Goal: Task Accomplishment & Management: Manage account settings

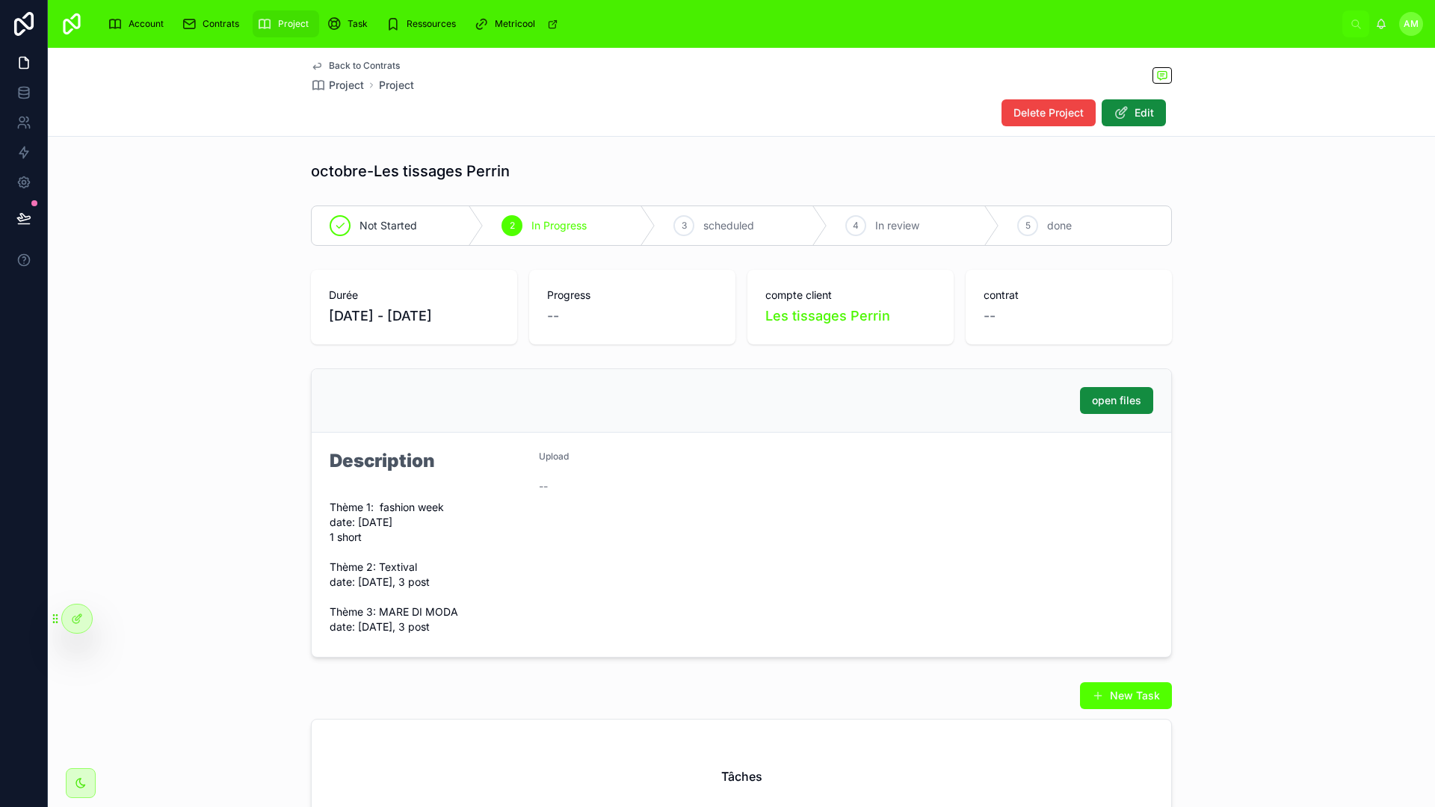
scroll to position [158, 0]
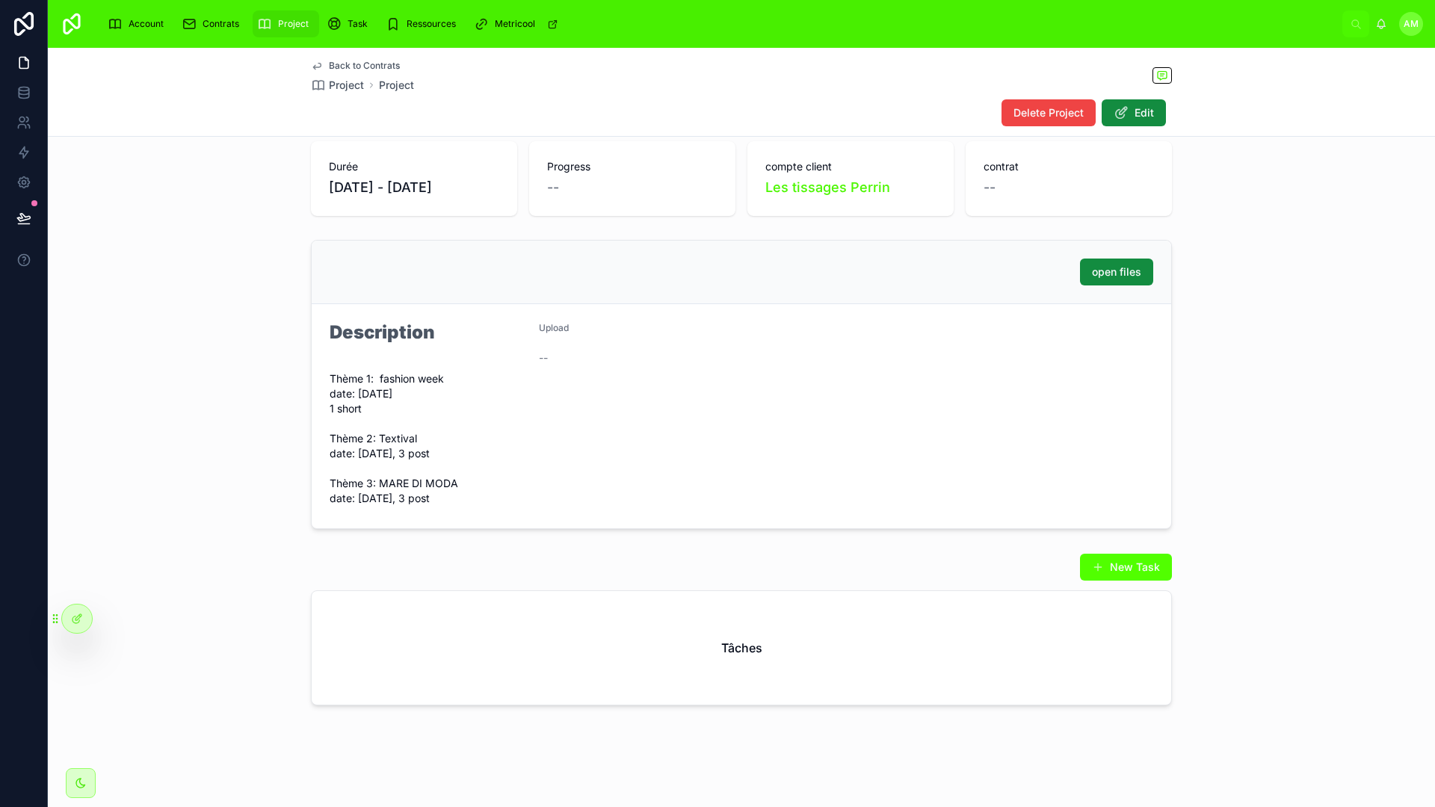
click at [1235, 298] on div "open files Description Thème 1: fashion week date: [DATE] 1 short Thème 2: Text…" at bounding box center [741, 384] width 1387 height 301
click at [1192, 301] on div "open files Description Thème 1: fashion week date: [DATE] 1 short Thème 2: Text…" at bounding box center [741, 384] width 1387 height 301
click at [1266, 326] on div "open files Description Thème 1: fashion week date: [DATE] 1 short Thème 2: Text…" at bounding box center [741, 384] width 1387 height 301
click at [1254, 322] on div "open files Description Thème 1: fashion week date: [DATE] 1 short Thème 2: Text…" at bounding box center [741, 384] width 1387 height 301
click at [1244, 317] on div "open files Description Thème 1: fashion week date: [DATE] 1 short Thème 2: Text…" at bounding box center [741, 384] width 1387 height 301
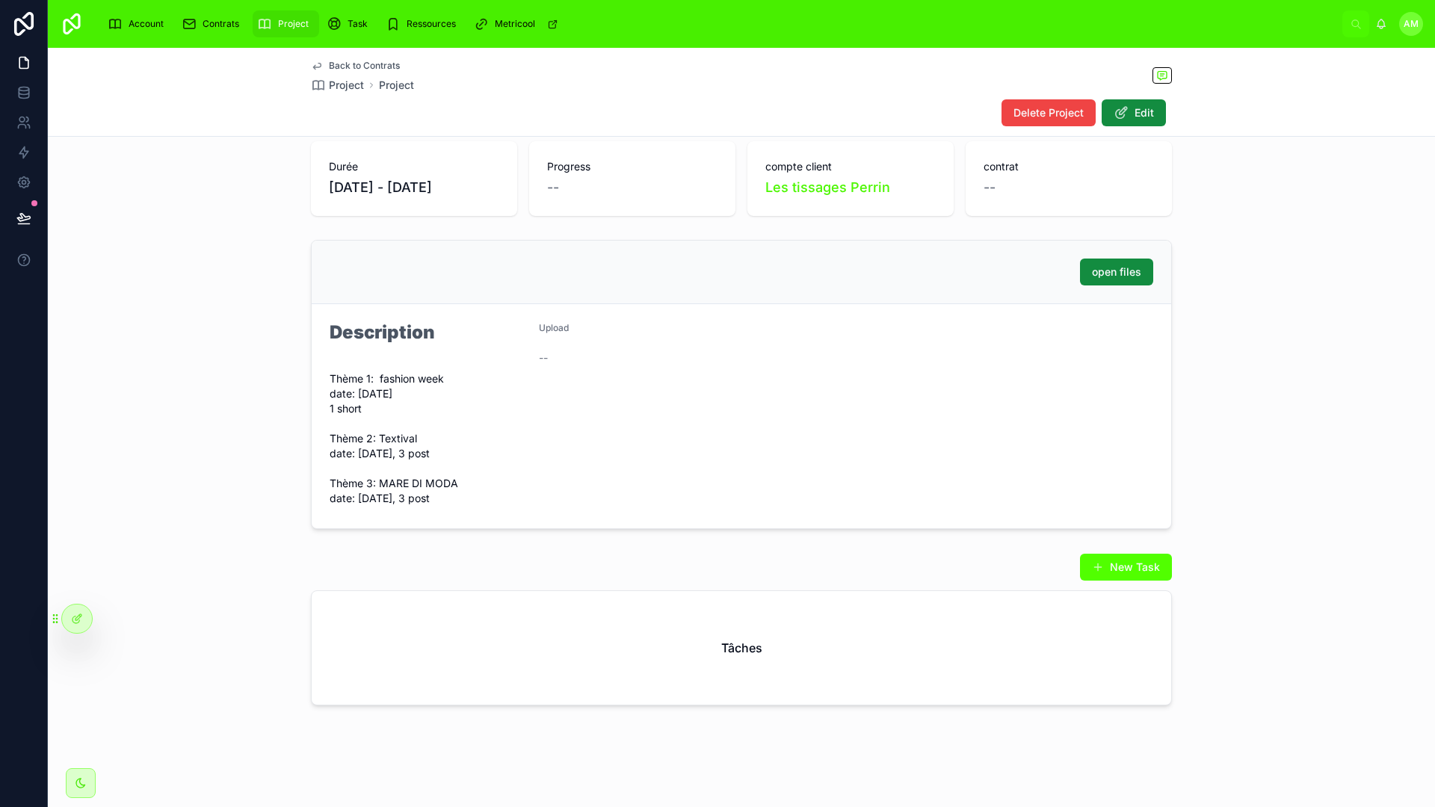
click at [1244, 317] on div "open files Description Thème 1: fashion week date: [DATE] 1 short Thème 2: Text…" at bounding box center [741, 384] width 1387 height 301
click at [1056, 447] on form "Description Thème 1: fashion week date: [DATE] 1 short Thème 2: Textival date: …" at bounding box center [742, 416] width 860 height 224
click at [1230, 409] on div "open files Description Thème 1: fashion week date: [DATE] 1 short Thème 2: Text…" at bounding box center [741, 384] width 1387 height 301
click at [754, 724] on div "Back to Contrats Project Project Delete Project Edit octobre-Les tissages Perri…" at bounding box center [741, 363] width 1387 height 888
click at [1292, 642] on div "New Task Tâches" at bounding box center [741, 629] width 1387 height 164
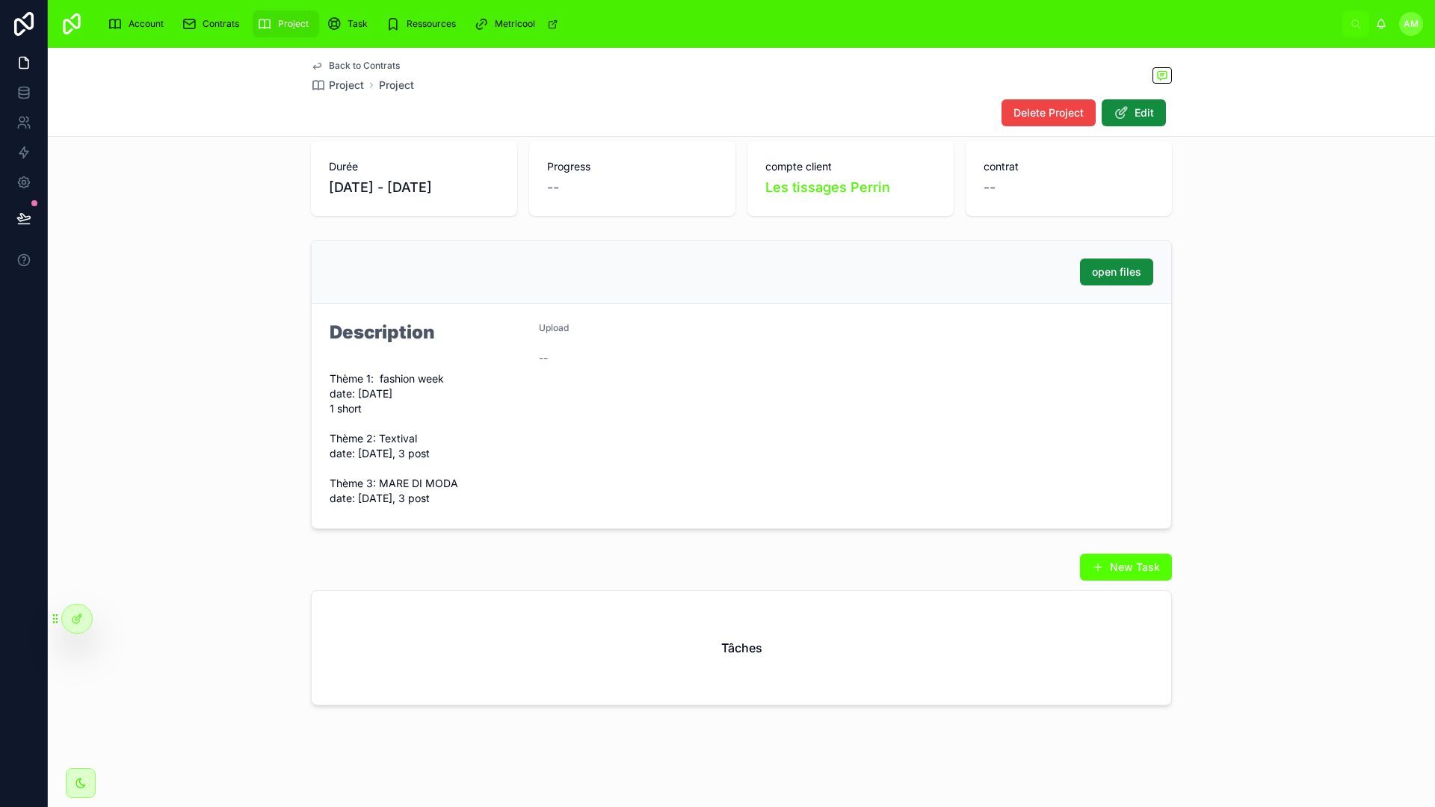
click at [1067, 418] on form "Description Thème 1: fashion week date: [DATE] 1 short Thème 2: Textival date: …" at bounding box center [742, 416] width 860 height 224
click at [934, 433] on form "Description Thème 1: fashion week date: [DATE] 1 short Thème 2: Textival date: …" at bounding box center [742, 416] width 860 height 224
click at [750, 453] on form "Description Thème 1: fashion week date: [DATE] 1 short Thème 2: Textival date: …" at bounding box center [742, 416] width 860 height 224
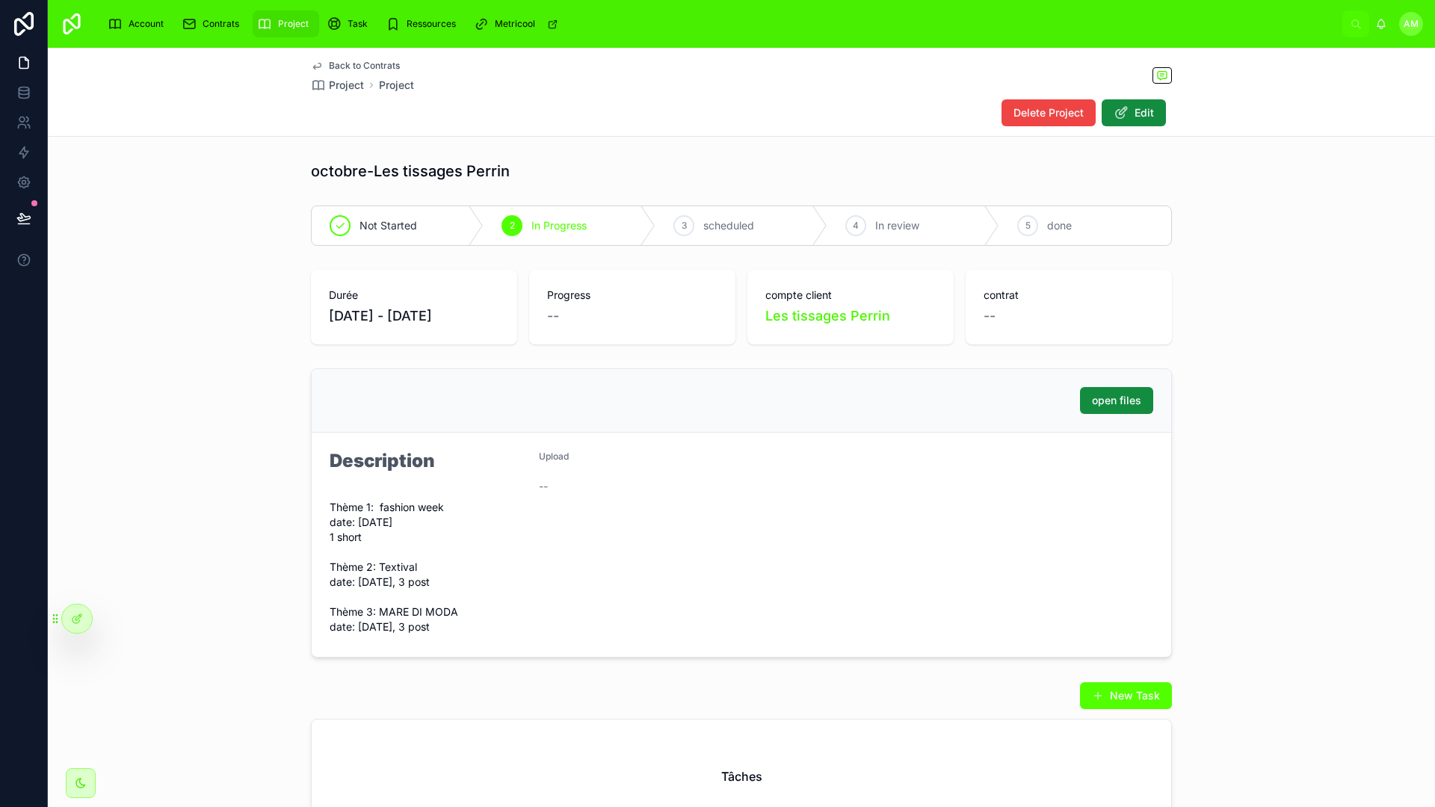
click at [703, 158] on div "octobre-Les tissages Perrin" at bounding box center [741, 171] width 1387 height 33
click at [150, 34] on div "Account" at bounding box center [139, 24] width 62 height 24
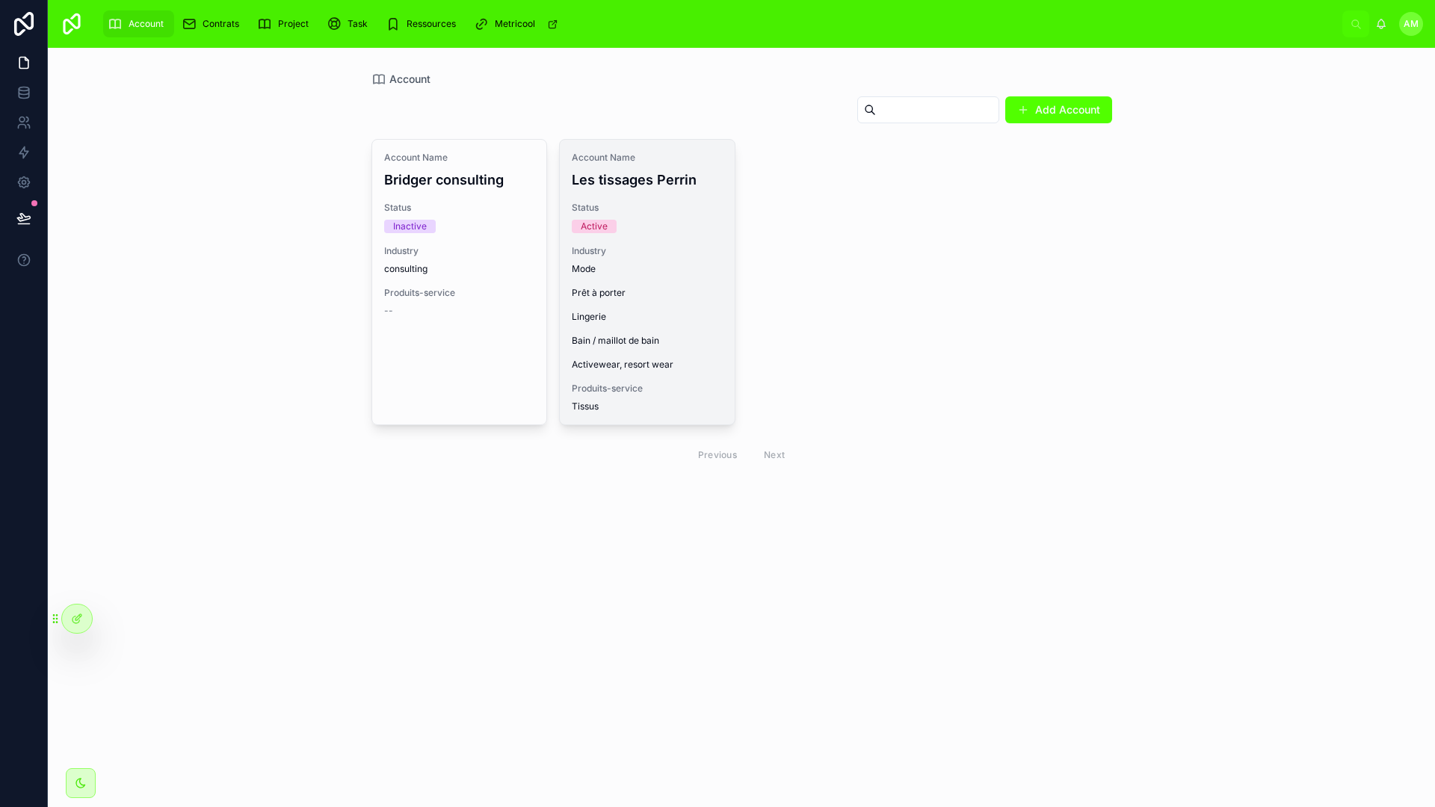
click at [630, 253] on span "Industry" at bounding box center [647, 251] width 151 height 12
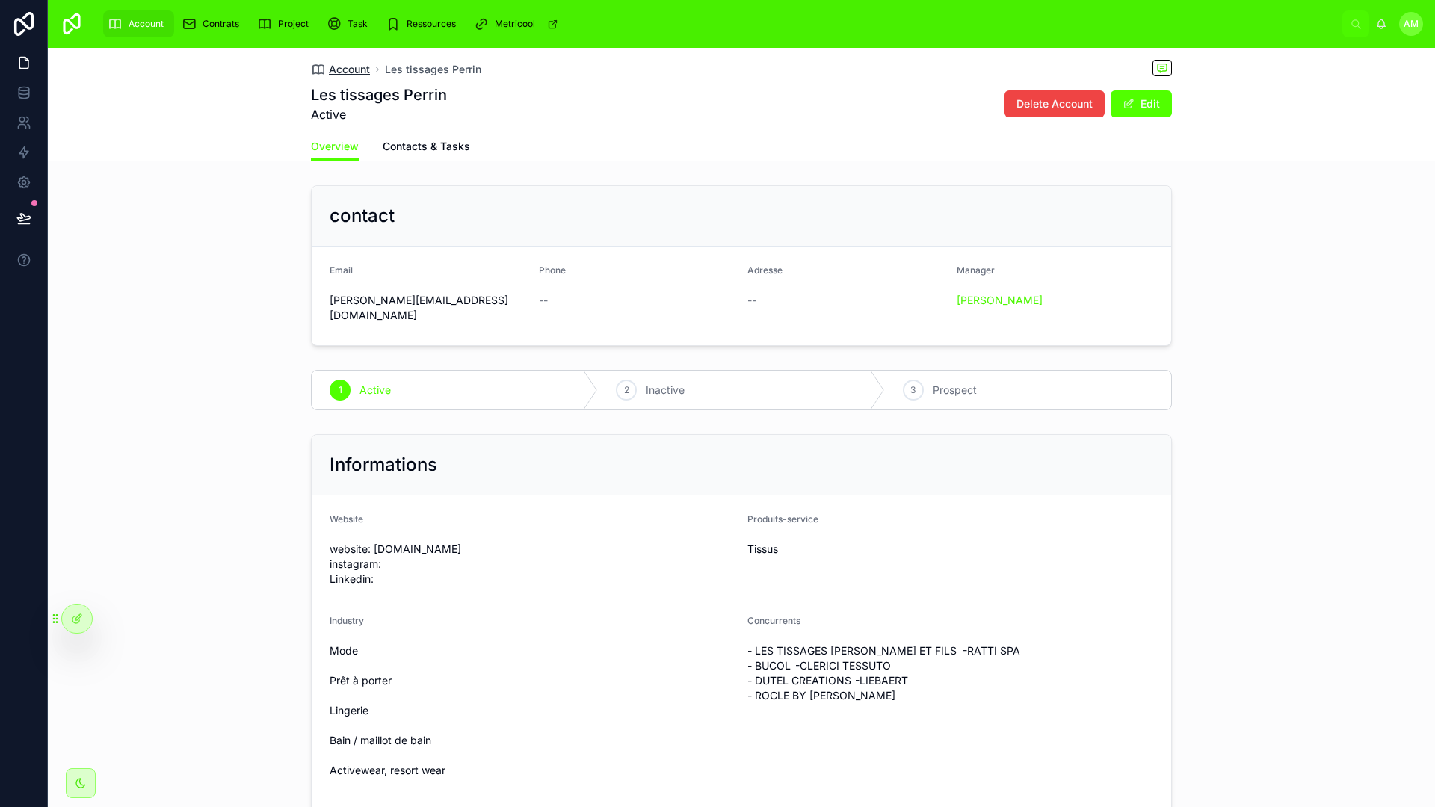
click at [360, 70] on span "Account" at bounding box center [349, 69] width 41 height 15
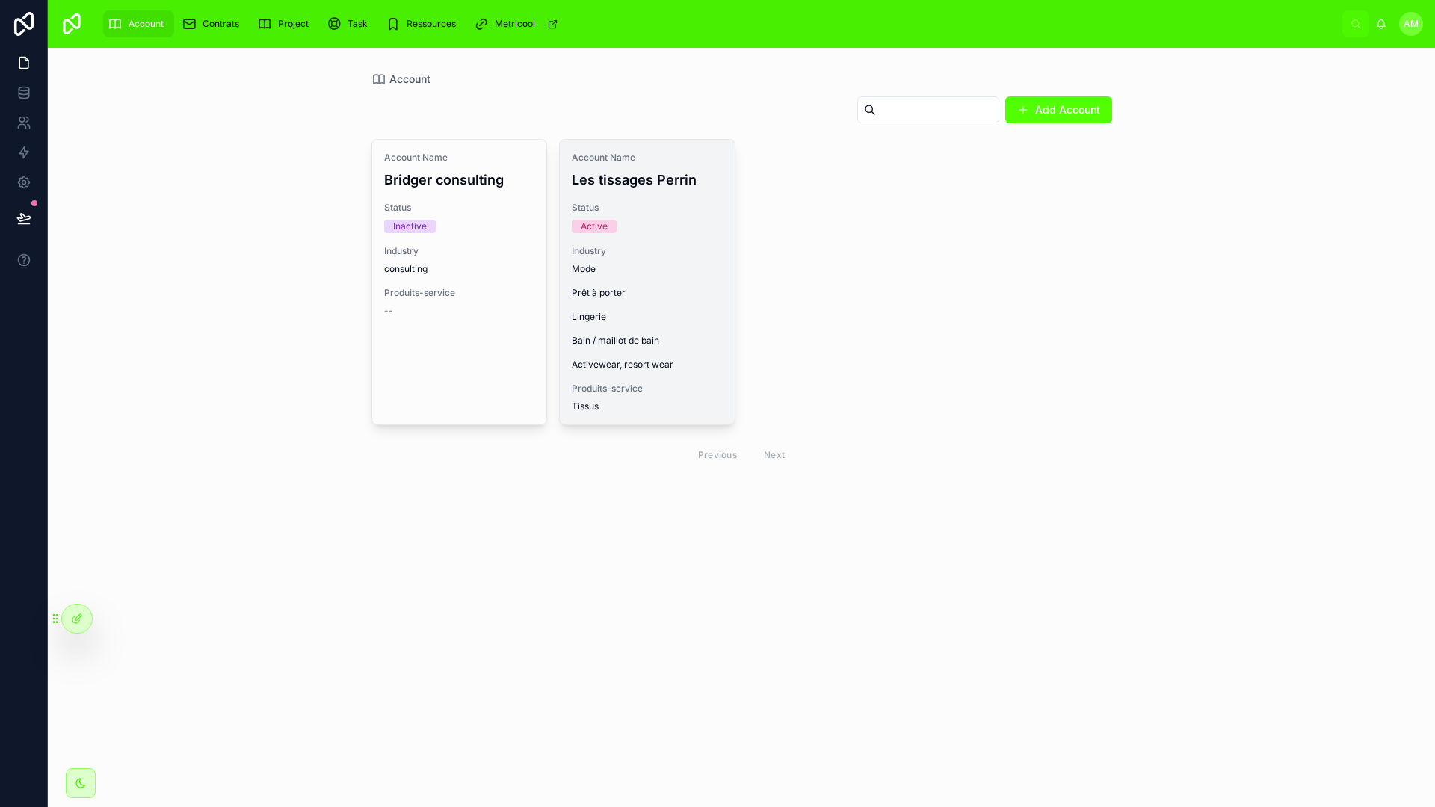
click at [662, 244] on div "Account Name Les tissages Perrin Status Active Industry Mode Prêt à porter Ling…" at bounding box center [647, 282] width 175 height 285
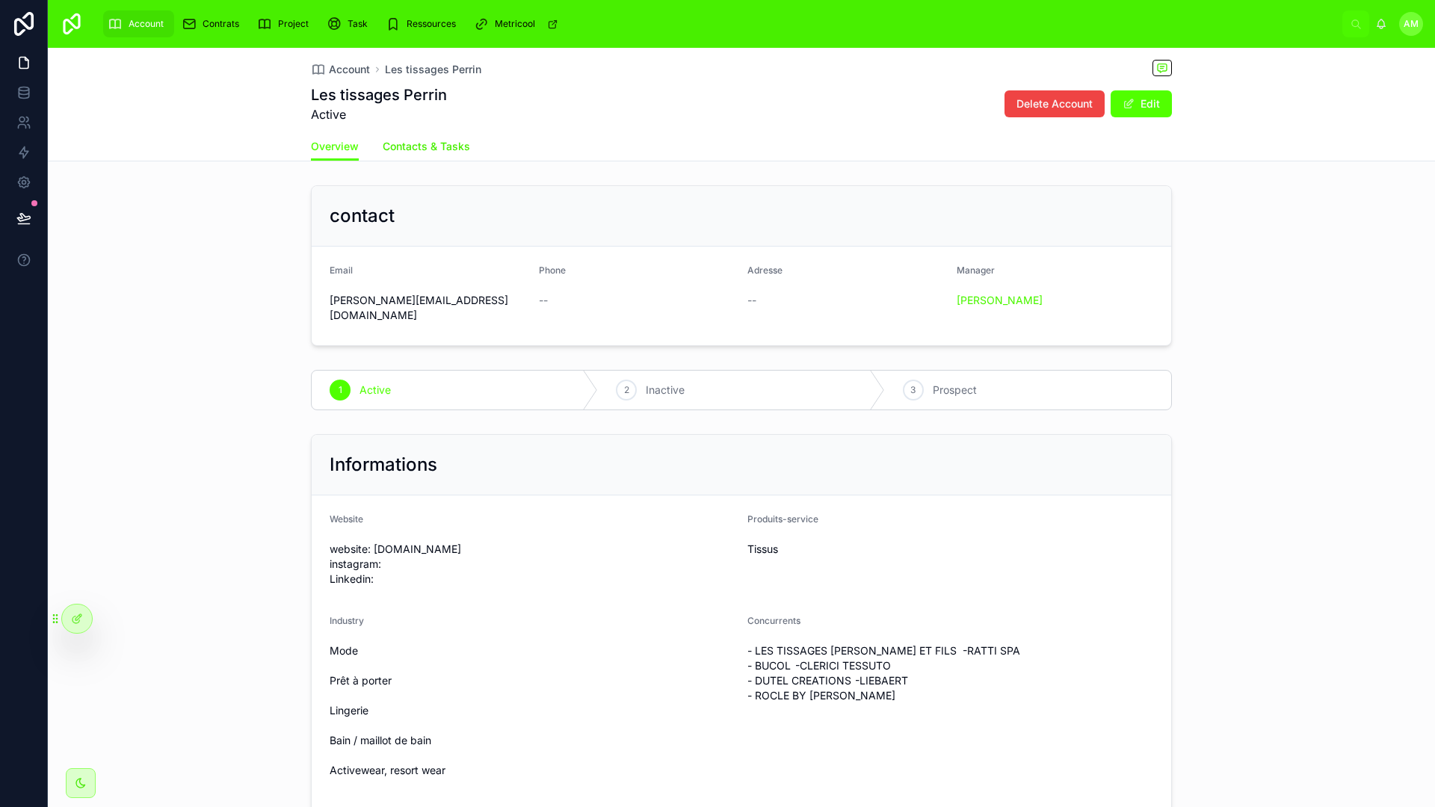
click at [431, 146] on span "Contacts & Tasks" at bounding box center [426, 146] width 87 height 15
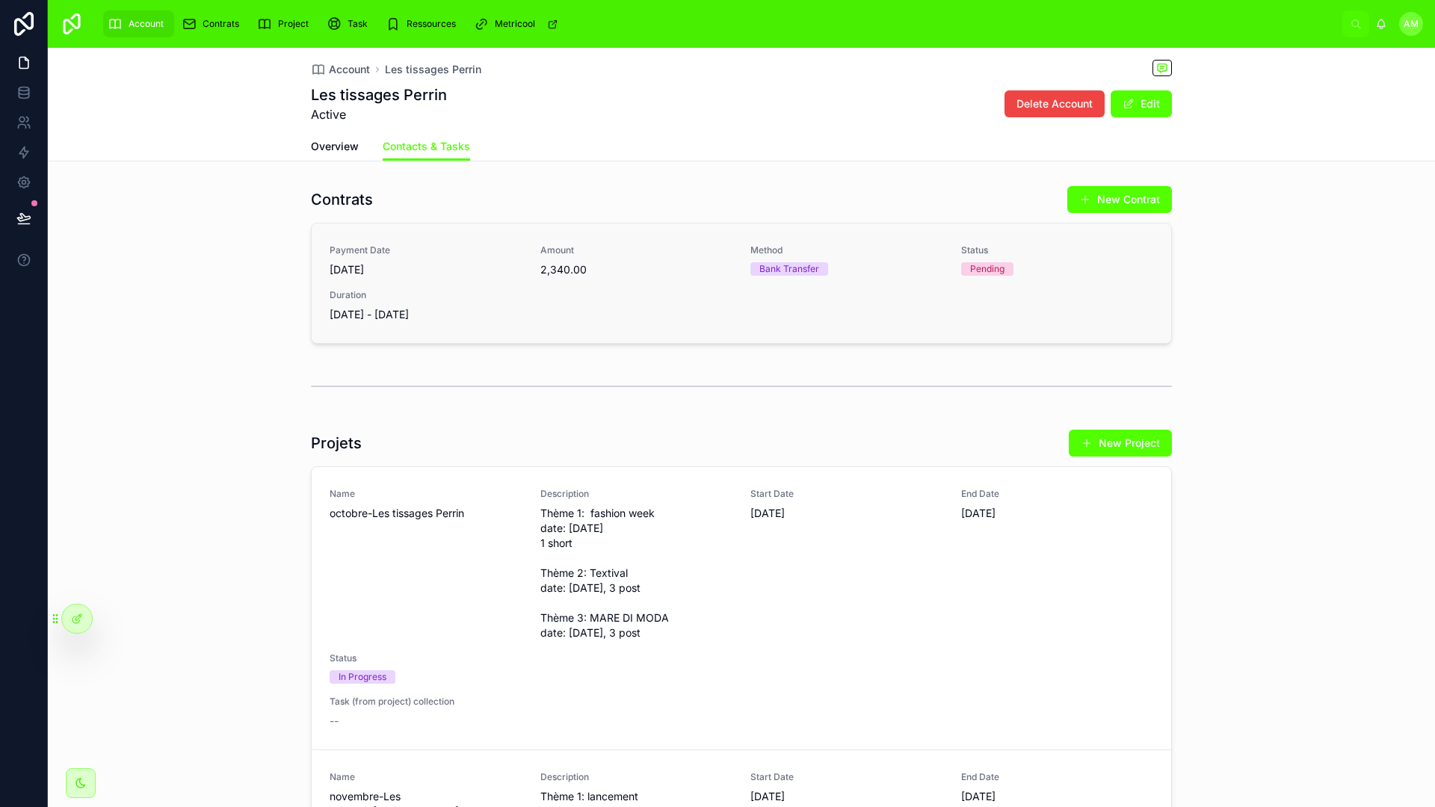
click at [602, 286] on div "Payment Date [DATE] Amount 2,340.00 Method Bank Transfer Status Pending Duratio…" at bounding box center [742, 283] width 824 height 78
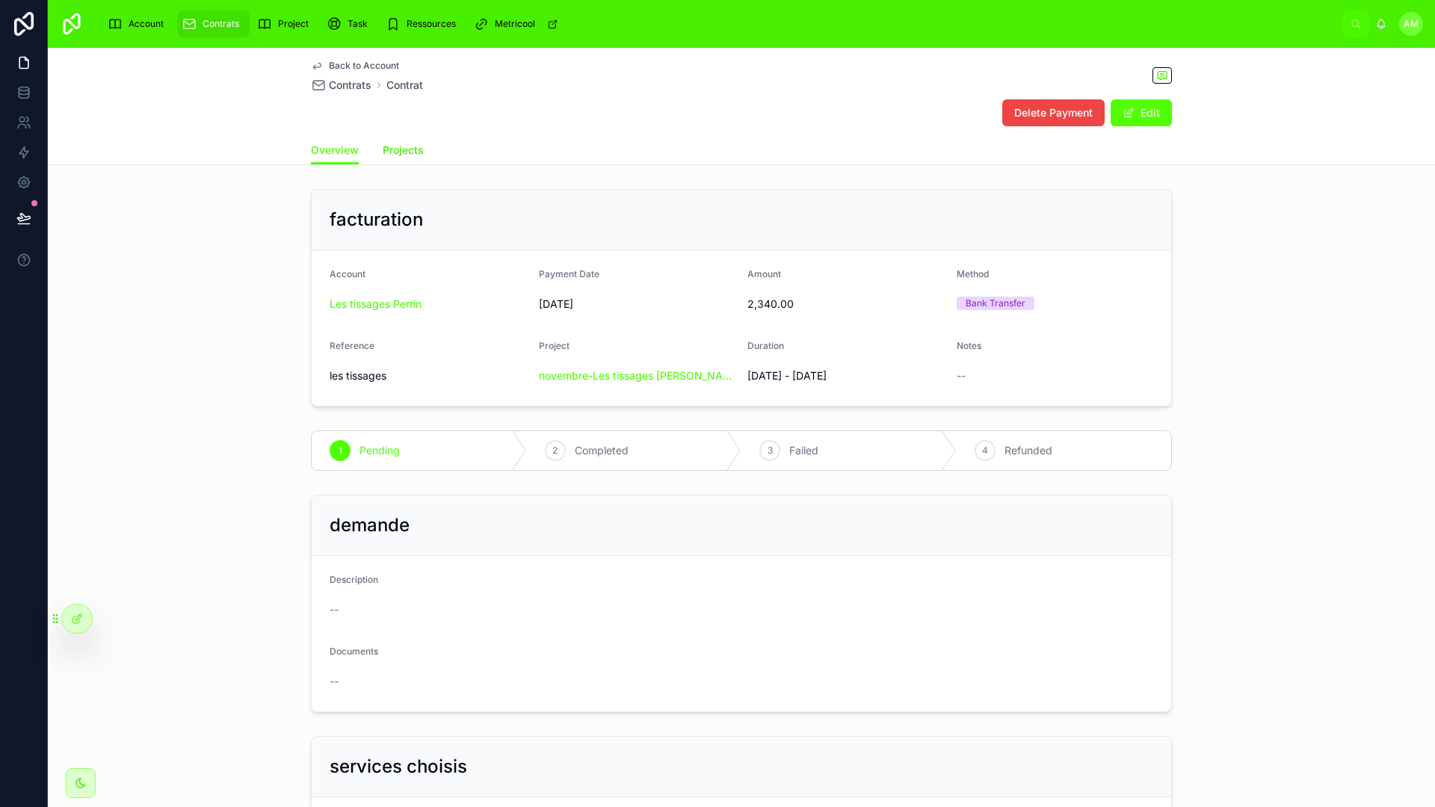
click at [410, 144] on span "Projects" at bounding box center [403, 150] width 41 height 15
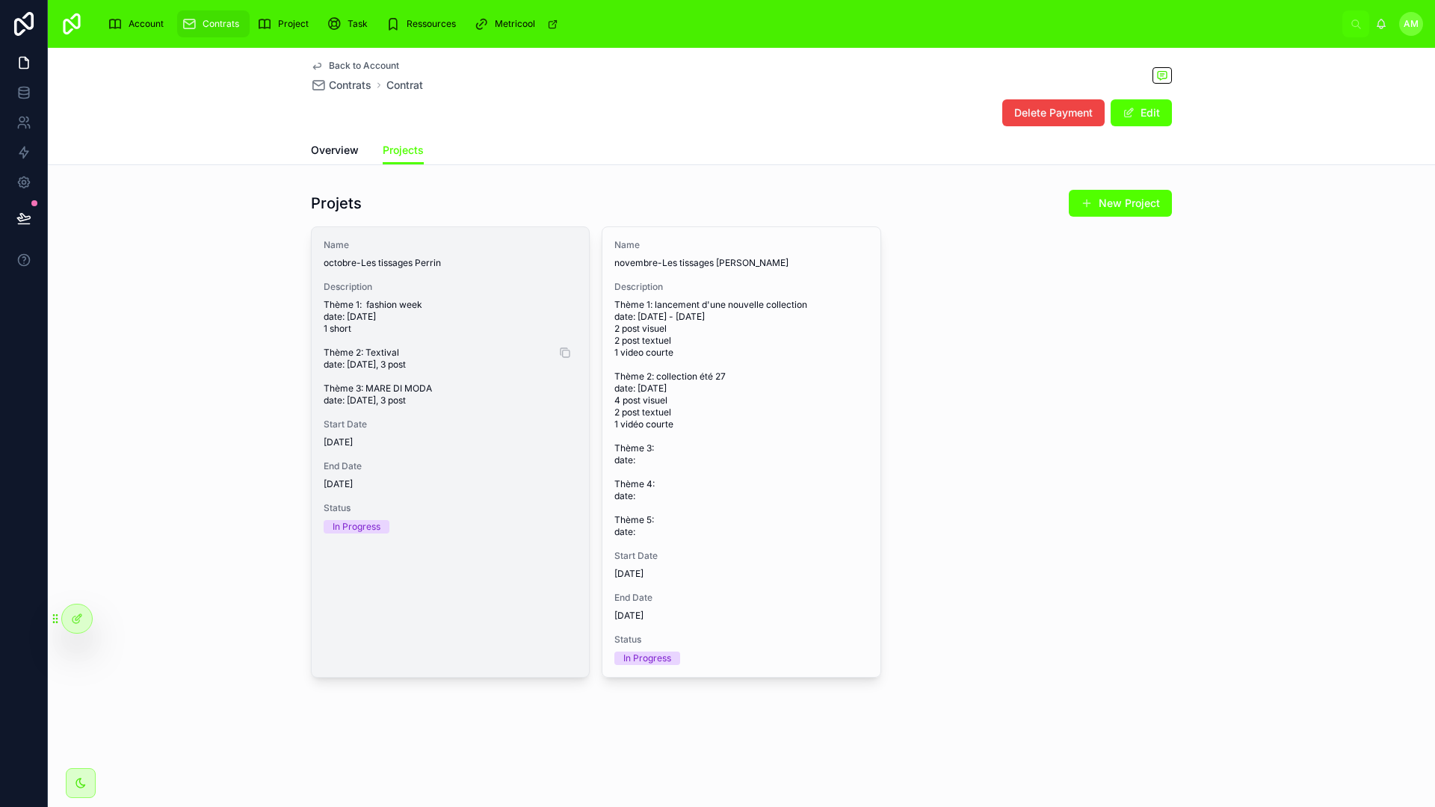
click at [528, 371] on span "Thème 1: fashion week date: [DATE] 1 short Thème 2: Textival date: [DATE], 3 po…" at bounding box center [450, 353] width 253 height 108
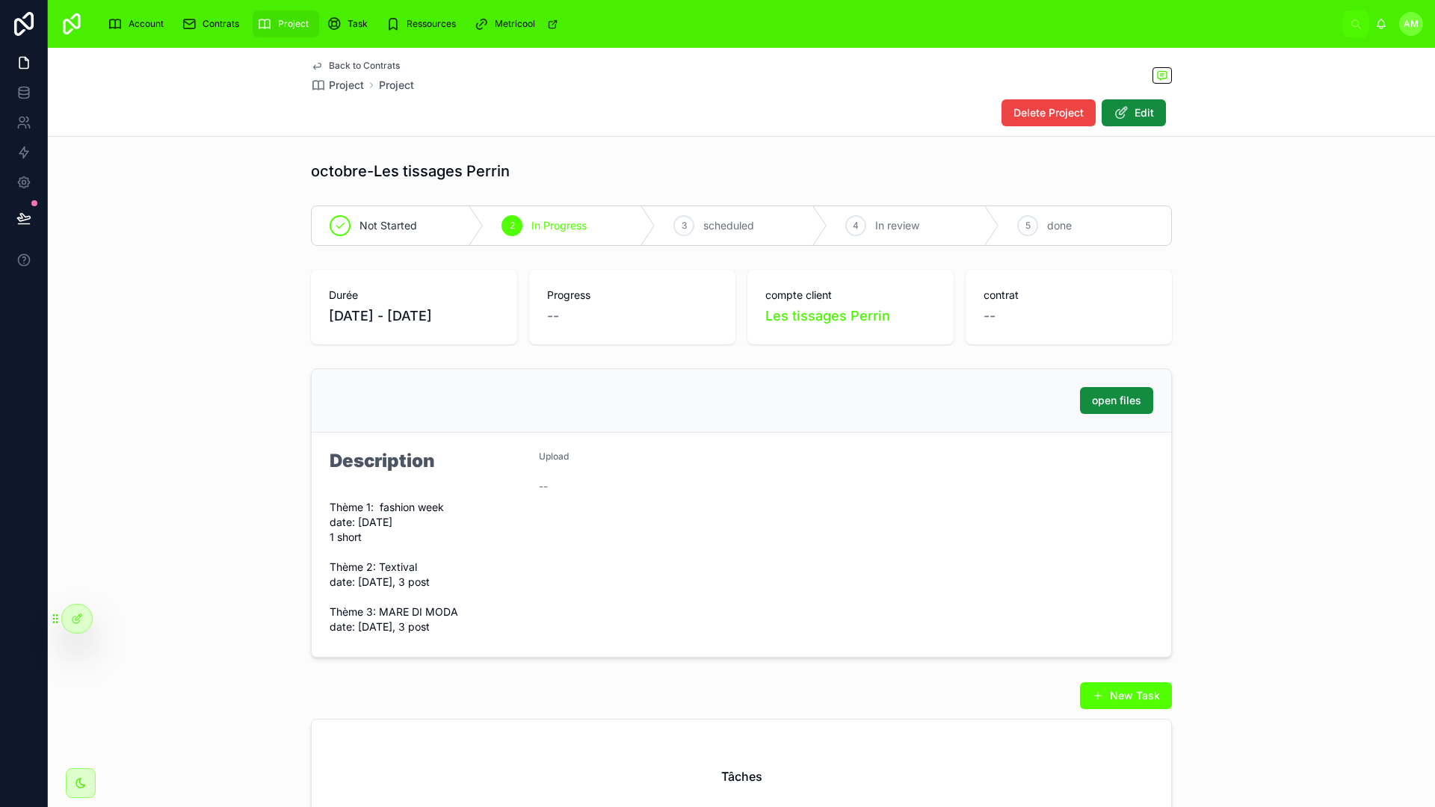
click at [0, 388] on div at bounding box center [24, 403] width 48 height 807
click at [1209, 299] on div "Durée [DATE] - [DATE] Progress -- compte client Les tissages Perrin contrat --" at bounding box center [741, 307] width 1387 height 87
click at [1220, 463] on div "open files Description Thème 1: fashion week date: [DATE] 1 short Thème 2: Text…" at bounding box center [741, 513] width 1387 height 301
click at [1248, 224] on div "Not Started 2 In Progress 3 scheduled 4 In review 5 done" at bounding box center [741, 226] width 1387 height 52
drag, startPoint x: 1222, startPoint y: 220, endPoint x: 1227, endPoint y: 241, distance: 21.6
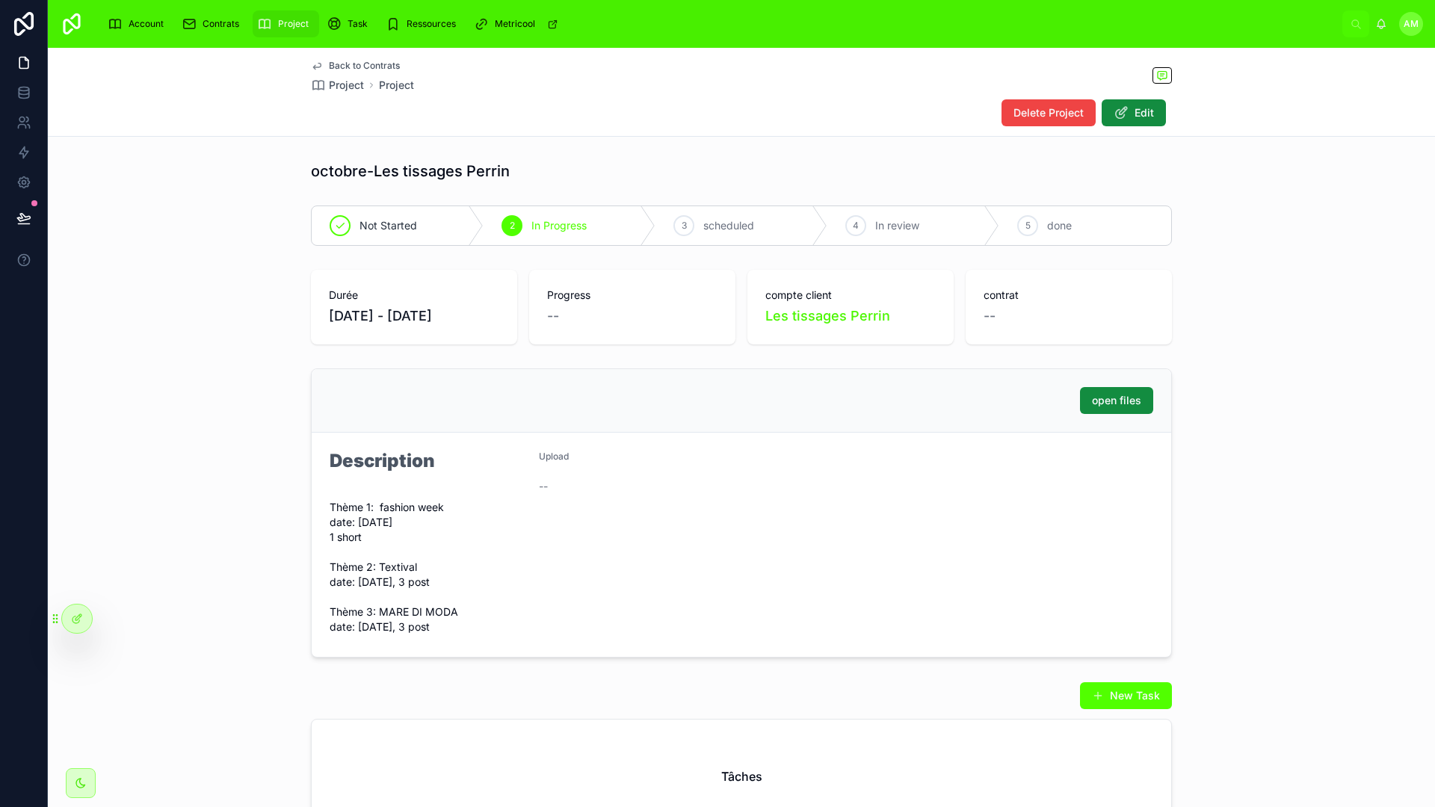
click at [1222, 225] on div "Not Started 2 In Progress 3 scheduled 4 In review 5 done" at bounding box center [741, 226] width 1387 height 52
click at [1239, 322] on div "Durée [DATE] - [DATE] Progress -- compte client Les tissages Perrin contrat --" at bounding box center [741, 307] width 1387 height 87
click at [1227, 342] on div "Durée [DATE] - [DATE] Progress -- compte client Les tissages Perrin contrat --" at bounding box center [741, 307] width 1387 height 87
click at [1193, 465] on div "open files Description Thème 1: fashion week date: [DATE] 1 short Thème 2: Text…" at bounding box center [741, 513] width 1387 height 301
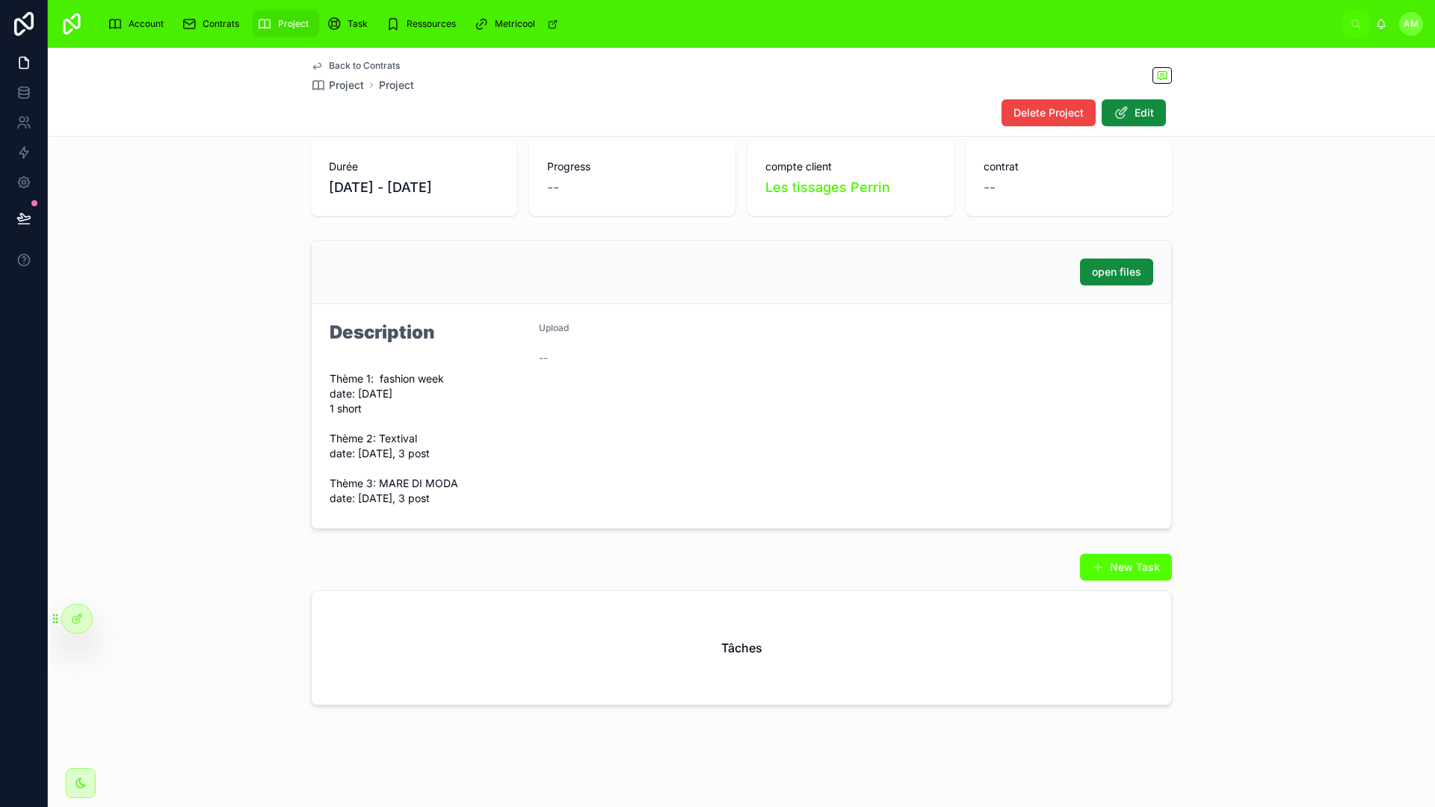
scroll to position [158, 0]
click at [742, 652] on h2 "Tâches" at bounding box center [741, 648] width 41 height 18
click at [812, 650] on div "Tâches" at bounding box center [742, 648] width 860 height 114
click at [813, 650] on div "Tâches" at bounding box center [742, 648] width 860 height 114
click at [1201, 282] on div "open files Description Thème 1: fashion week date: [DATE] 1 short Thème 2: Text…" at bounding box center [741, 384] width 1387 height 301
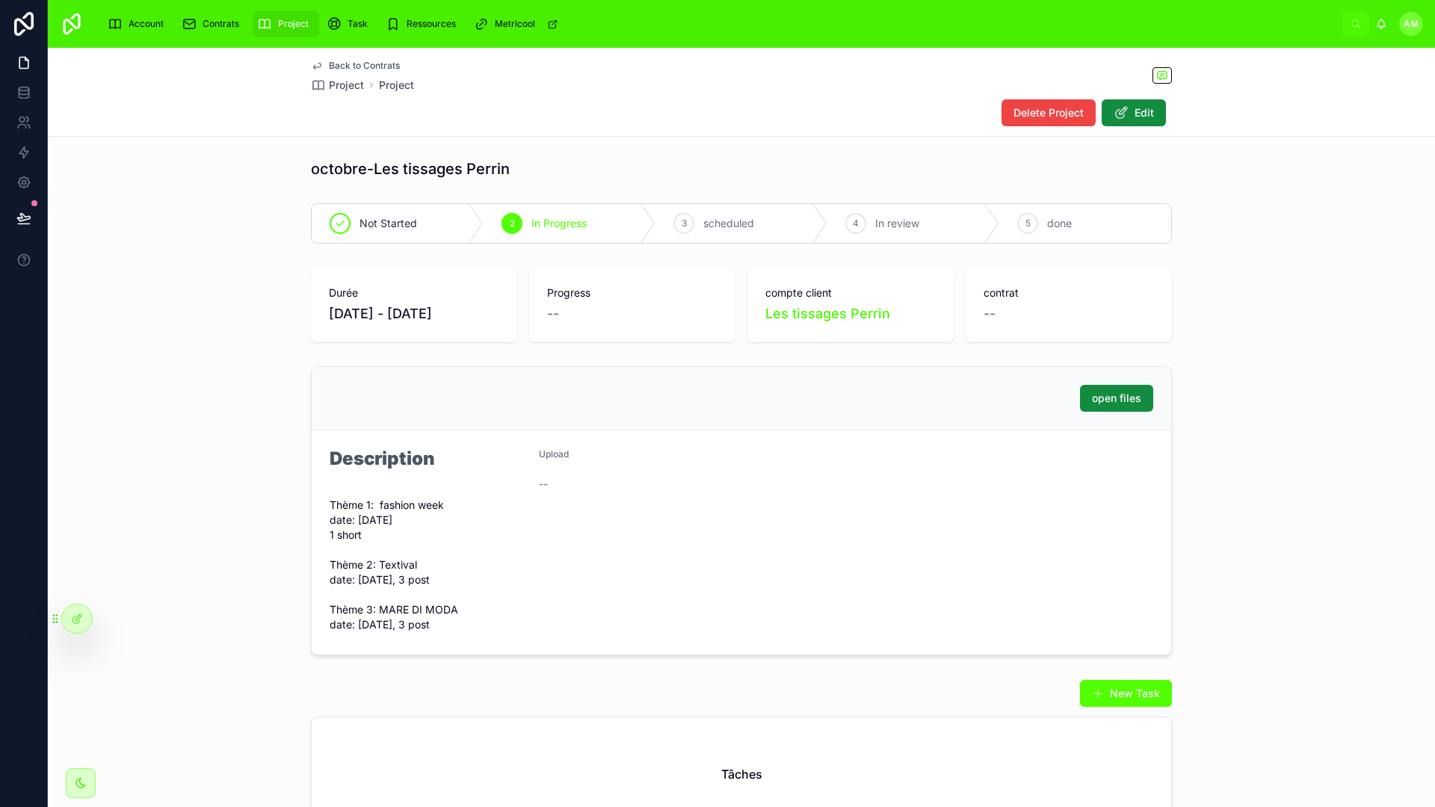
scroll to position [0, 0]
click at [67, 617] on div at bounding box center [77, 619] width 30 height 28
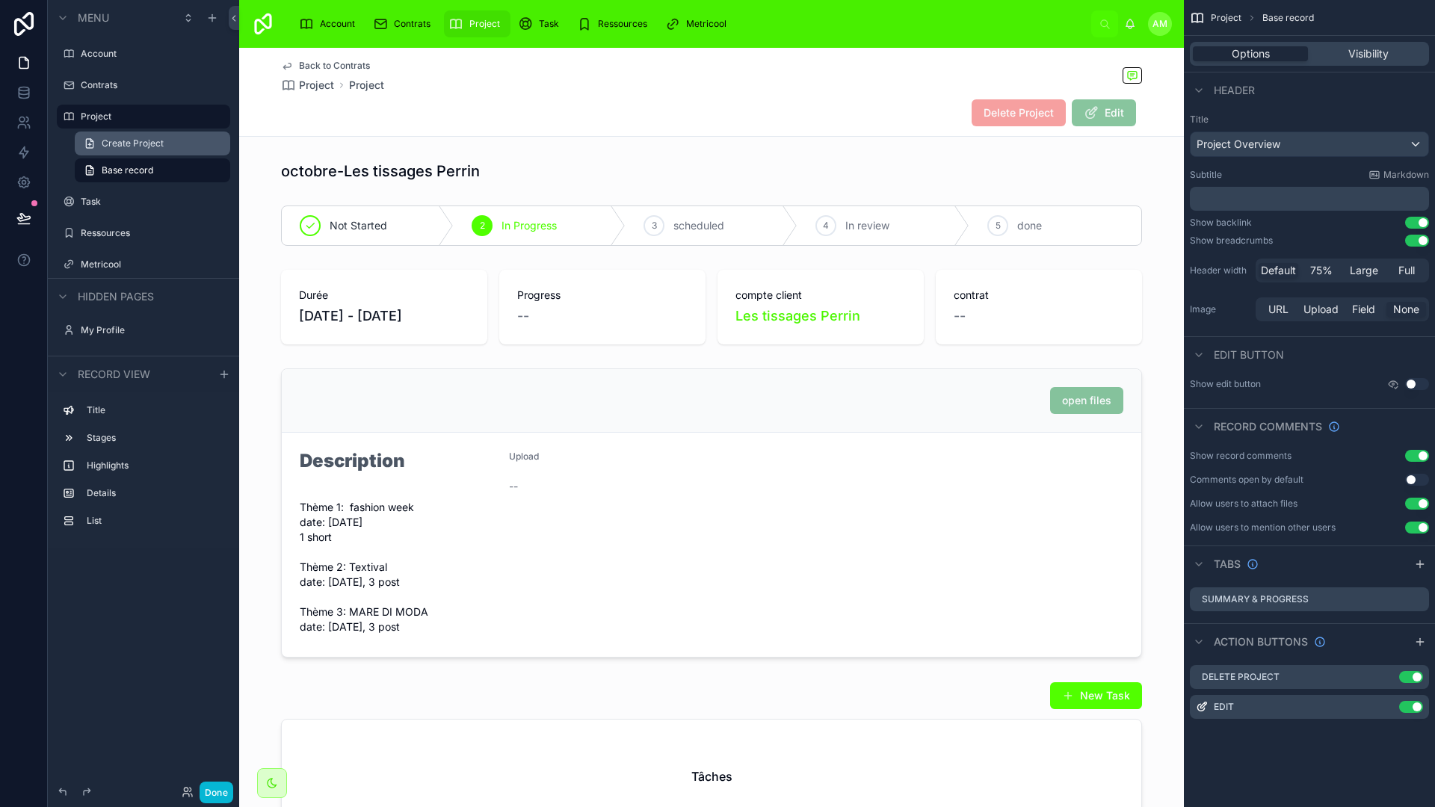
click at [135, 138] on span "Create Project" at bounding box center [133, 144] width 62 height 12
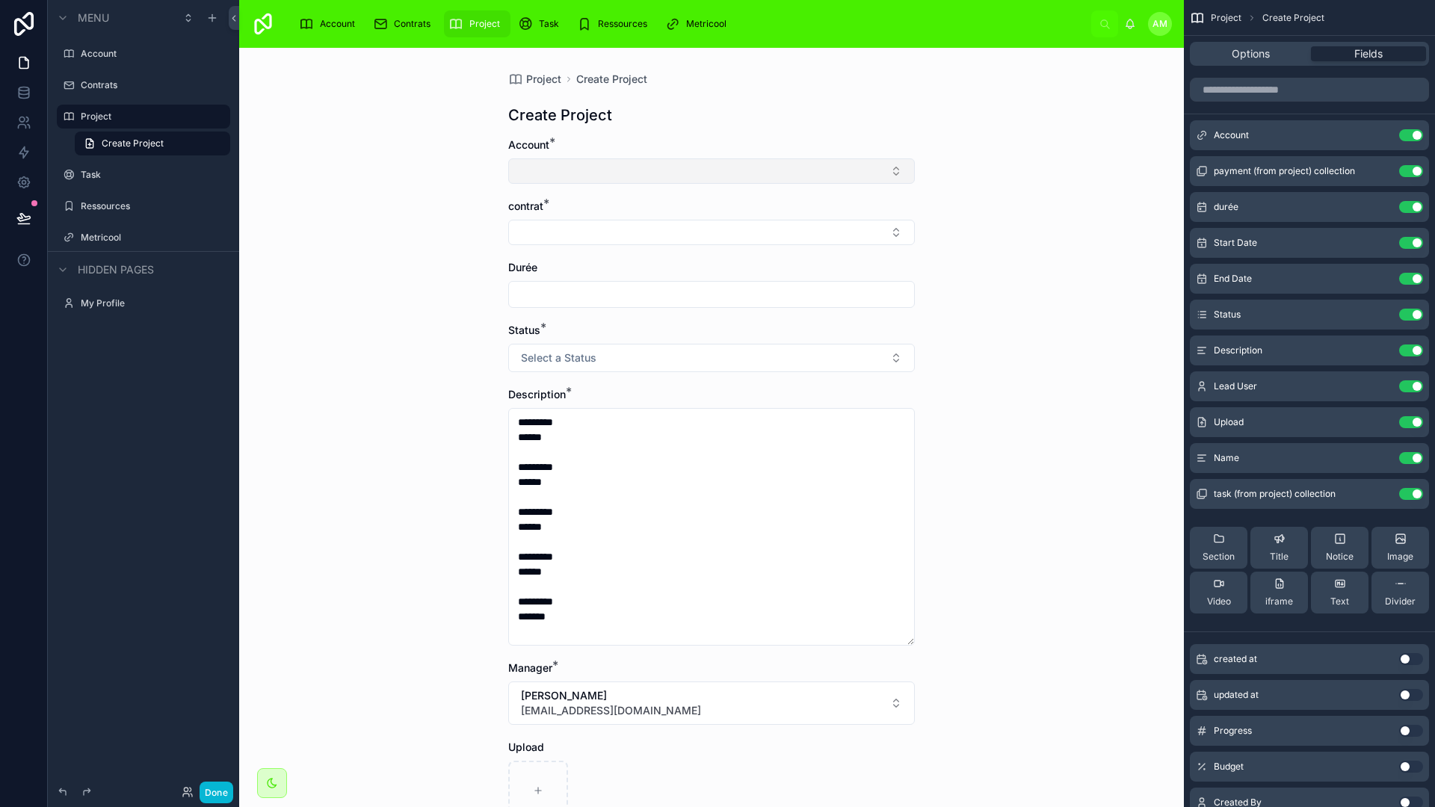
click at [869, 167] on button "Select Button" at bounding box center [711, 170] width 407 height 25
click at [1040, 218] on div "Project Create Project Create Project Account * contrat * Durée Status * Select…" at bounding box center [711, 427] width 945 height 759
click at [880, 235] on button "Select Button" at bounding box center [711, 232] width 407 height 25
click at [952, 253] on div "Project Create Project Create Project Account * contrat * Durée Status * Select…" at bounding box center [711, 427] width 945 height 759
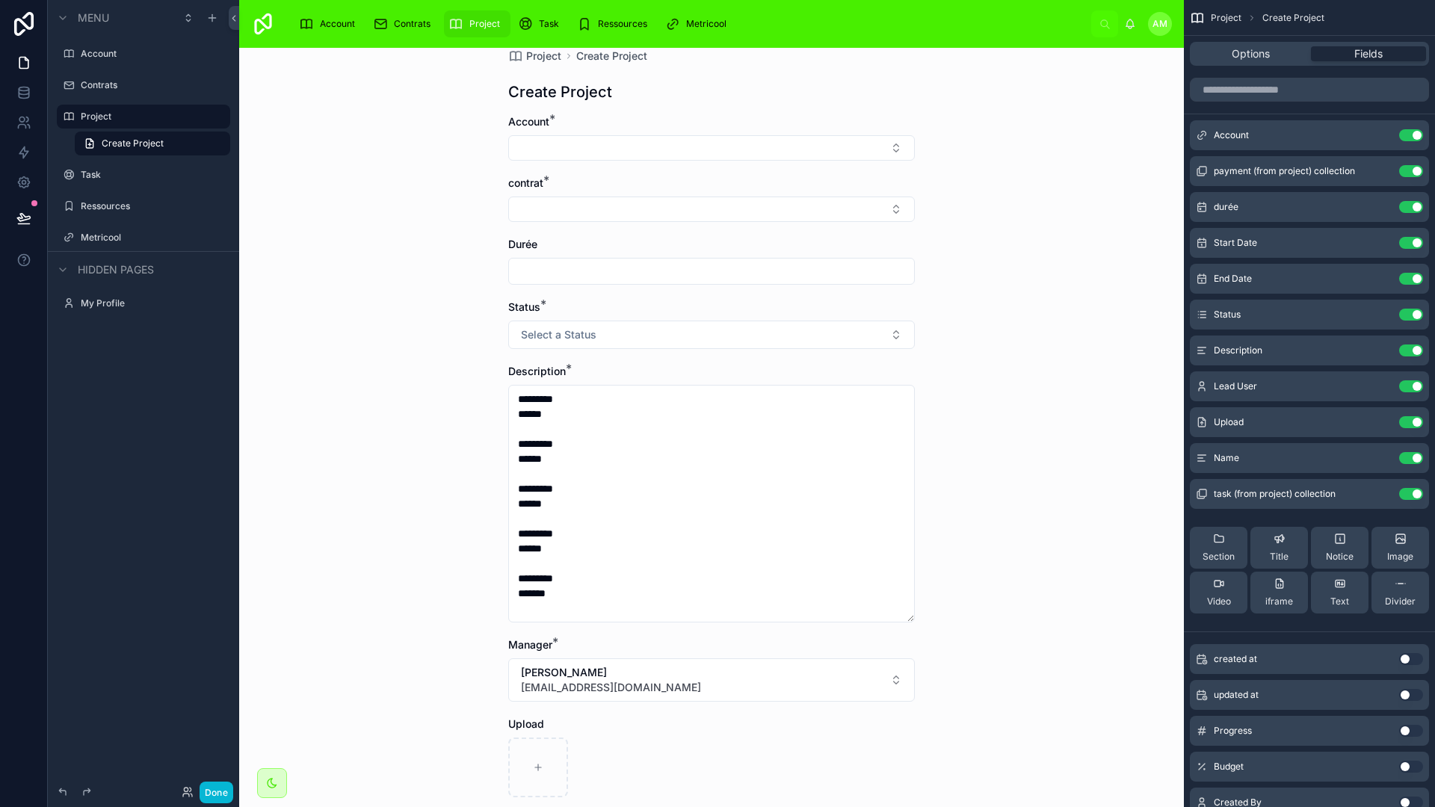
click at [894, 272] on input "text" at bounding box center [711, 271] width 405 height 21
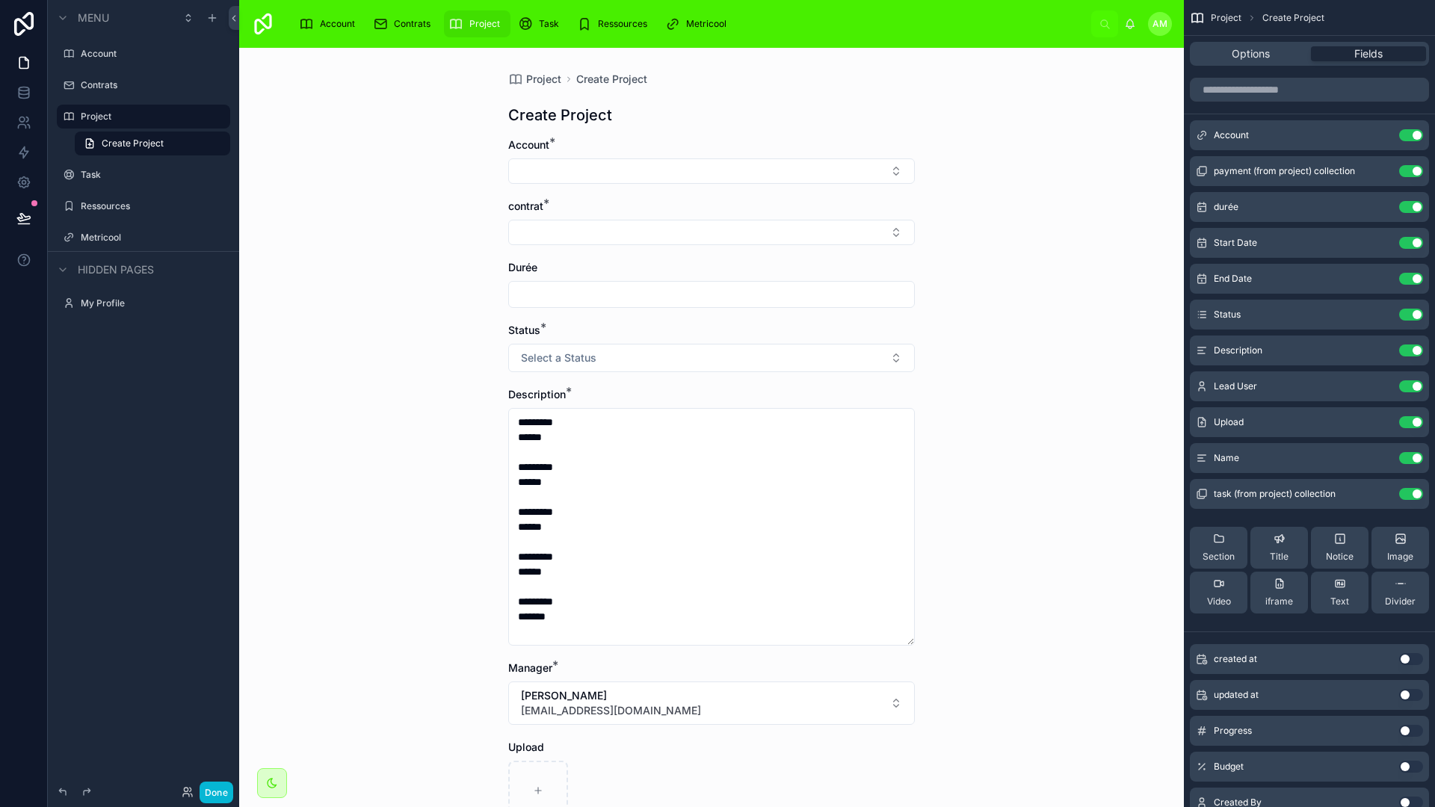
drag, startPoint x: 863, startPoint y: 299, endPoint x: 929, endPoint y: 312, distance: 67.9
click at [863, 299] on input "text" at bounding box center [711, 294] width 405 height 21
click at [1026, 329] on div "Project Create Project Create Project Account * contrat * Durée Status * Select…" at bounding box center [711, 427] width 945 height 759
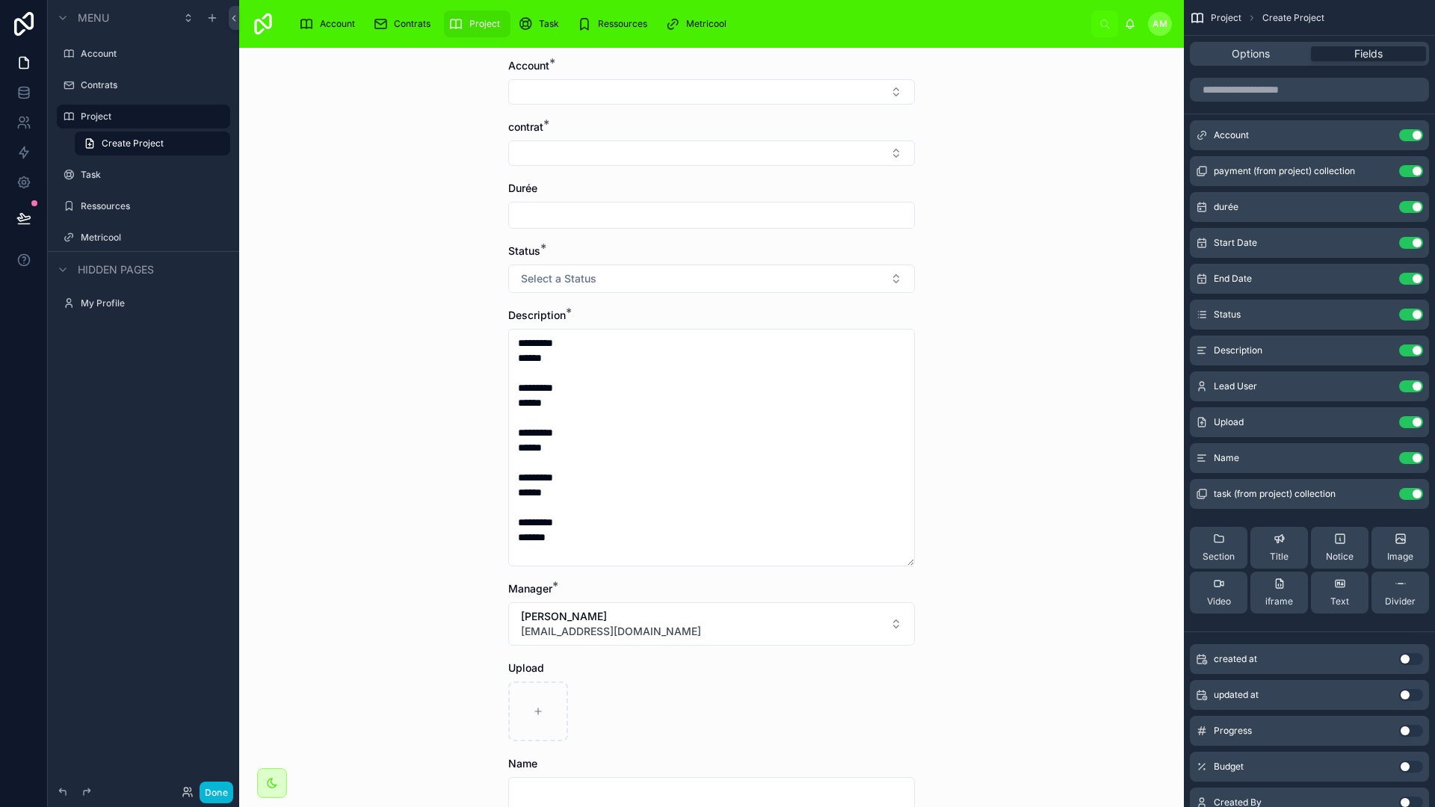
scroll to position [87, 0]
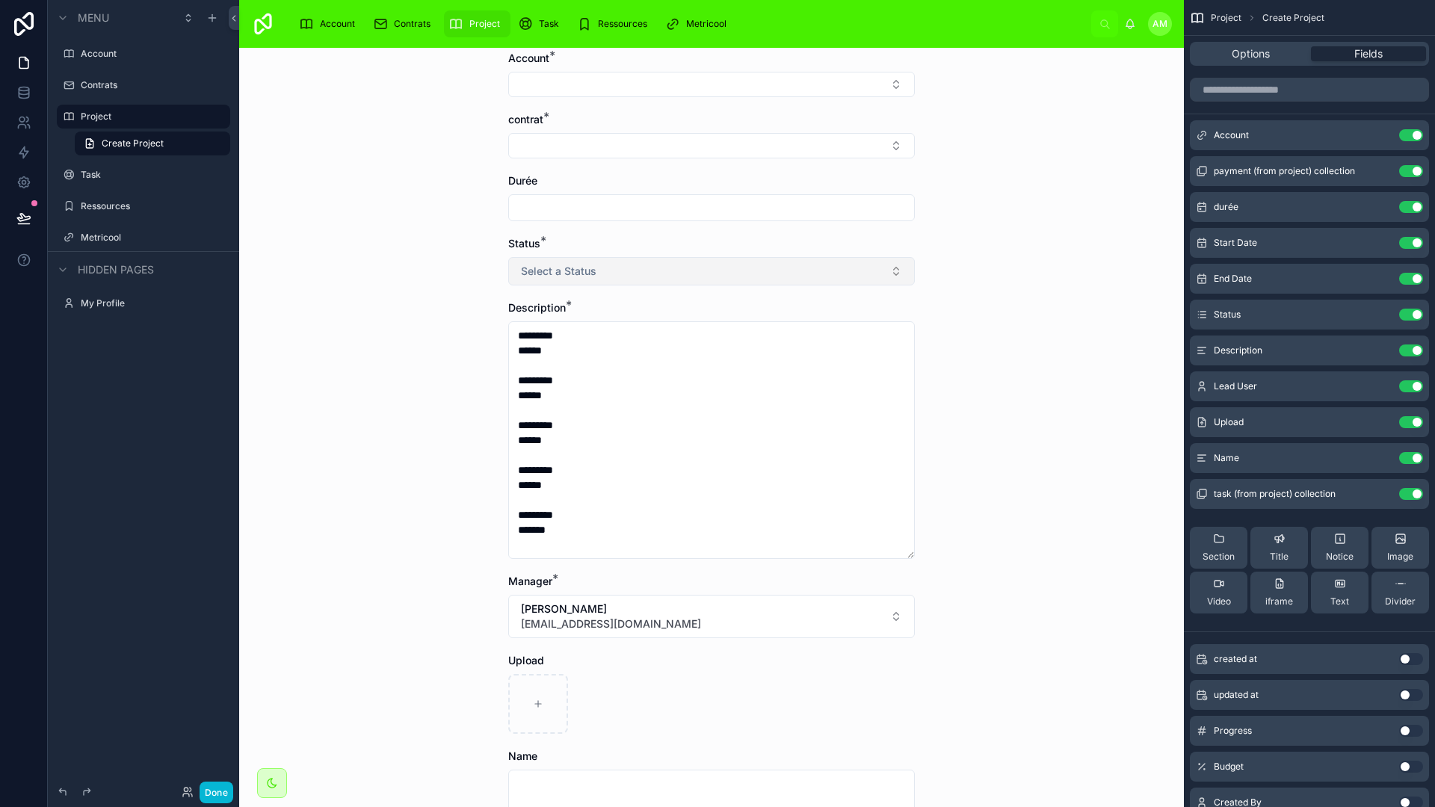
click at [876, 276] on button "Select a Status" at bounding box center [711, 271] width 407 height 28
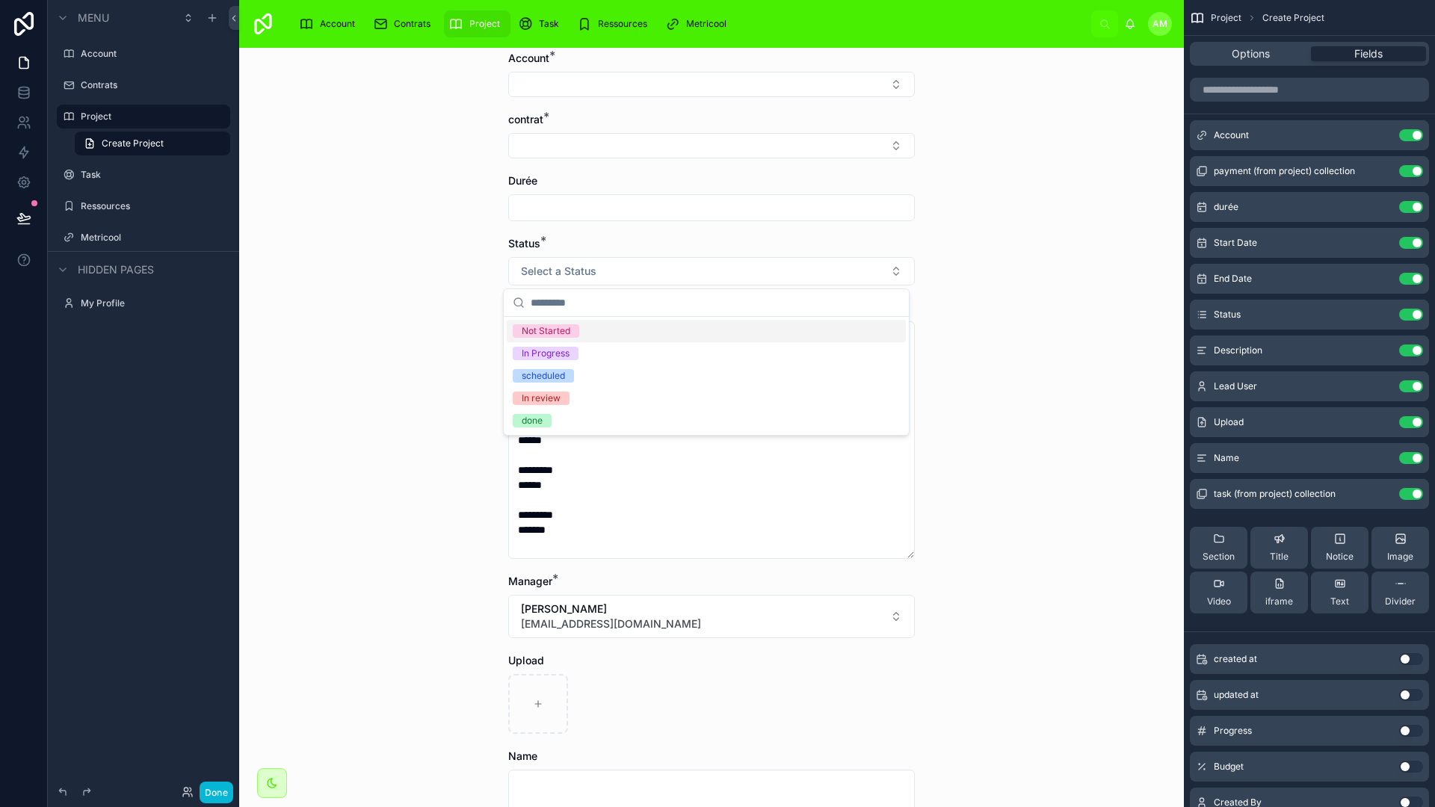
click at [1000, 320] on div "Project Create Project Create Project Account * contrat * Durée Status * Select…" at bounding box center [711, 427] width 945 height 759
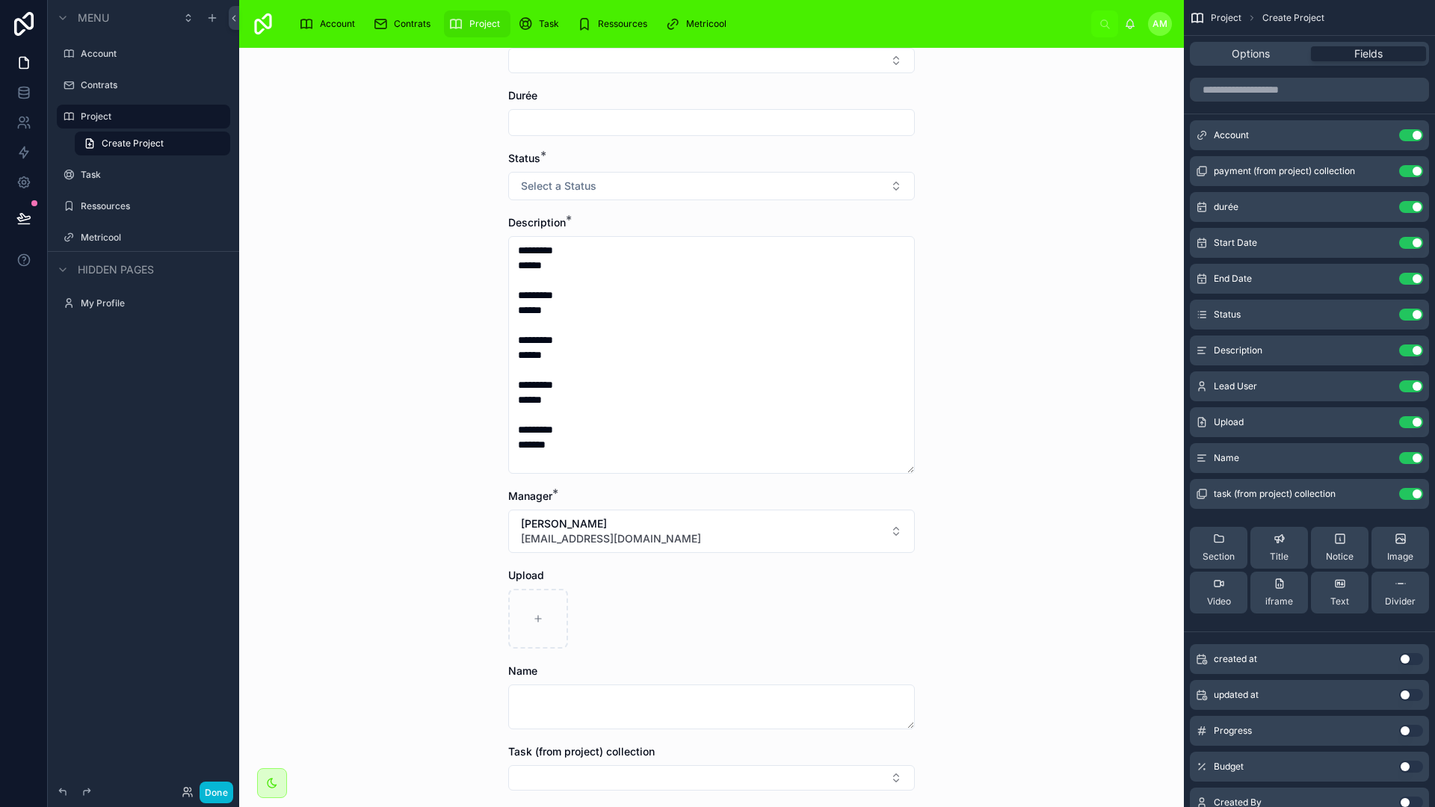
scroll to position [185, 0]
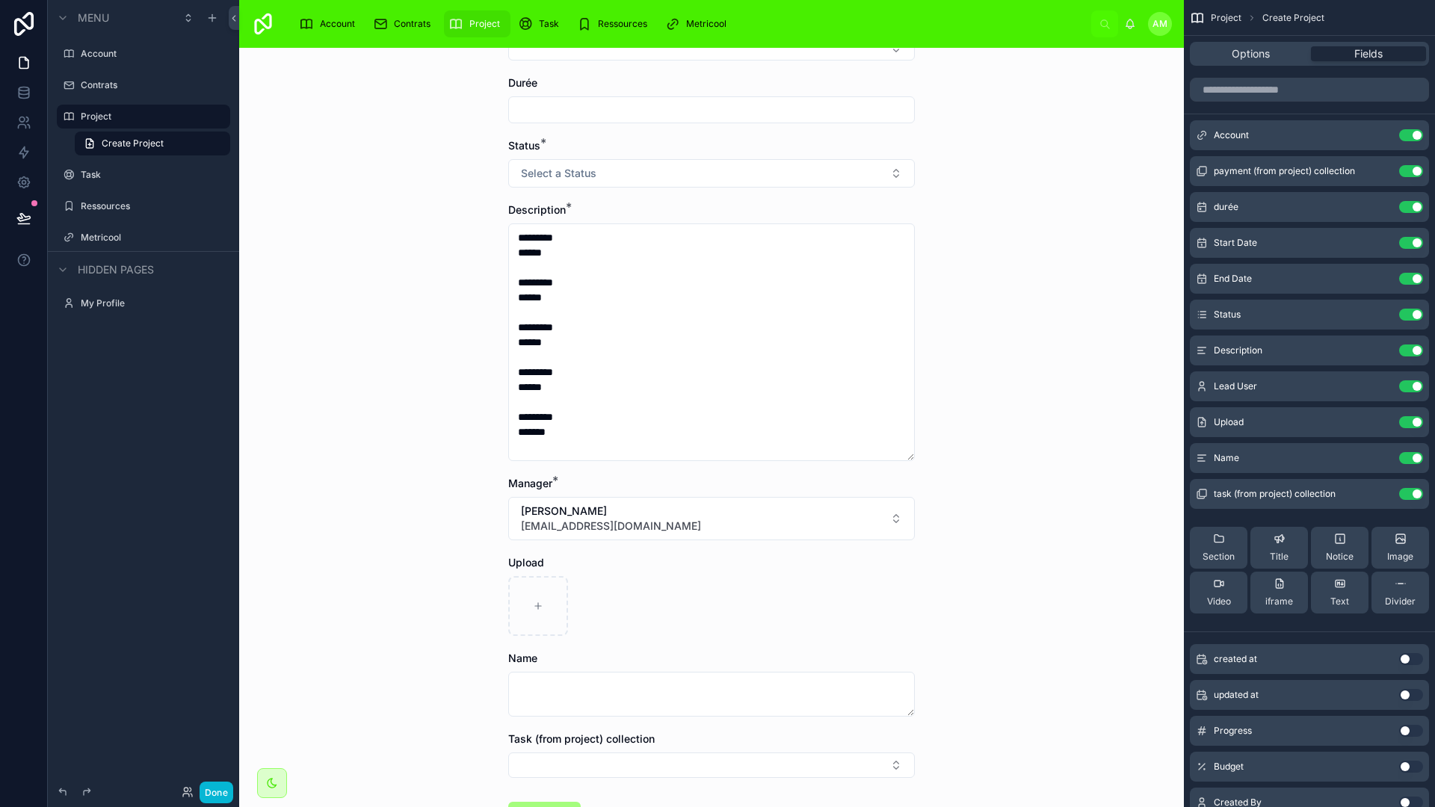
click at [989, 422] on div "Project Create Project Create Project Account * contrat * Durée Status * Select…" at bounding box center [711, 427] width 945 height 759
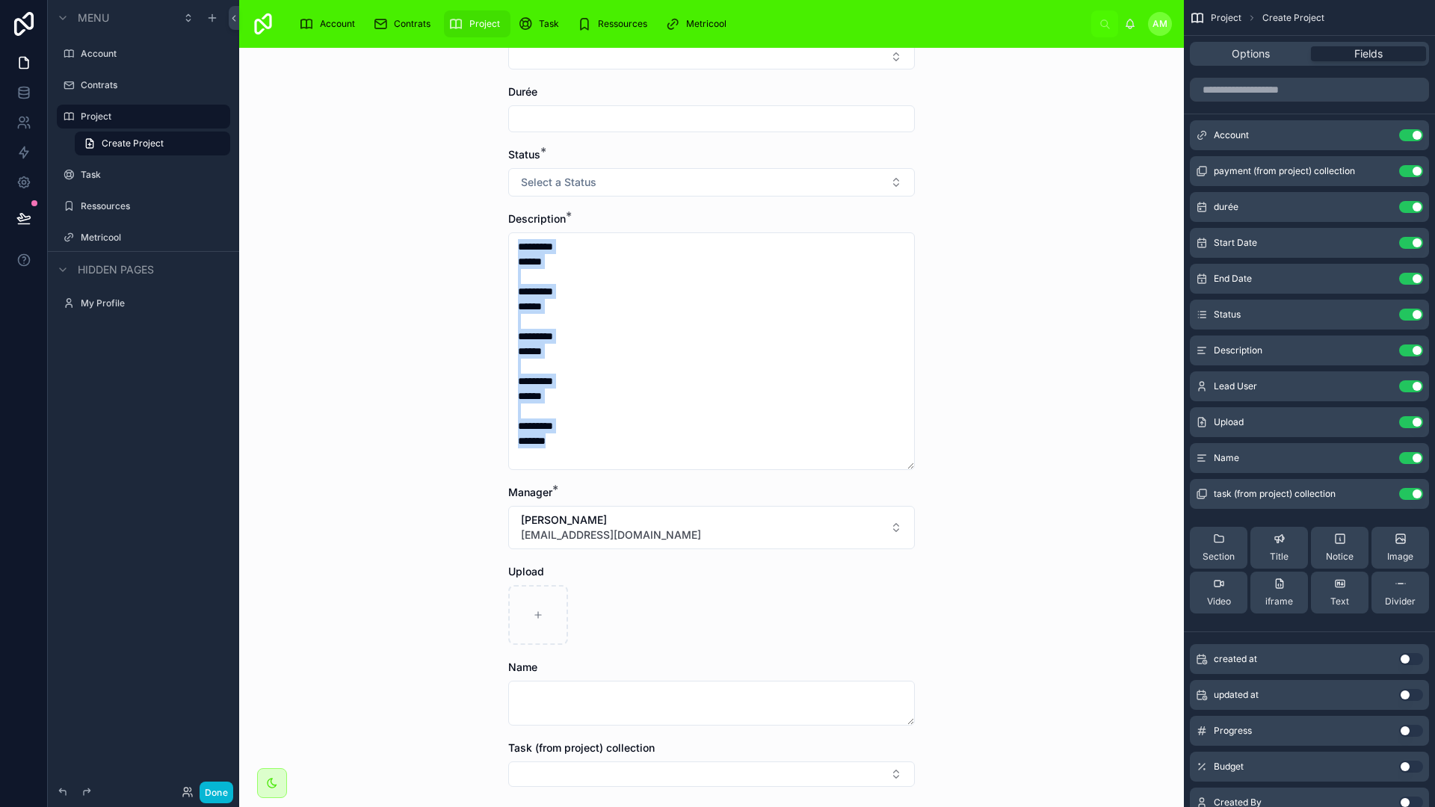
scroll to position [73, 0]
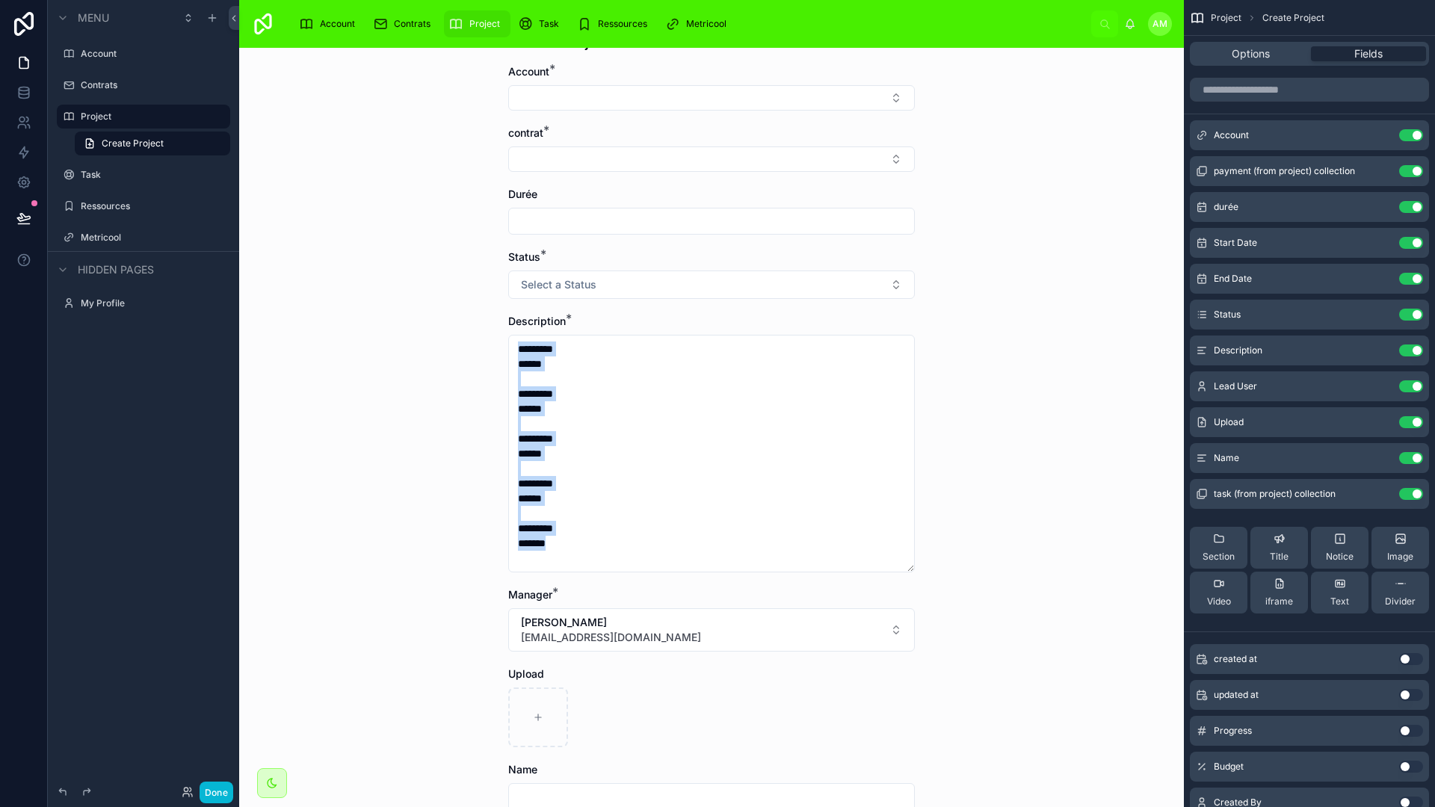
click at [979, 478] on div "Project Create Project Create Project Account * contrat * Durée Status * Select…" at bounding box center [711, 427] width 945 height 759
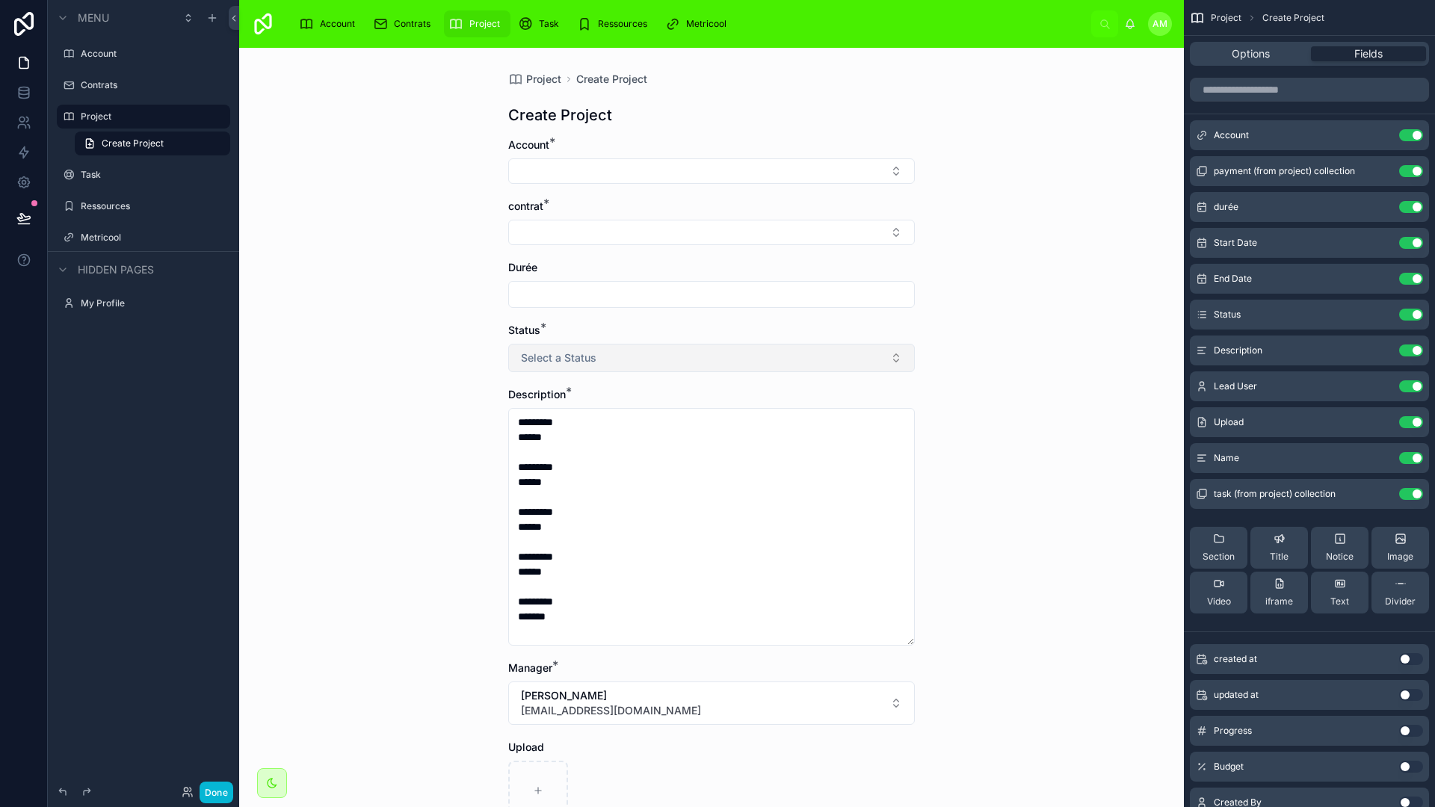
click at [893, 358] on button "Select a Status" at bounding box center [711, 358] width 407 height 28
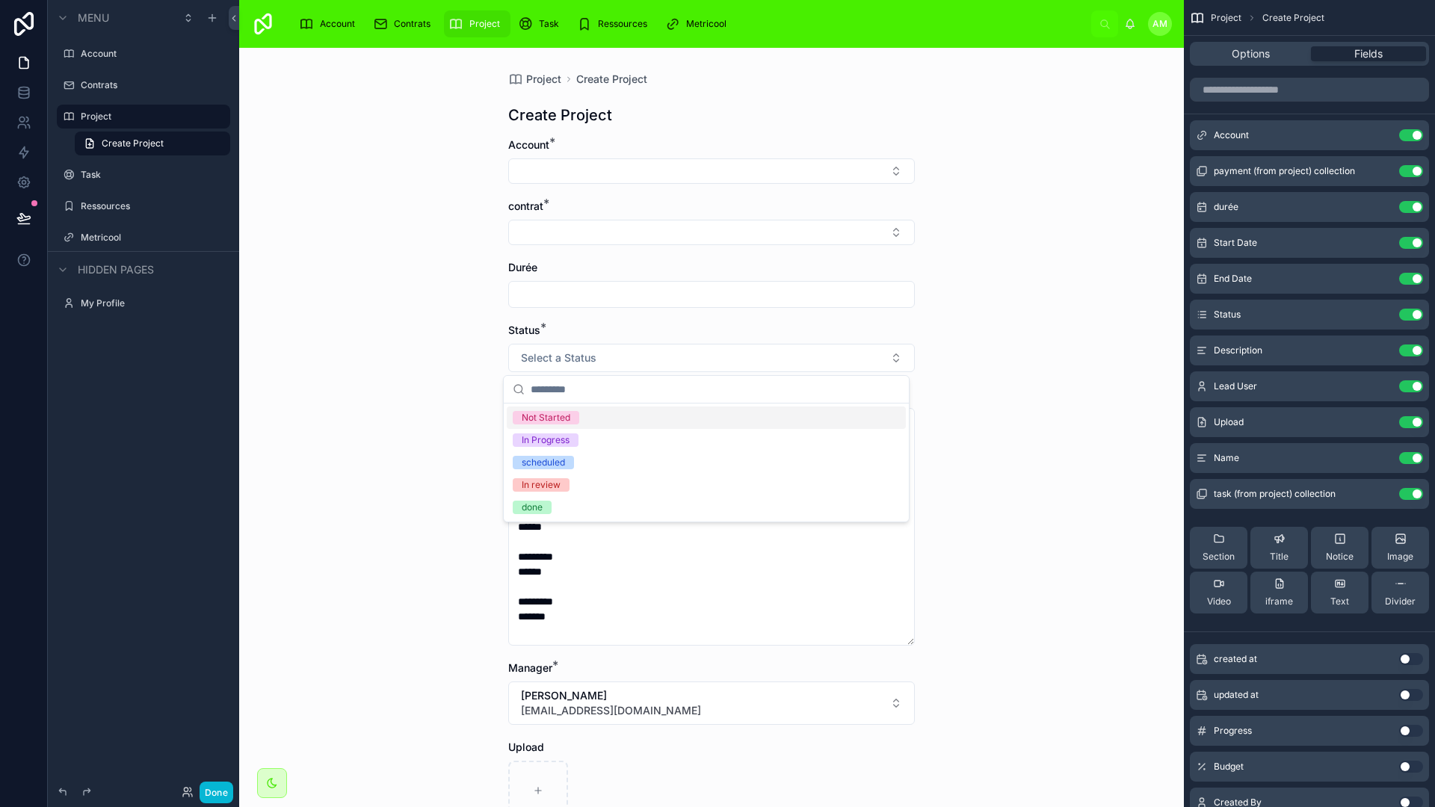
click at [990, 407] on div "Project Create Project Create Project Account * contrat * Durée Status * Select…" at bounding box center [711, 427] width 945 height 759
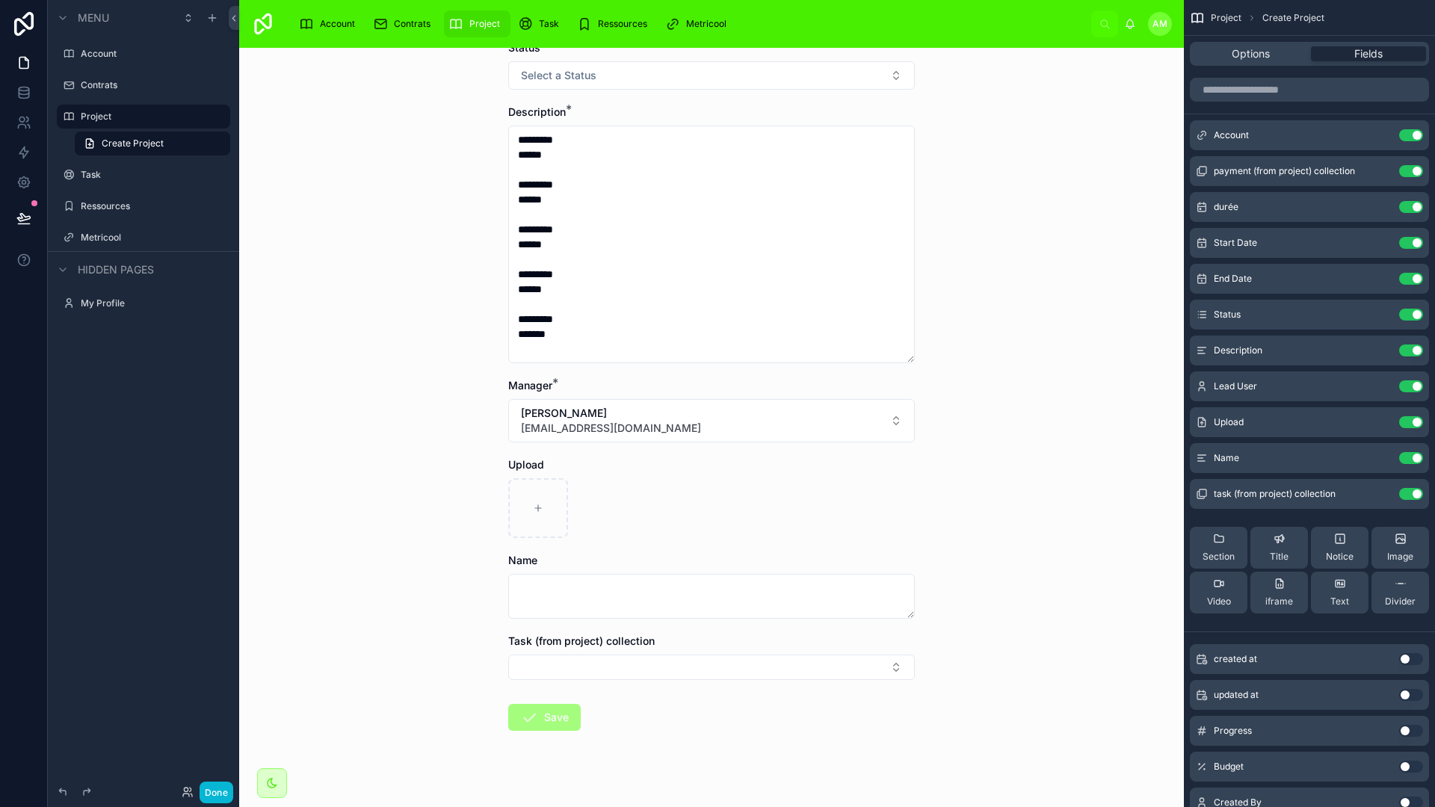
scroll to position [301, 0]
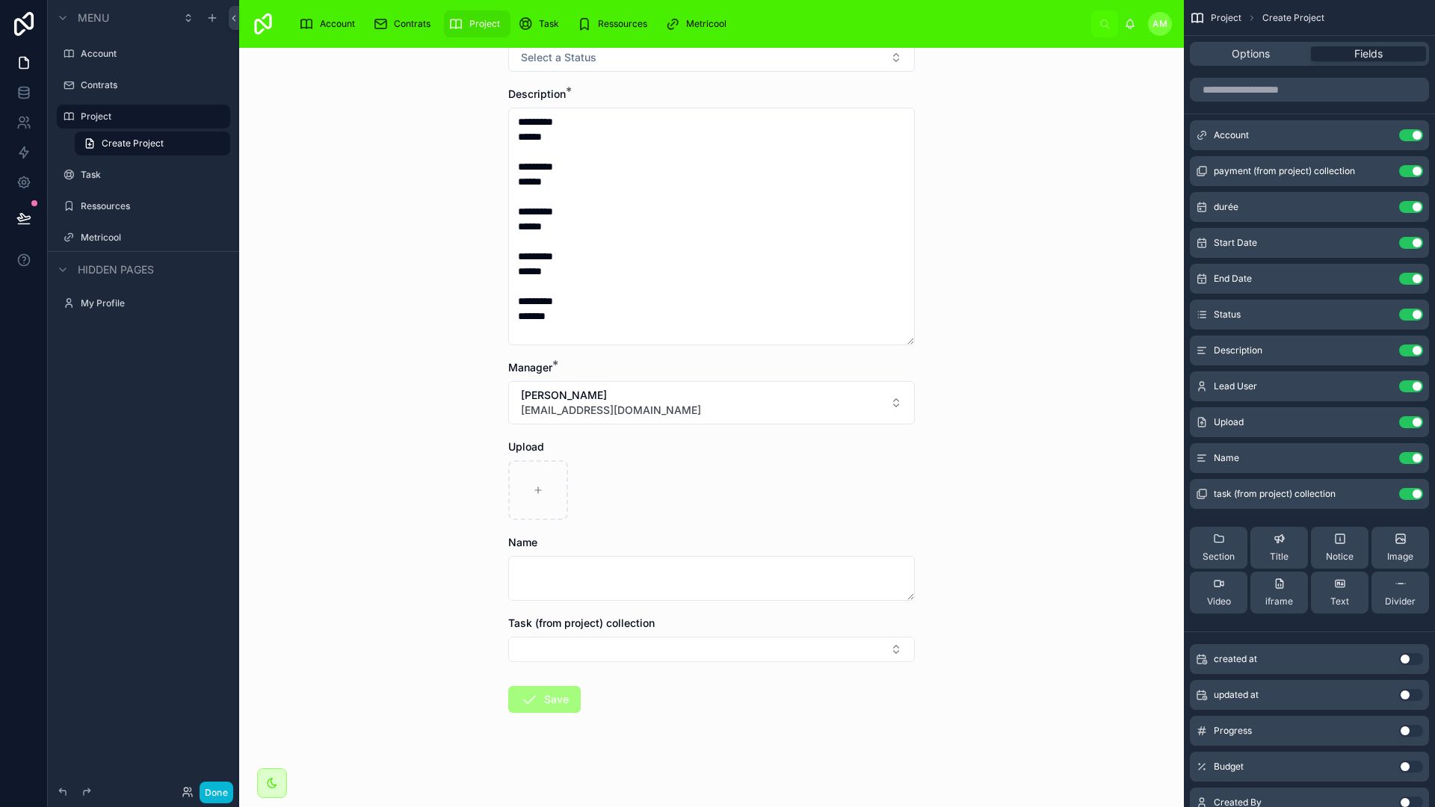
click at [982, 558] on div "Project Create Project Create Project Account * contrat * Durée Status * Select…" at bounding box center [711, 427] width 945 height 759
click at [895, 650] on button "Select Button" at bounding box center [711, 649] width 407 height 25
click at [576, 709] on button "New" at bounding box center [706, 707] width 393 height 15
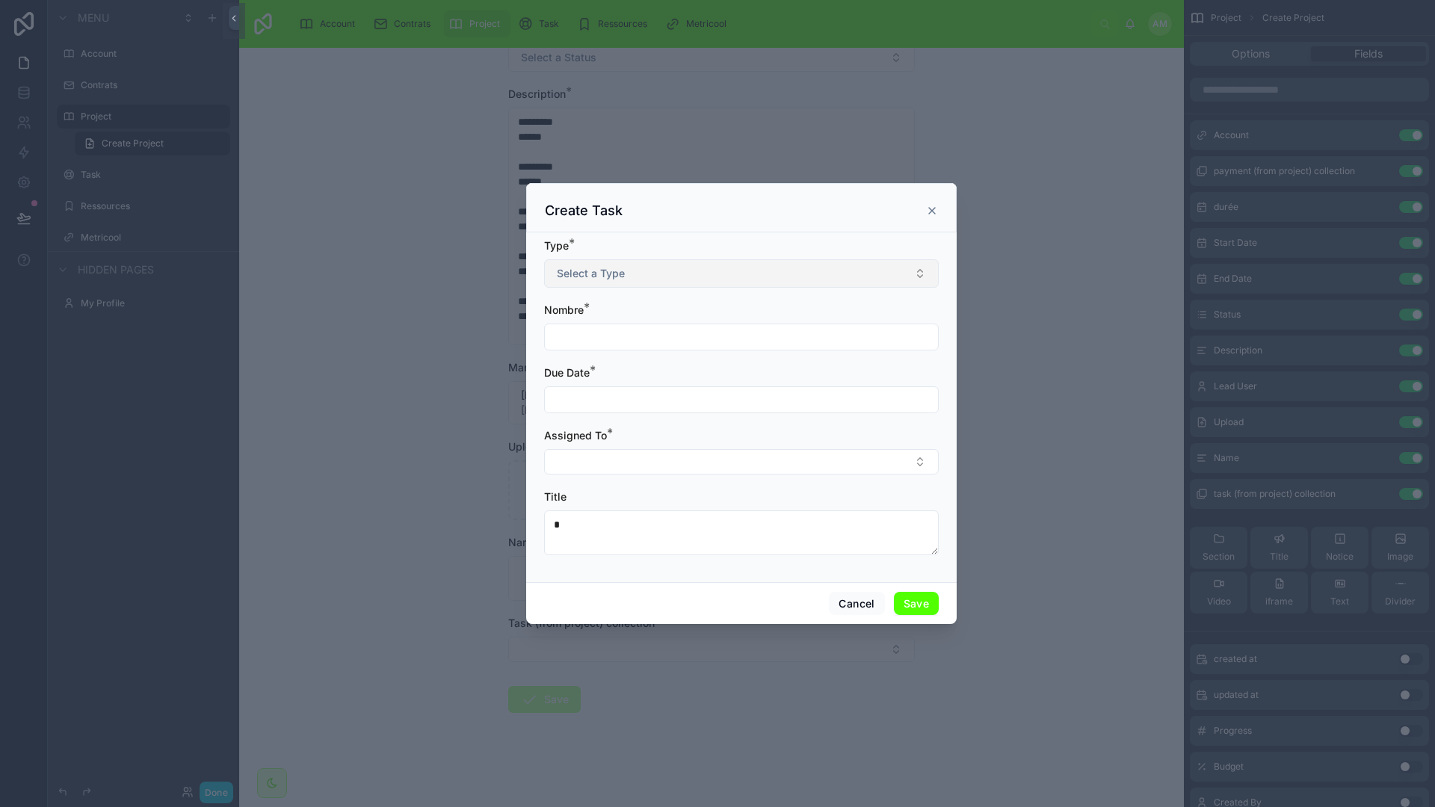
click at [869, 274] on button "Select a Type" at bounding box center [741, 273] width 395 height 28
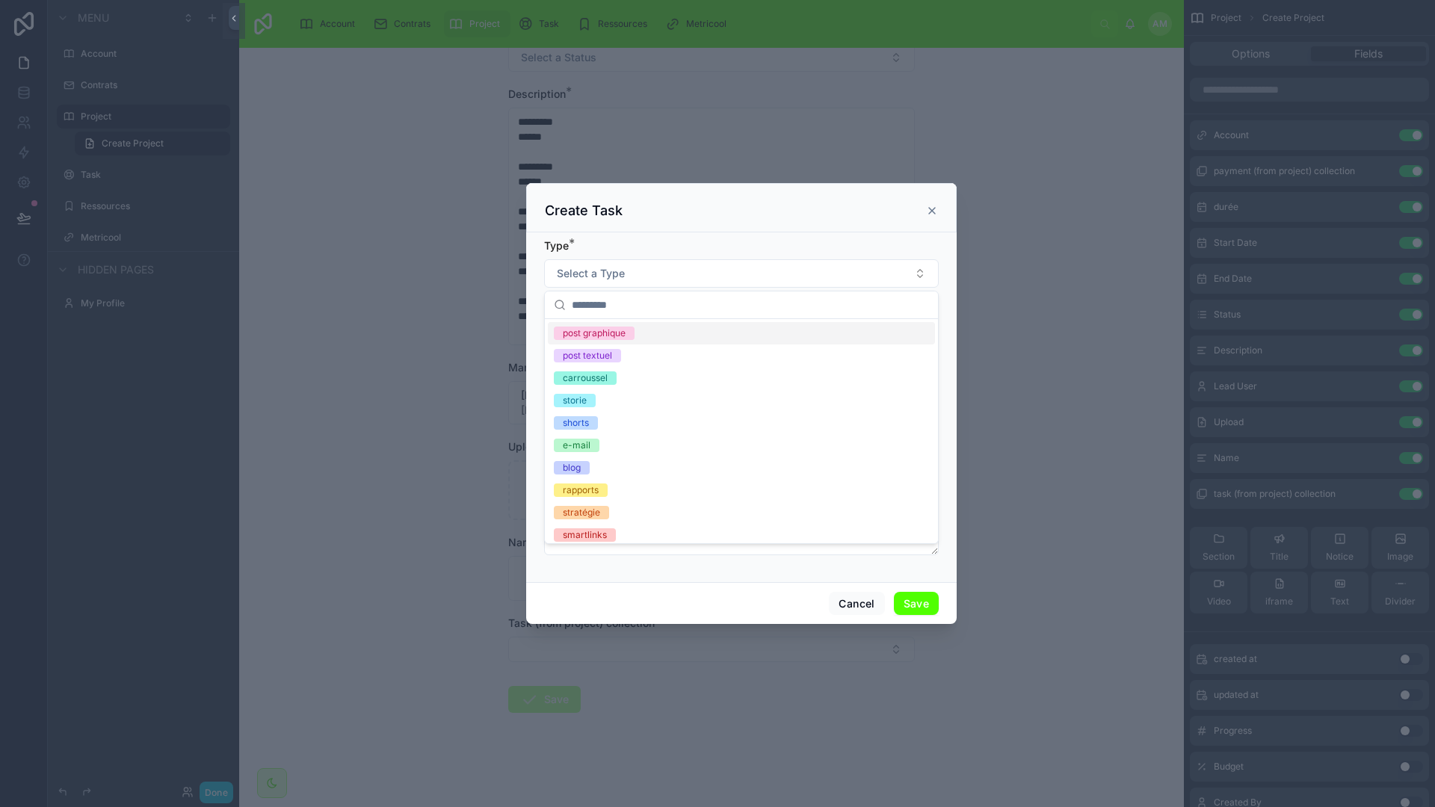
click at [743, 244] on div "Type *" at bounding box center [741, 245] width 395 height 15
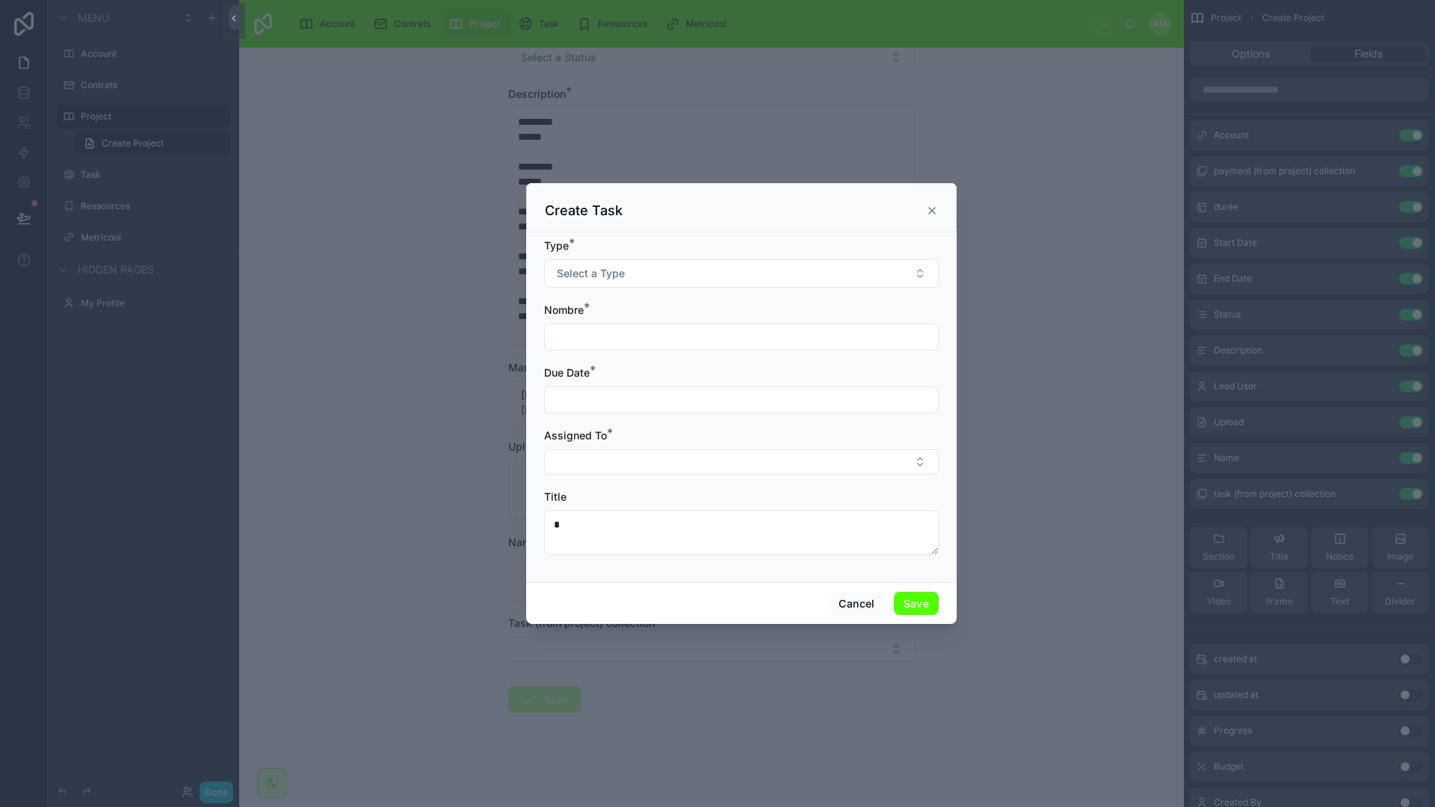
click at [730, 340] on input "text" at bounding box center [741, 337] width 393 height 21
click at [708, 399] on input "text" at bounding box center [741, 399] width 393 height 21
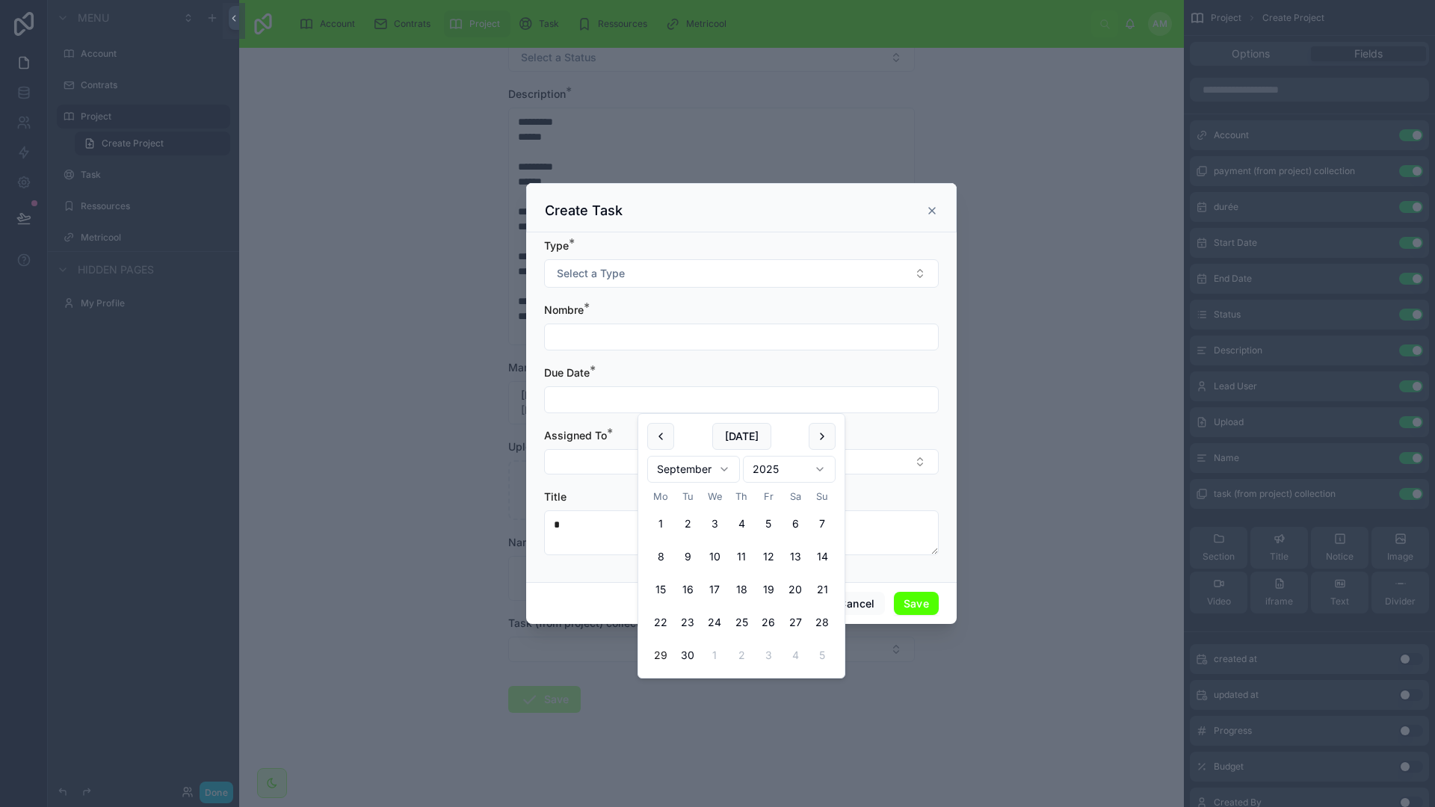
click at [925, 434] on div "Assigned To *" at bounding box center [741, 435] width 395 height 15
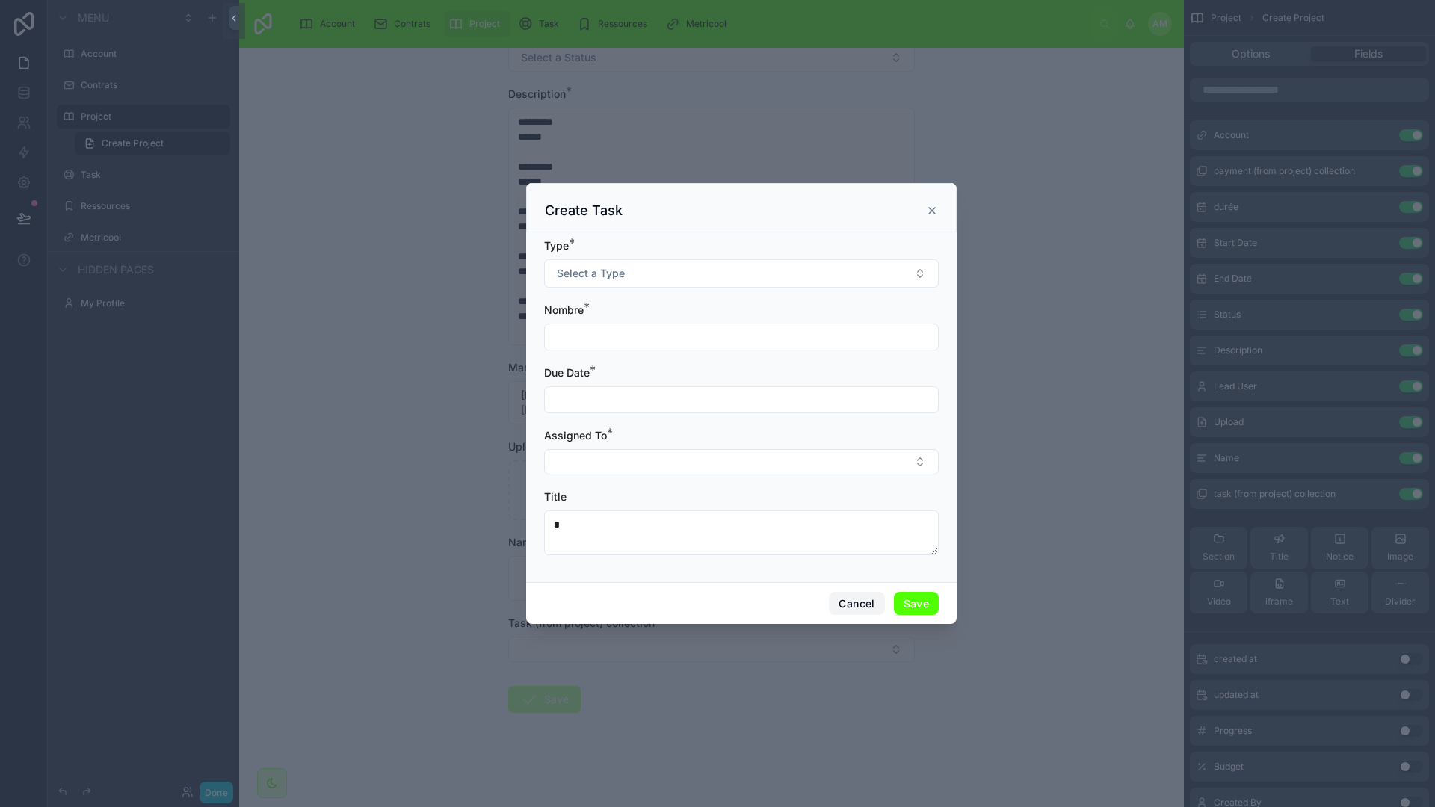
click at [862, 600] on button "Cancel" at bounding box center [856, 604] width 55 height 24
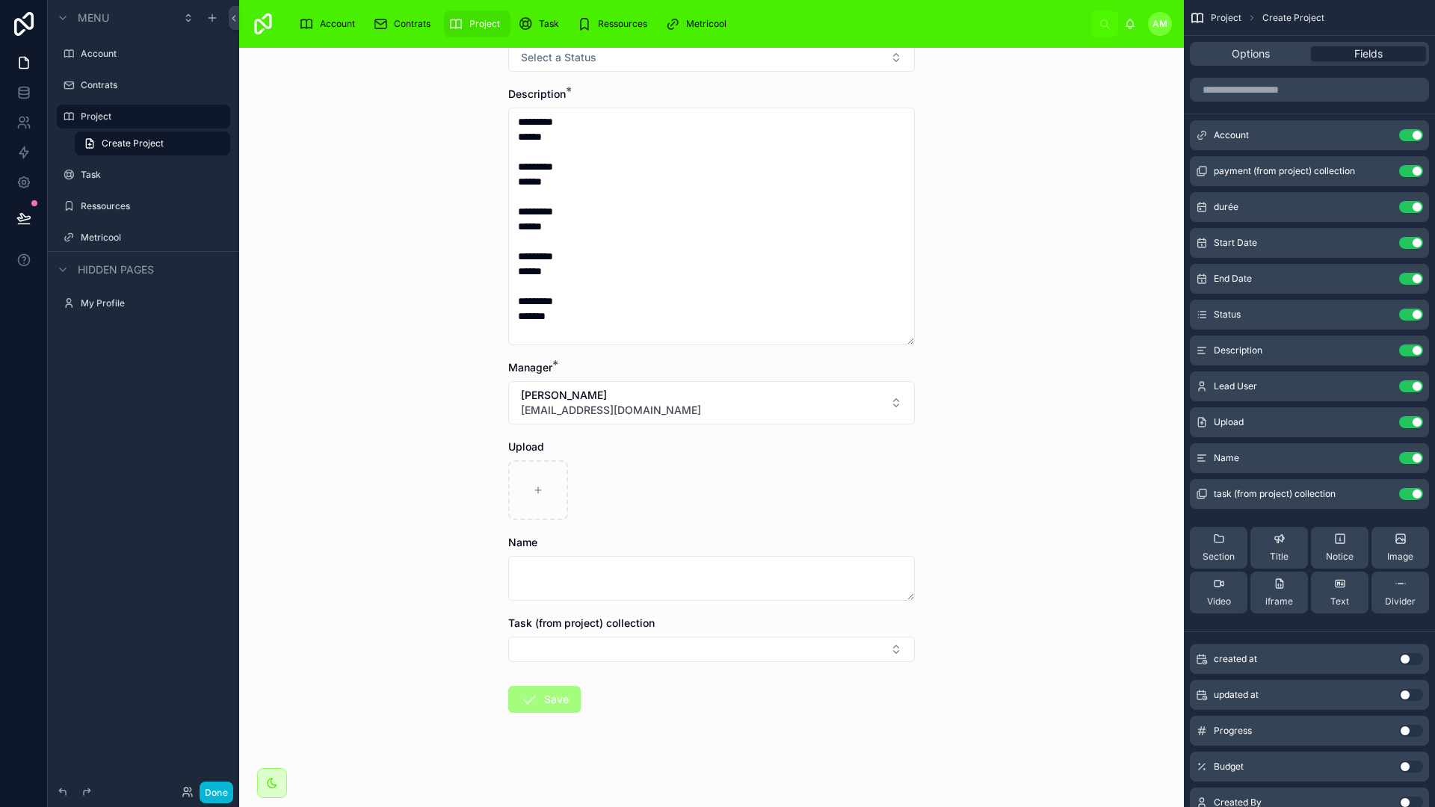
click at [964, 457] on div "Project Create Project Create Project Account * contrat * Durée Status * Select…" at bounding box center [711, 427] width 945 height 759
click at [93, 167] on div "Task" at bounding box center [144, 175] width 126 height 18
click at [93, 176] on label "Task" at bounding box center [141, 175] width 120 height 12
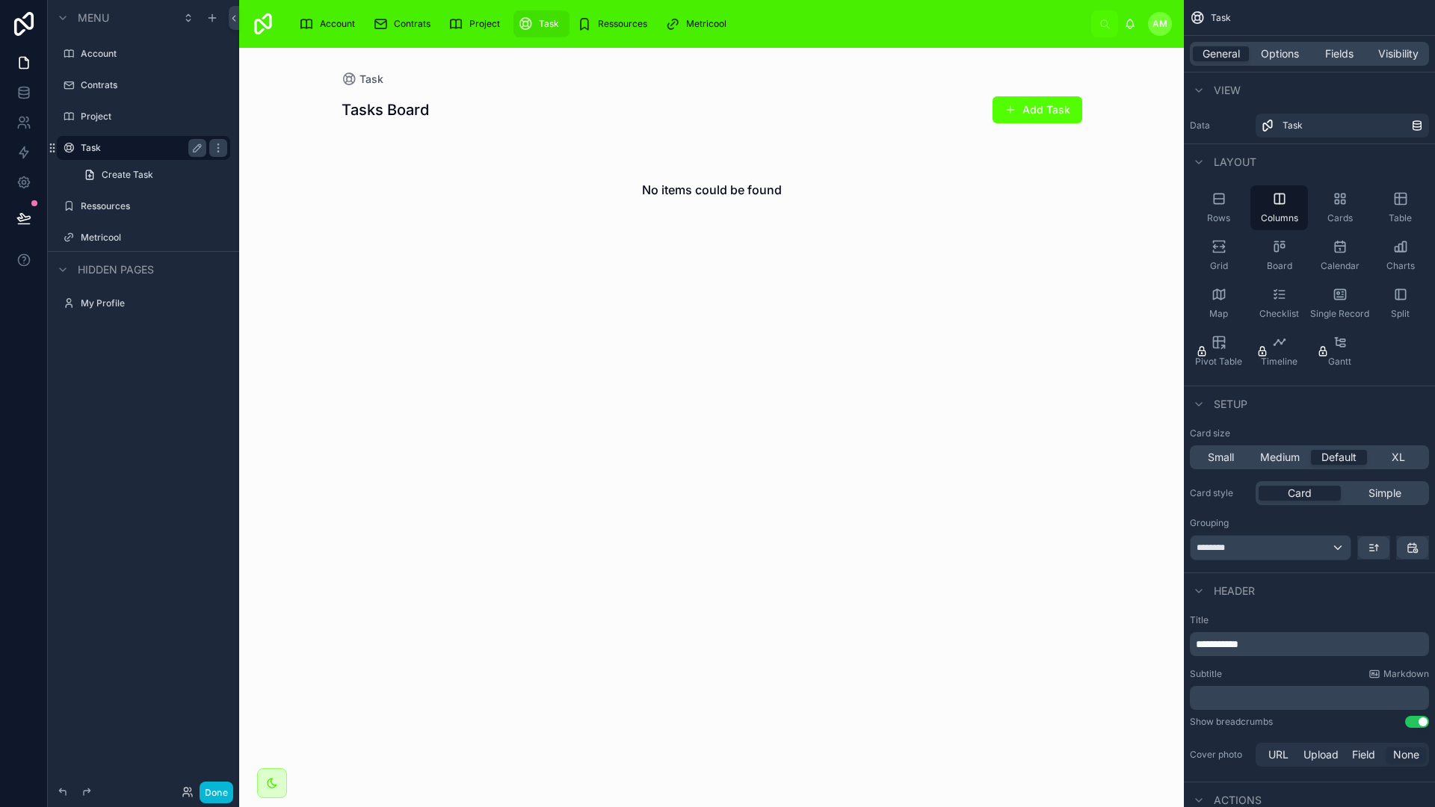
click at [402, 110] on div at bounding box center [712, 171] width 765 height 247
click at [1007, 114] on span at bounding box center [1011, 110] width 12 height 12
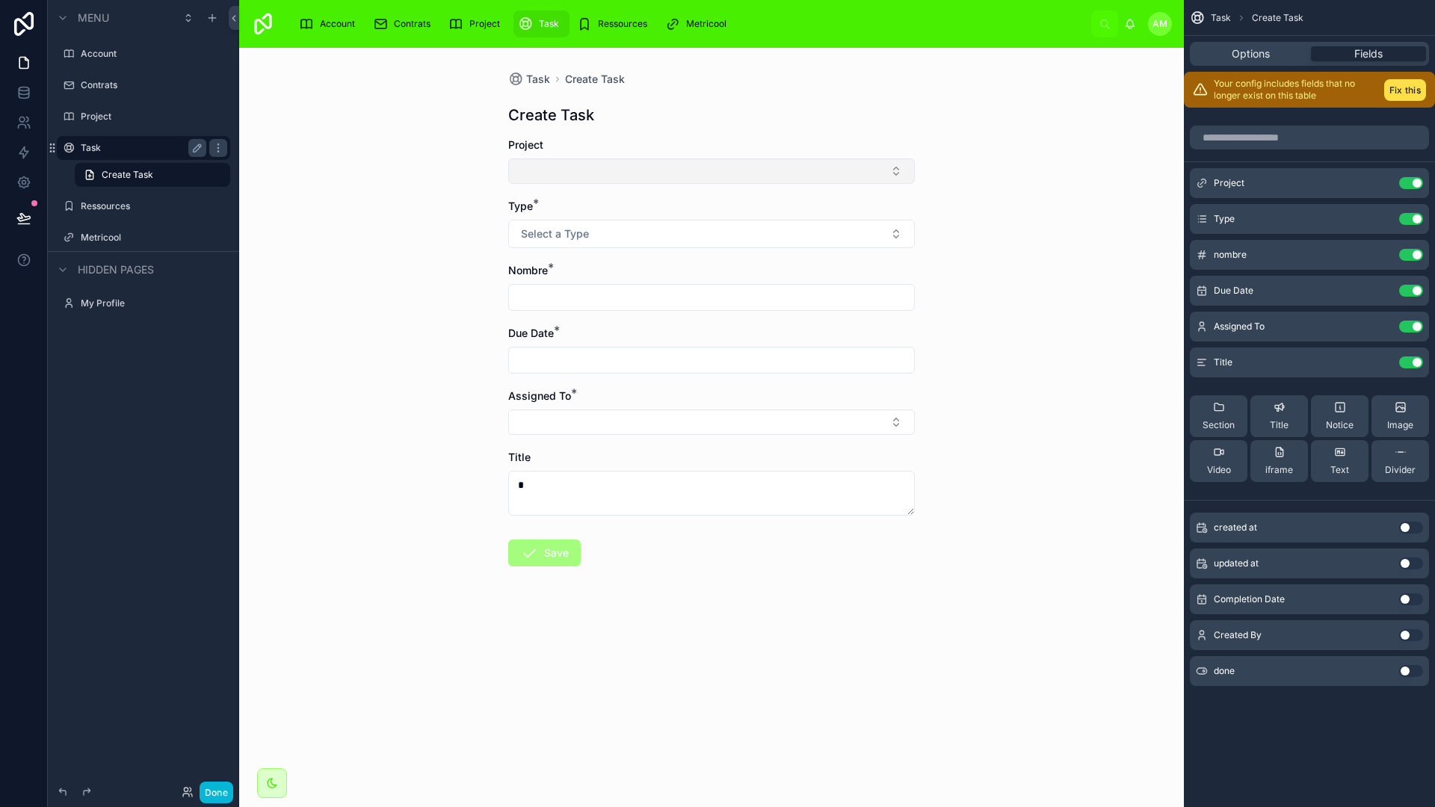
click at [675, 173] on button "Select Button" at bounding box center [711, 170] width 407 height 25
click at [589, 250] on span "octobre-Les tissages Perrin" at bounding box center [585, 254] width 135 height 15
click at [625, 231] on button "Select a Type" at bounding box center [711, 237] width 407 height 28
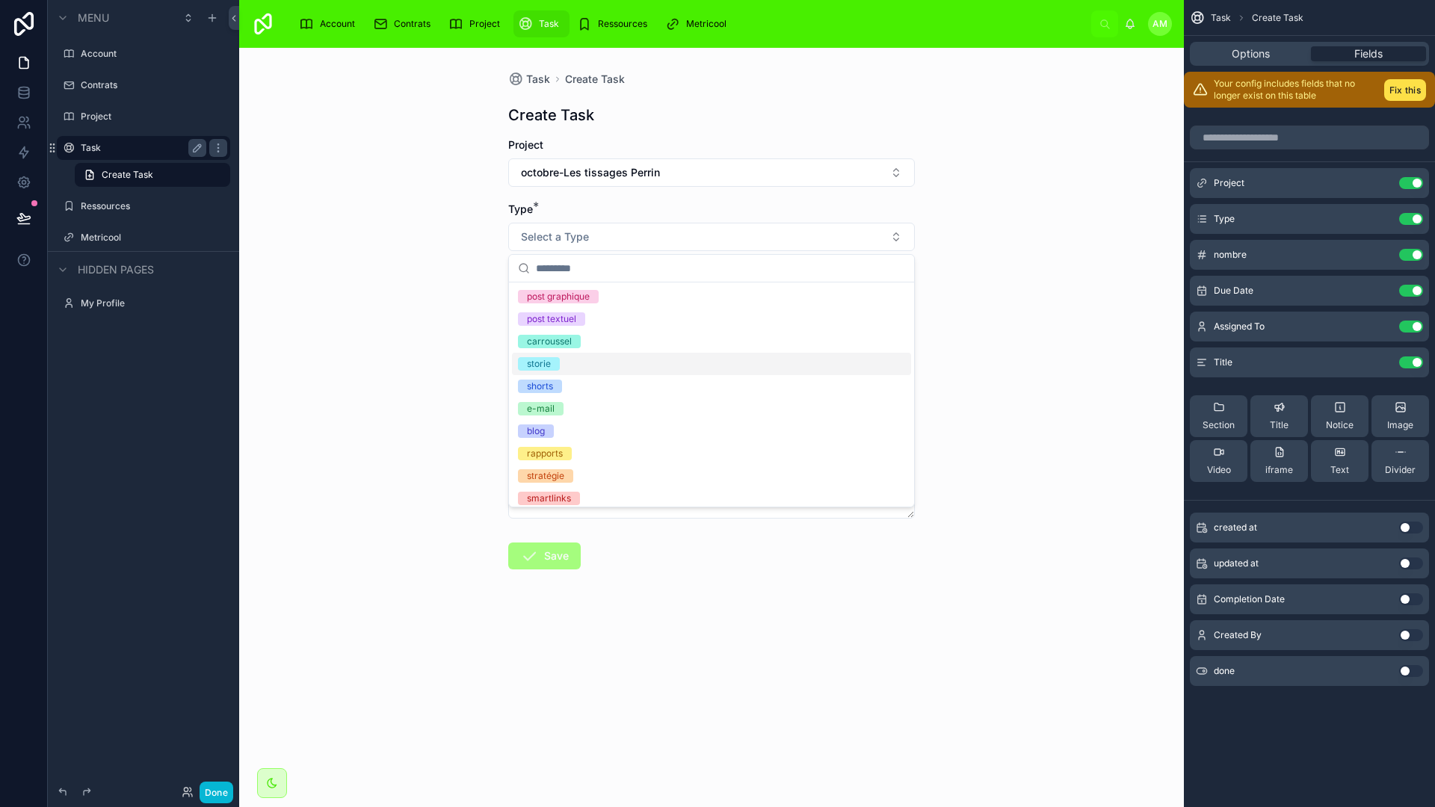
click at [558, 358] on span "storie" at bounding box center [539, 363] width 42 height 13
type textarea "*******"
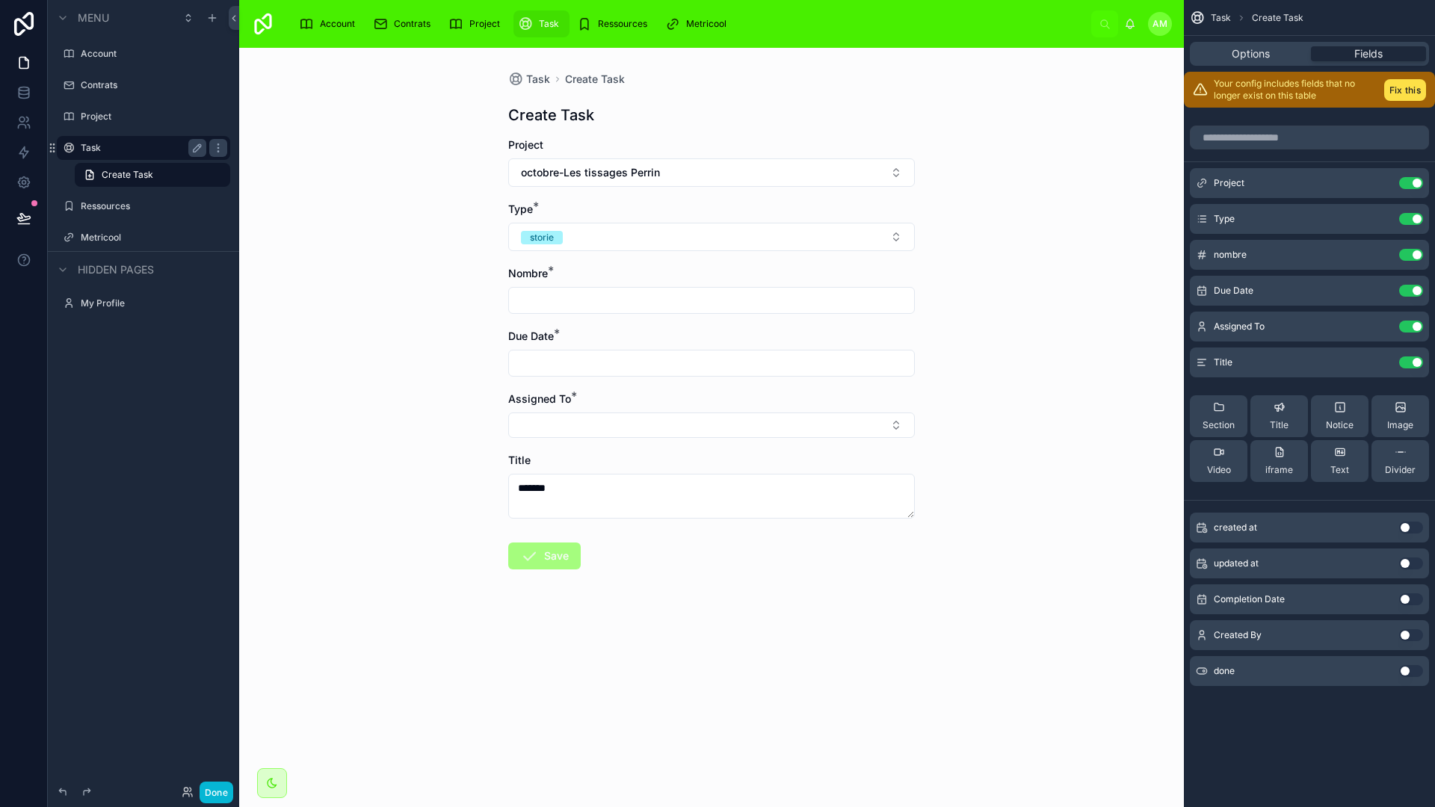
click at [638, 301] on input "text" at bounding box center [711, 300] width 405 height 21
type input "*"
type textarea "********"
type input "*"
click at [603, 368] on input "text" at bounding box center [711, 363] width 405 height 21
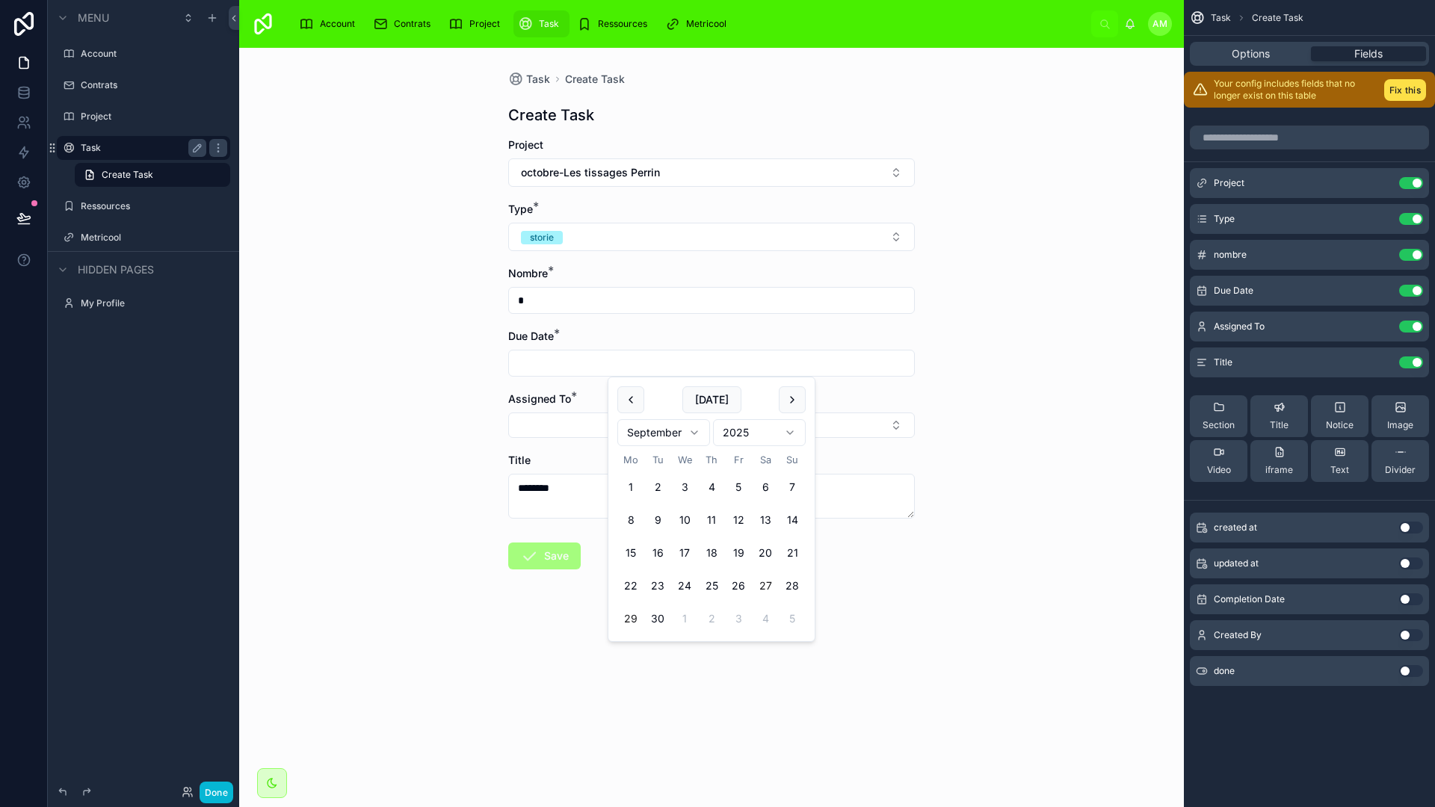
click at [774, 583] on button "27" at bounding box center [765, 586] width 27 height 27
click at [649, 617] on button "30" at bounding box center [657, 618] width 27 height 27
type input "**********"
click at [678, 665] on div "**********" at bounding box center [711, 427] width 945 height 759
click at [625, 427] on button "Select Button" at bounding box center [711, 425] width 407 height 25
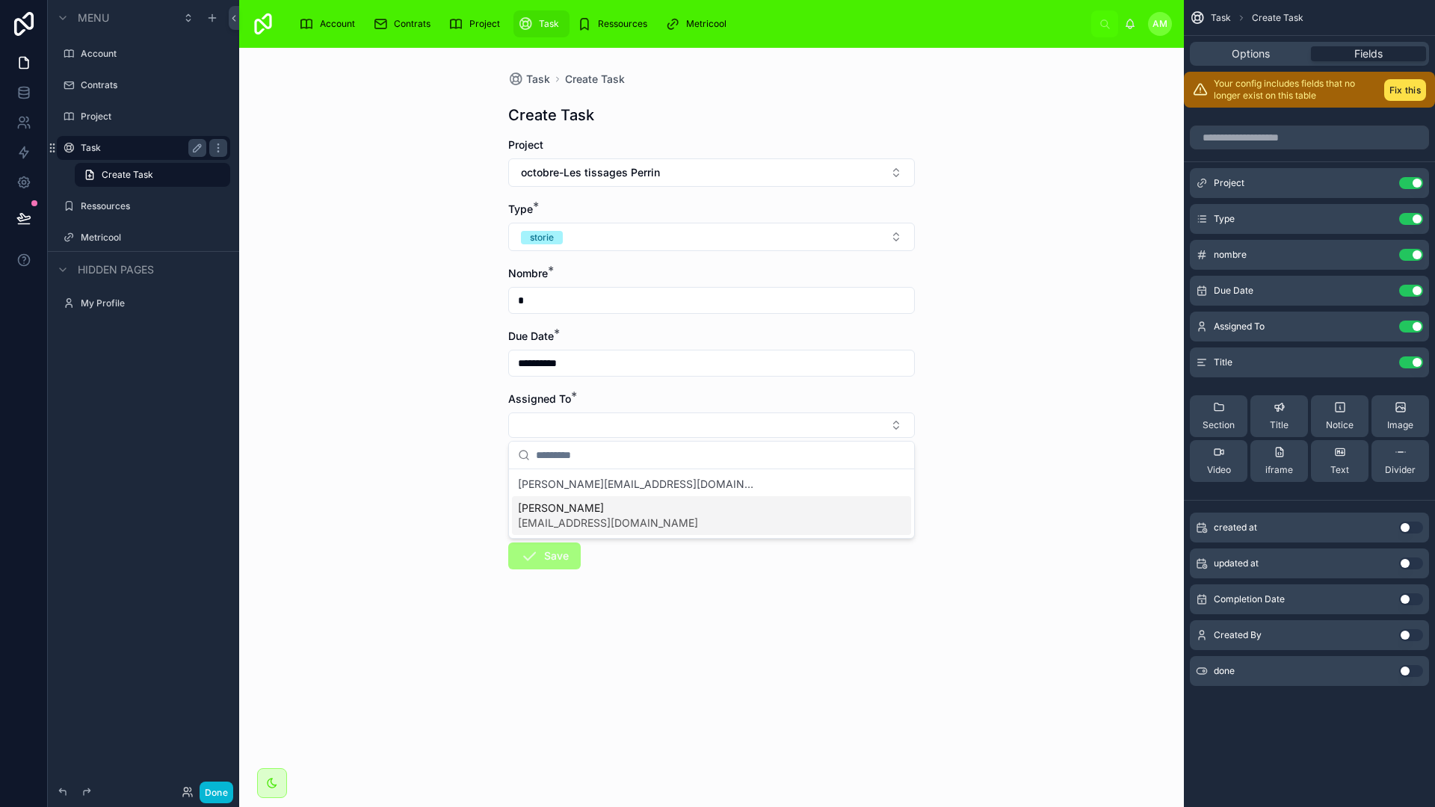
click at [594, 517] on span "[EMAIL_ADDRESS][DOMAIN_NAME]" at bounding box center [608, 523] width 180 height 15
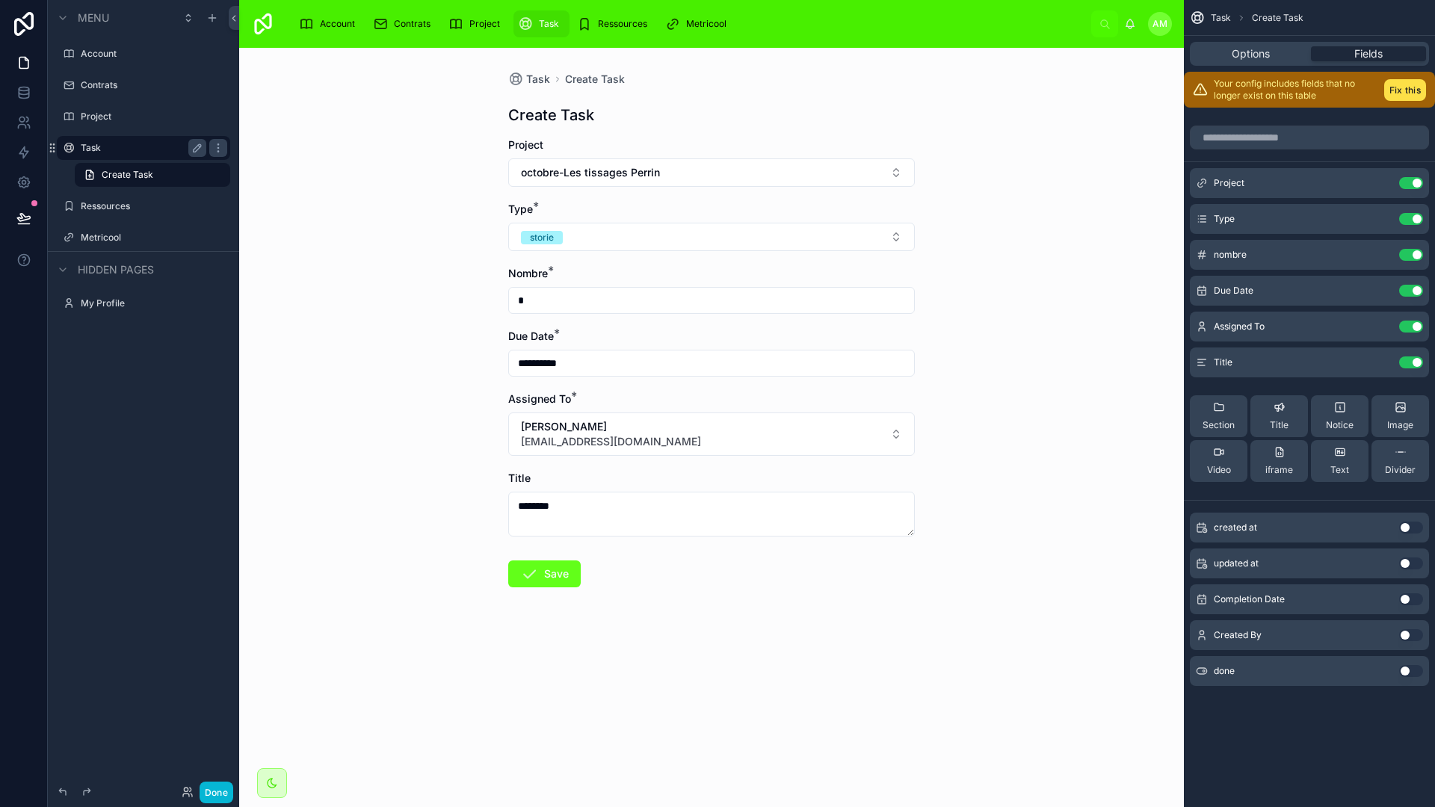
click at [548, 582] on button "Save" at bounding box center [544, 574] width 73 height 27
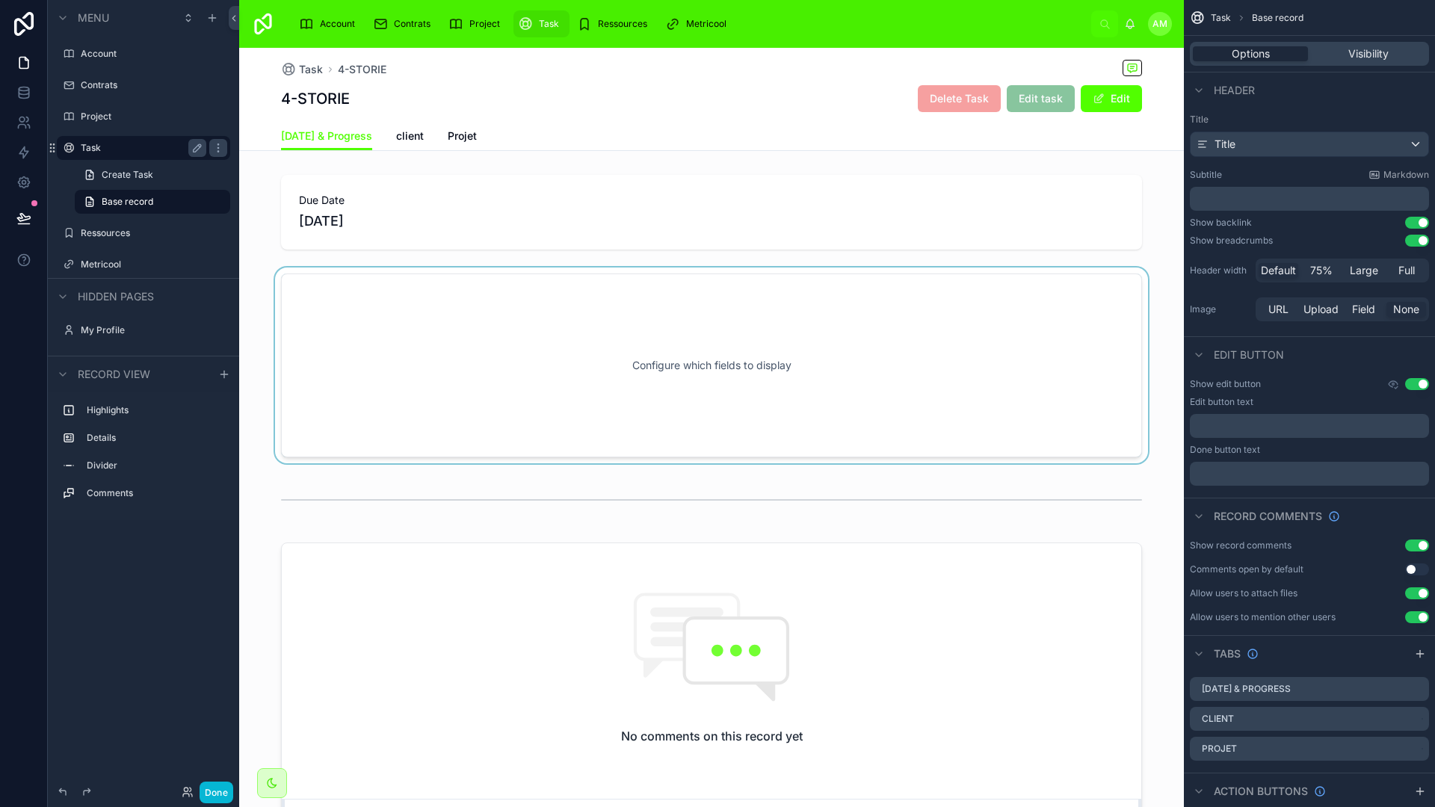
click at [727, 372] on div at bounding box center [711, 366] width 945 height 196
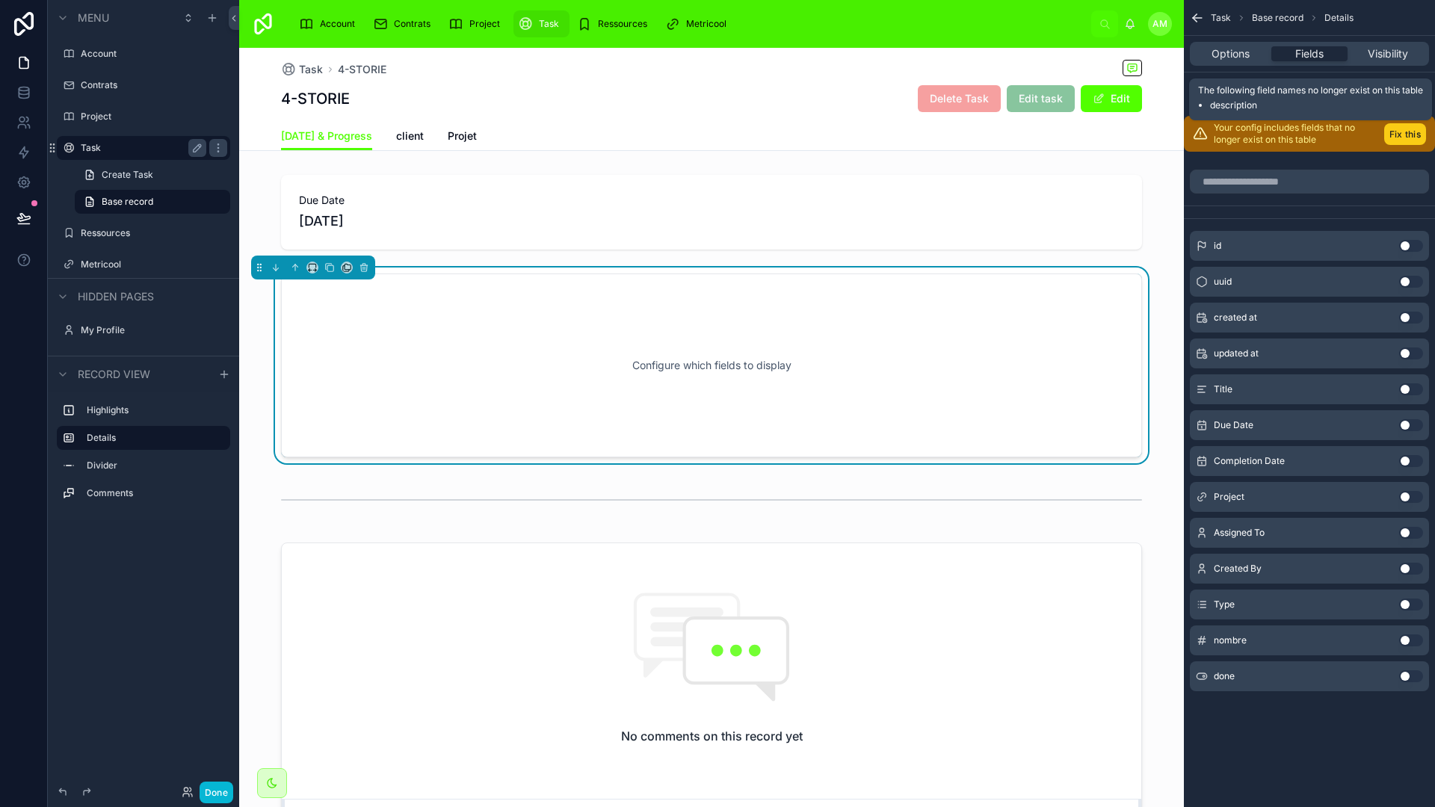
click at [1411, 137] on button "Fix this" at bounding box center [1405, 134] width 42 height 22
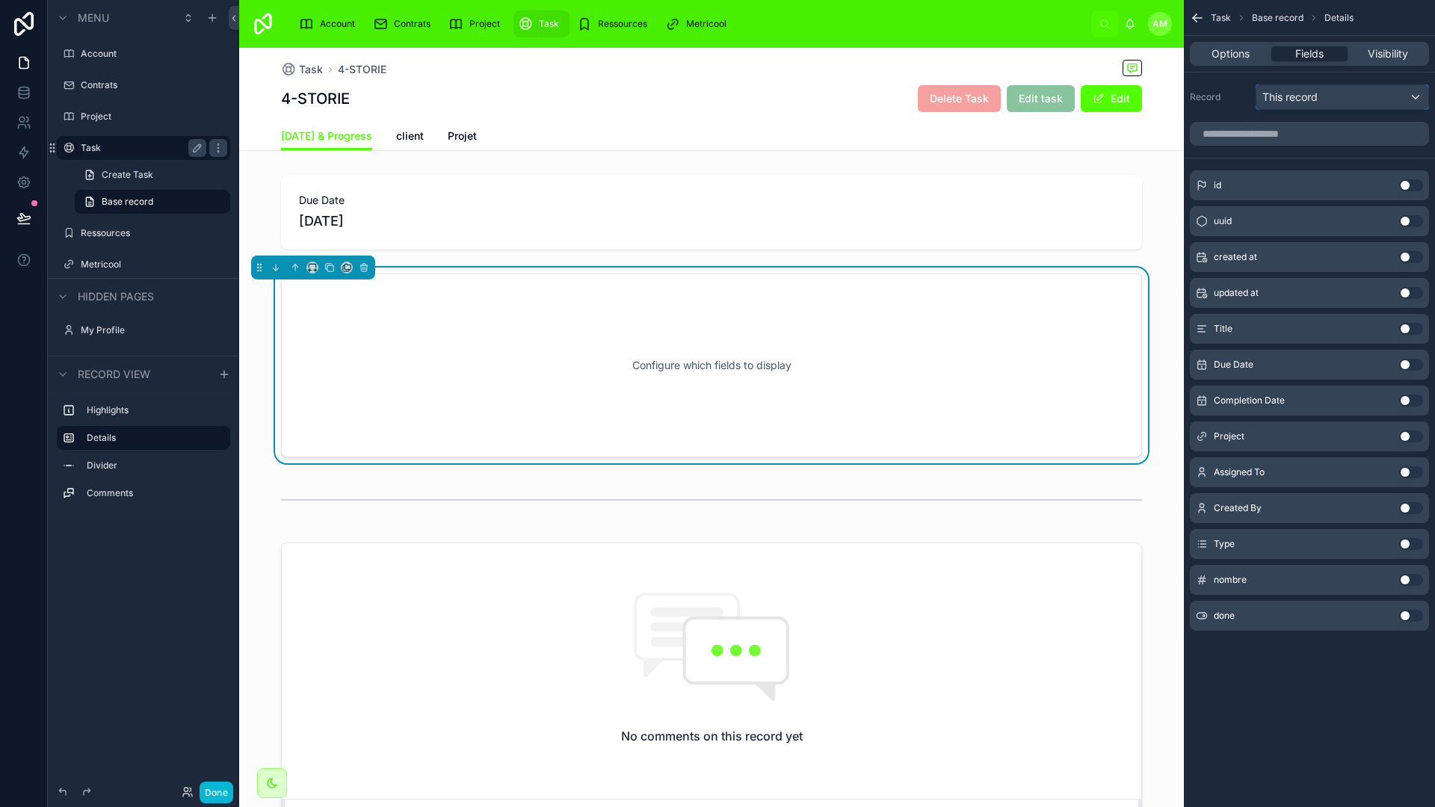
click at [1322, 96] on div "This record" at bounding box center [1343, 97] width 172 height 24
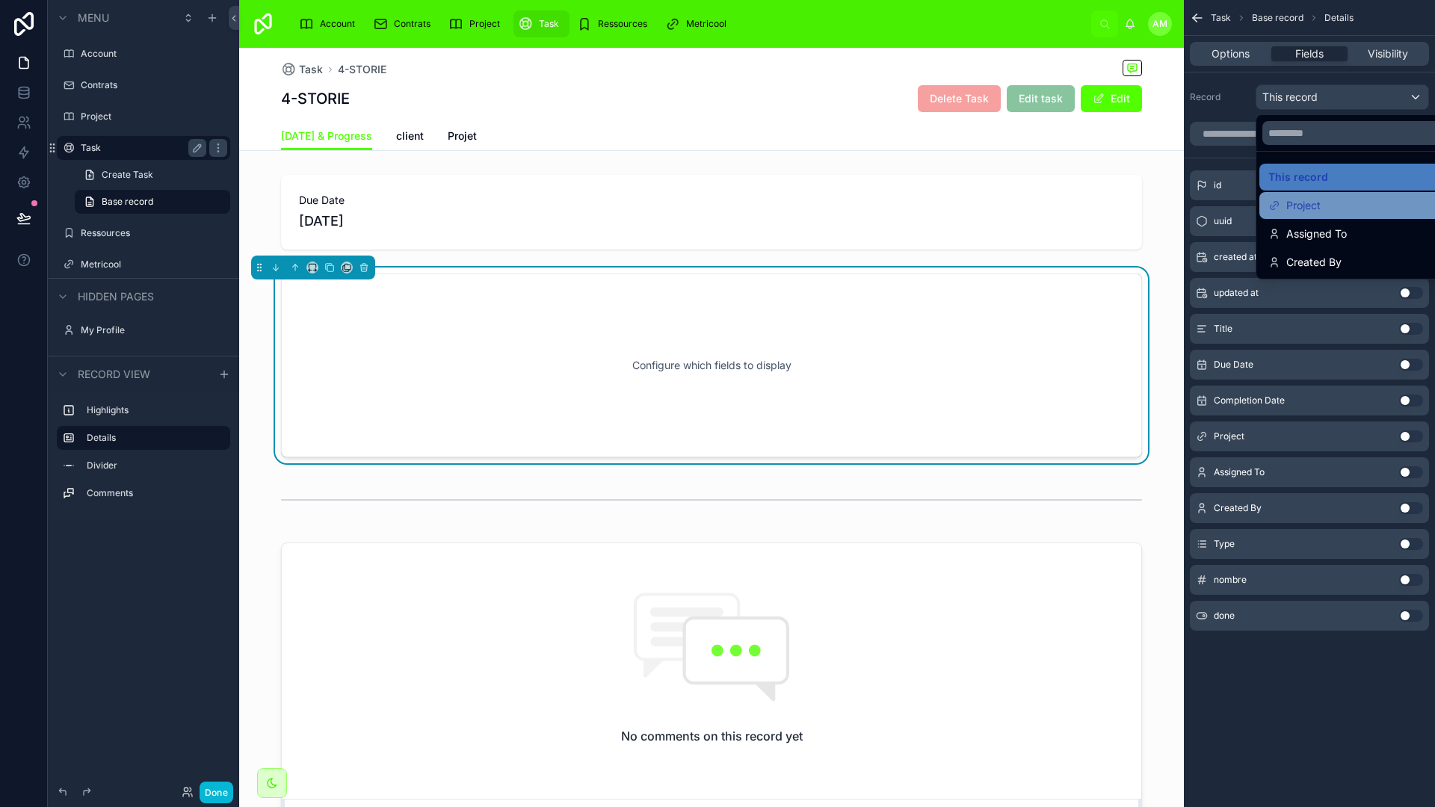
click at [1325, 215] on div "Project" at bounding box center [1360, 205] width 200 height 27
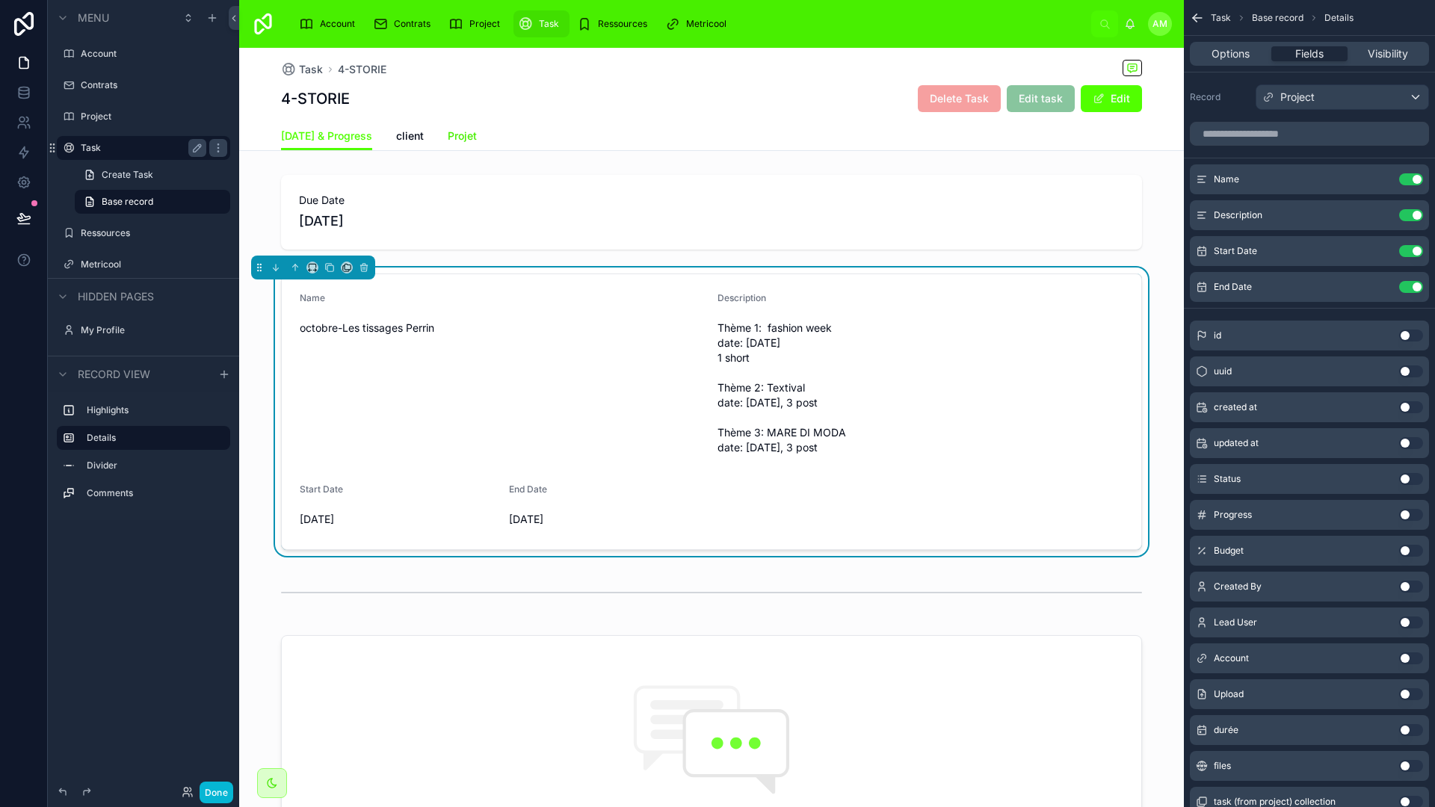
click at [448, 132] on span "Projet" at bounding box center [462, 136] width 29 height 15
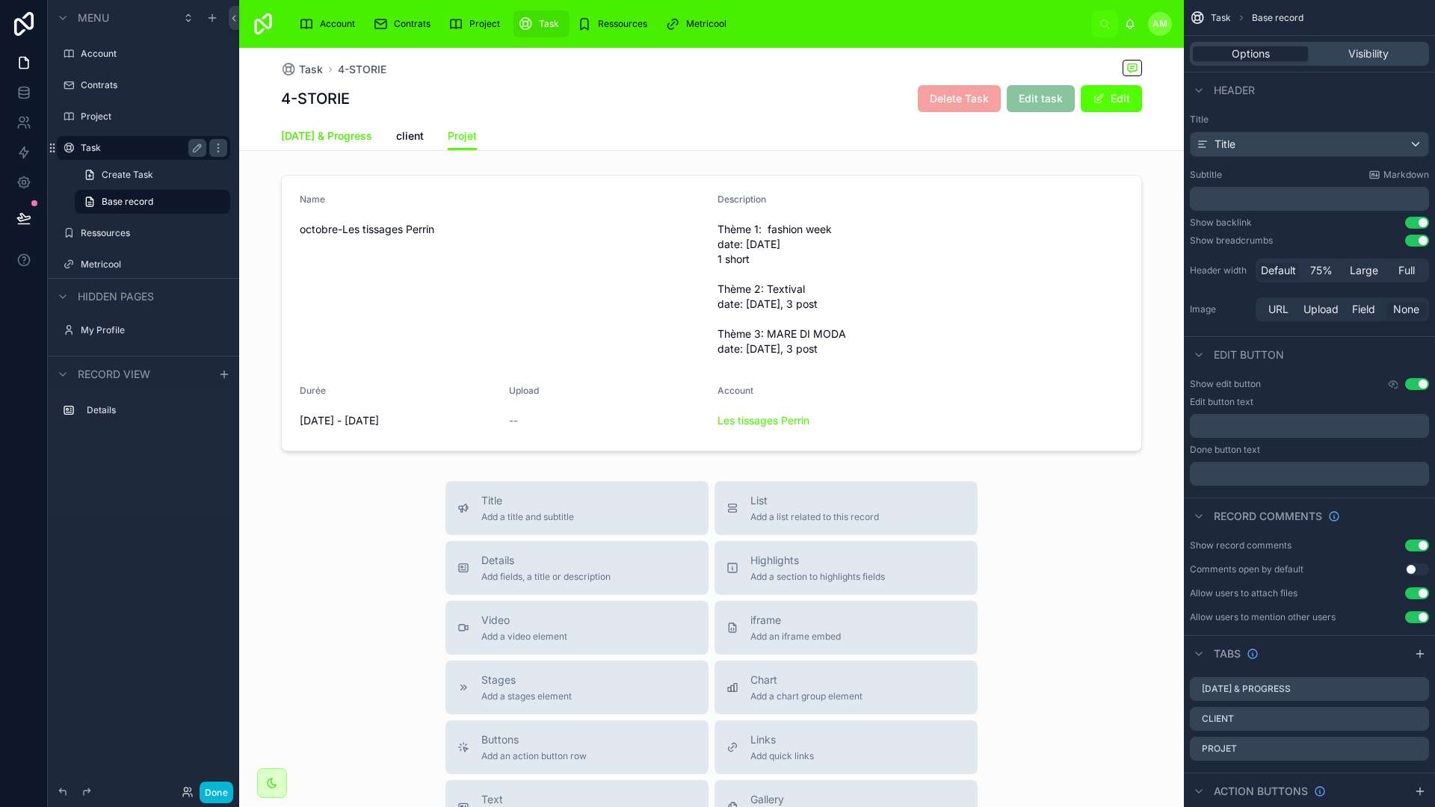
click at [336, 143] on span "[DATE] & Progress" at bounding box center [326, 136] width 91 height 15
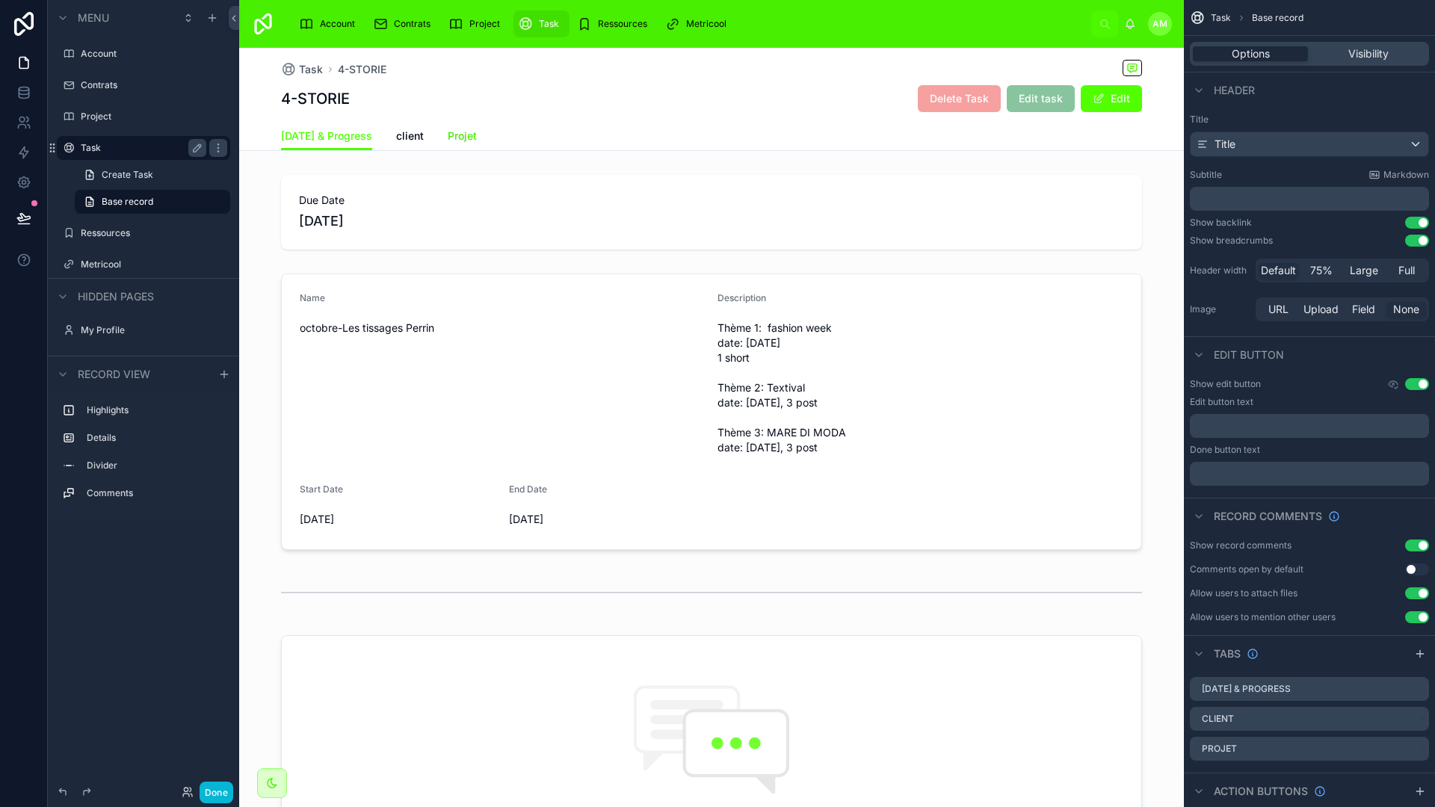
click at [448, 138] on span "Projet" at bounding box center [462, 136] width 29 height 15
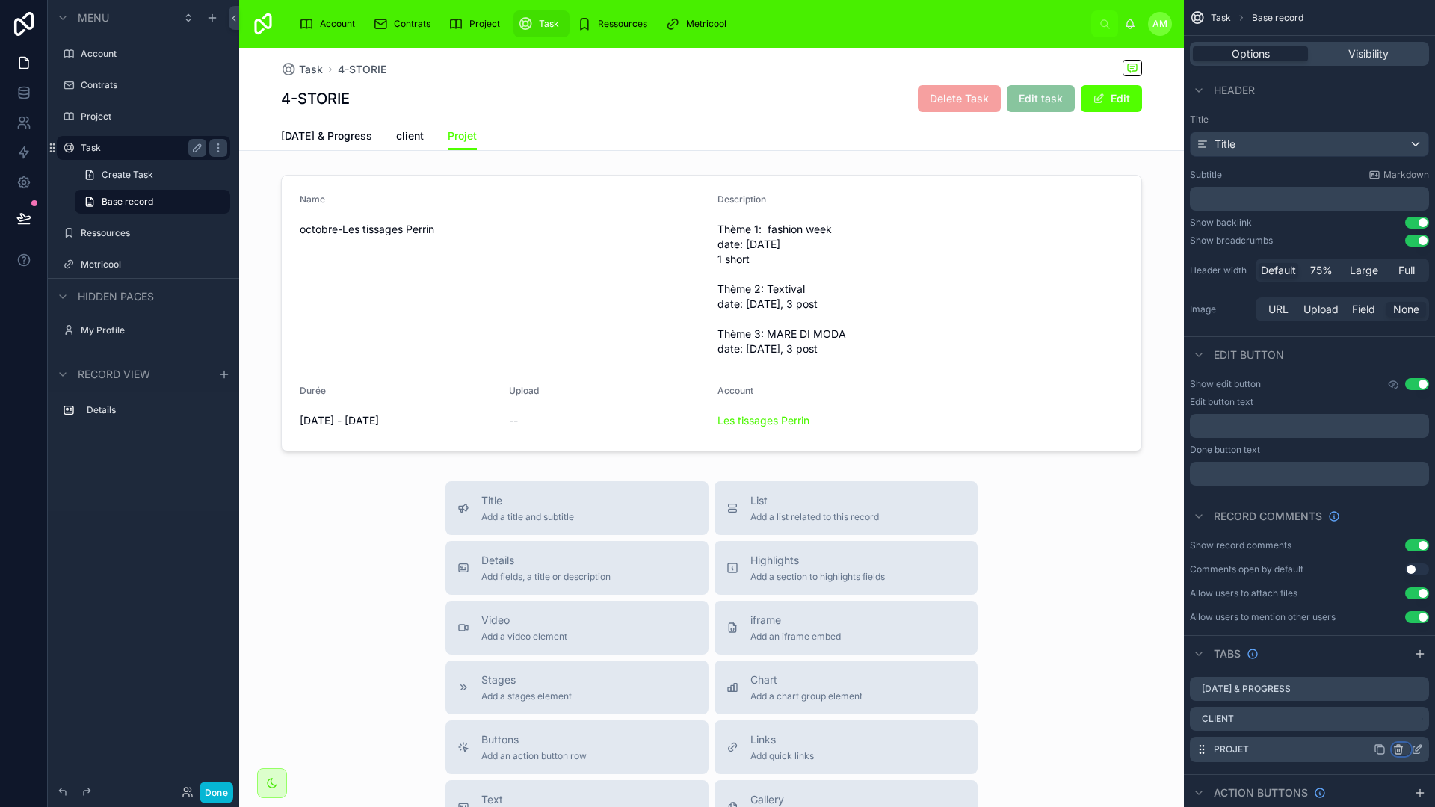
click at [1400, 749] on icon "scrollable content" at bounding box center [1399, 750] width 12 height 12
click at [1346, 695] on span "Remove tab and contents" at bounding box center [1335, 696] width 126 height 18
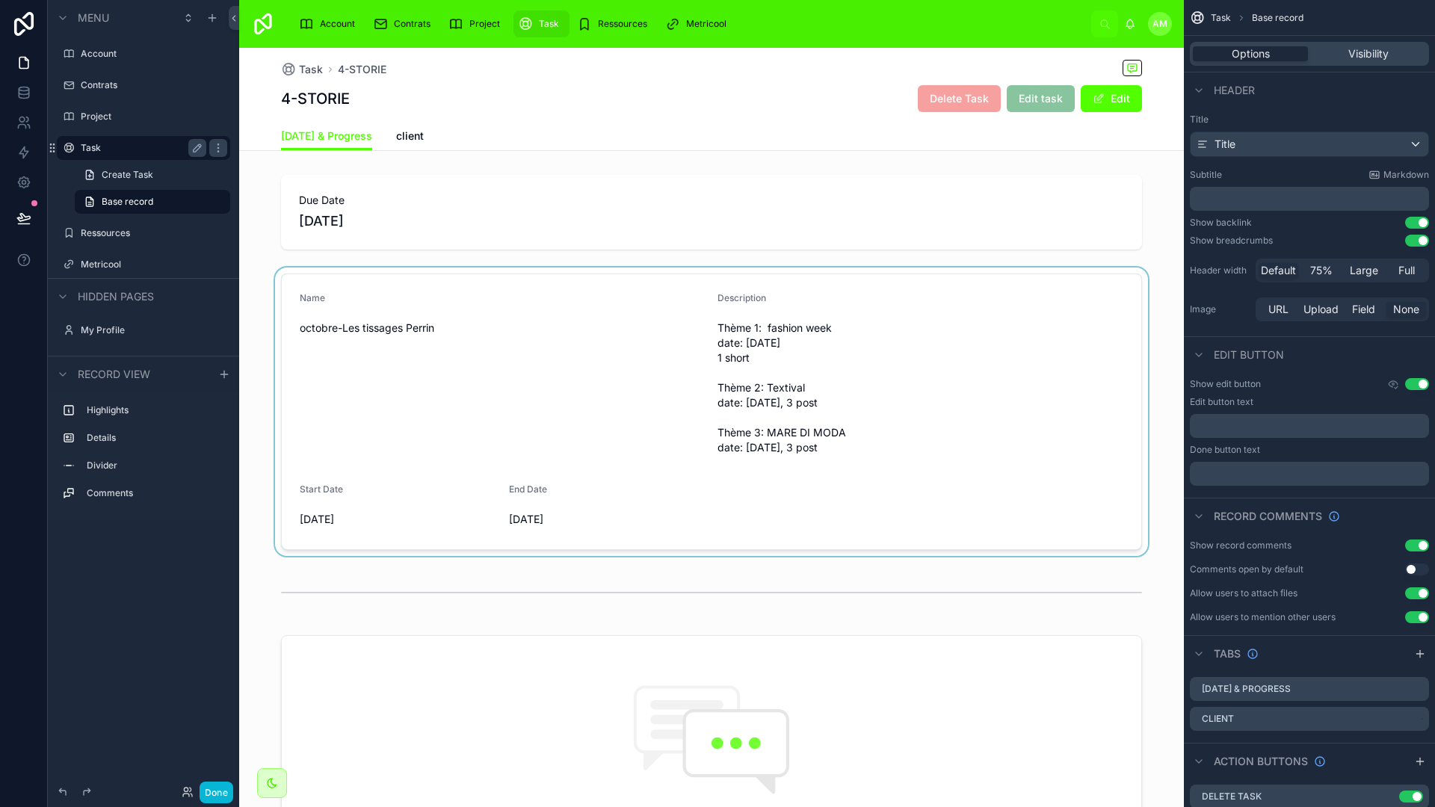
click at [650, 376] on div at bounding box center [711, 412] width 945 height 289
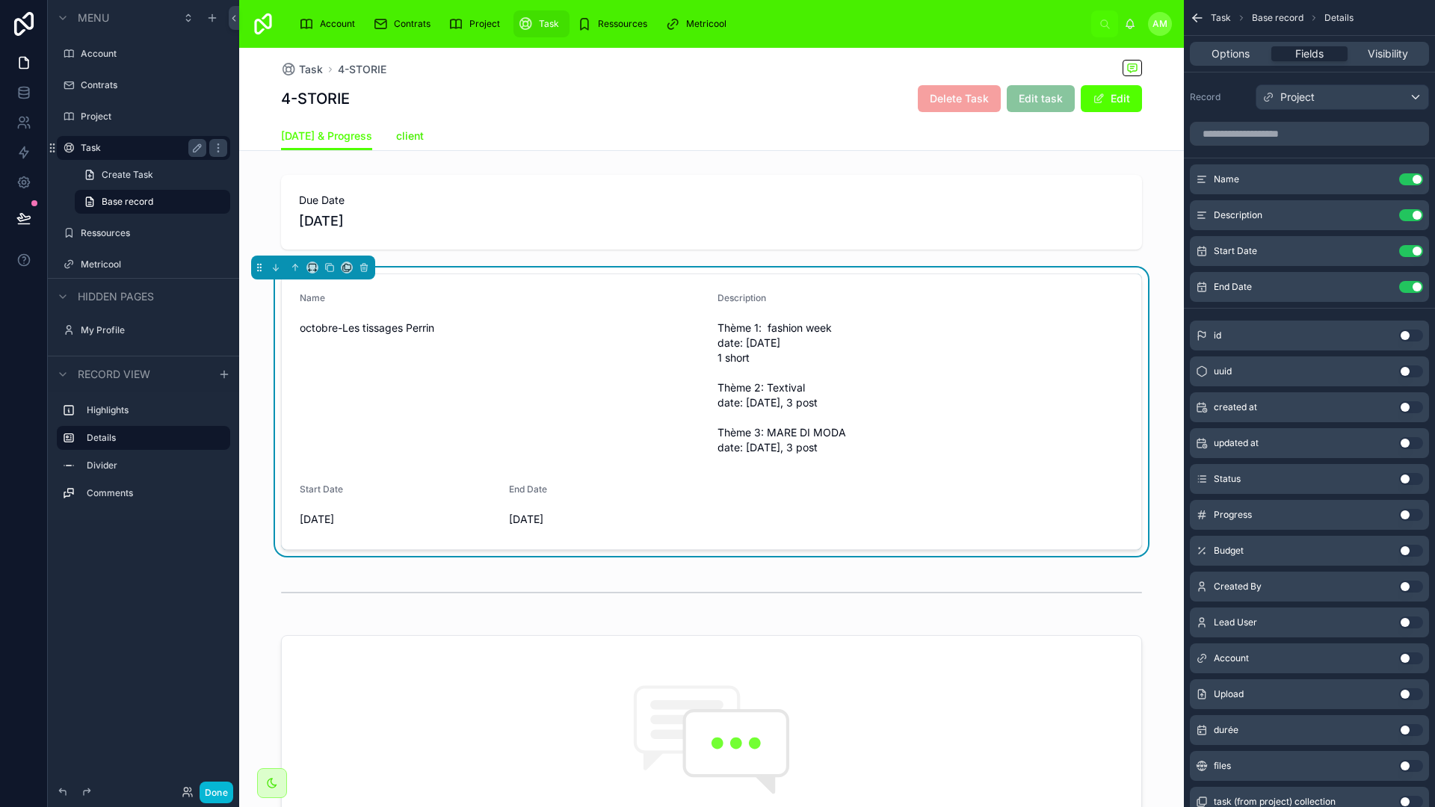
click at [408, 136] on span "client" at bounding box center [410, 136] width 28 height 15
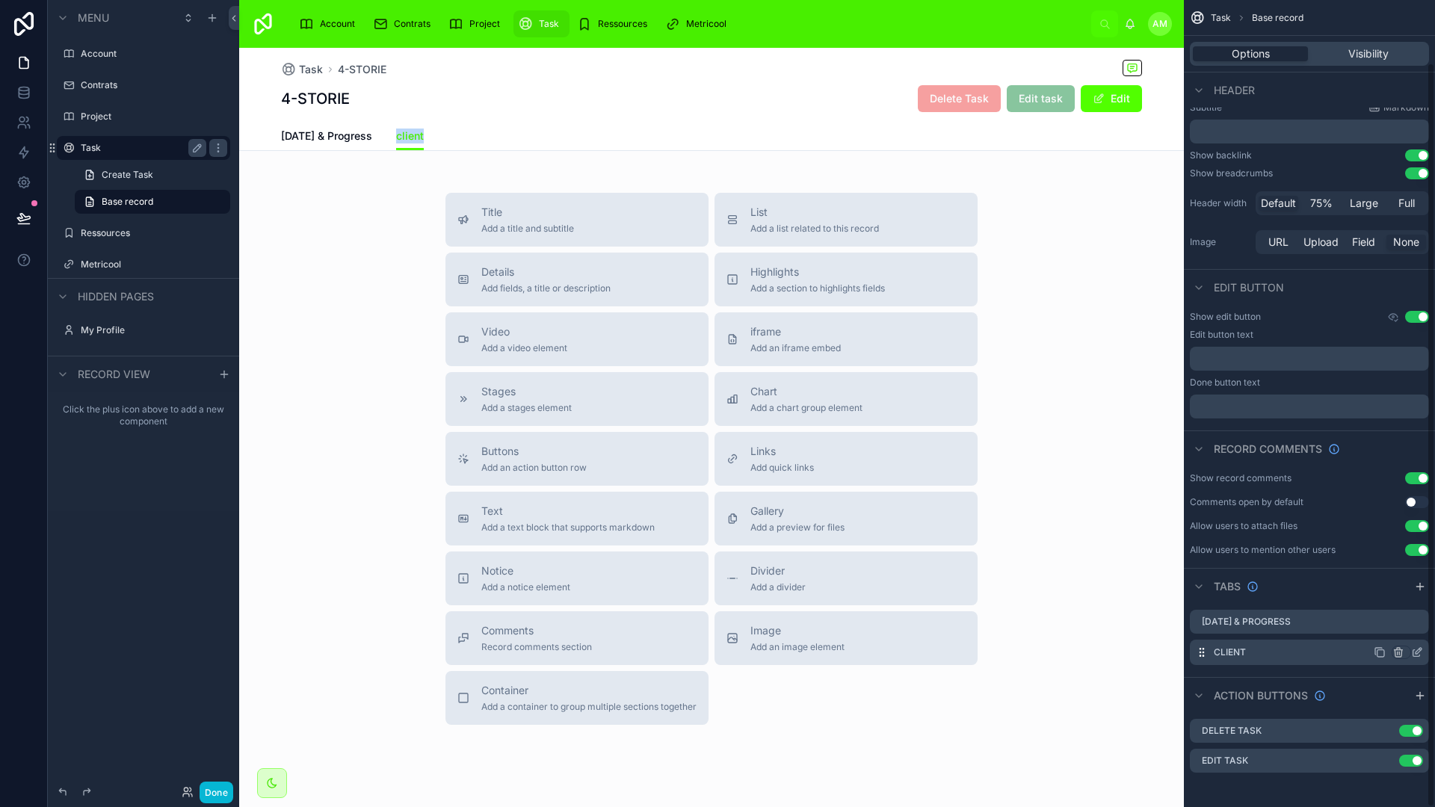
scroll to position [69, 0]
click at [1394, 650] on icon "scrollable content" at bounding box center [1399, 651] width 12 height 12
click at [1350, 669] on span "Remove tab and contents" at bounding box center [1347, 674] width 126 height 18
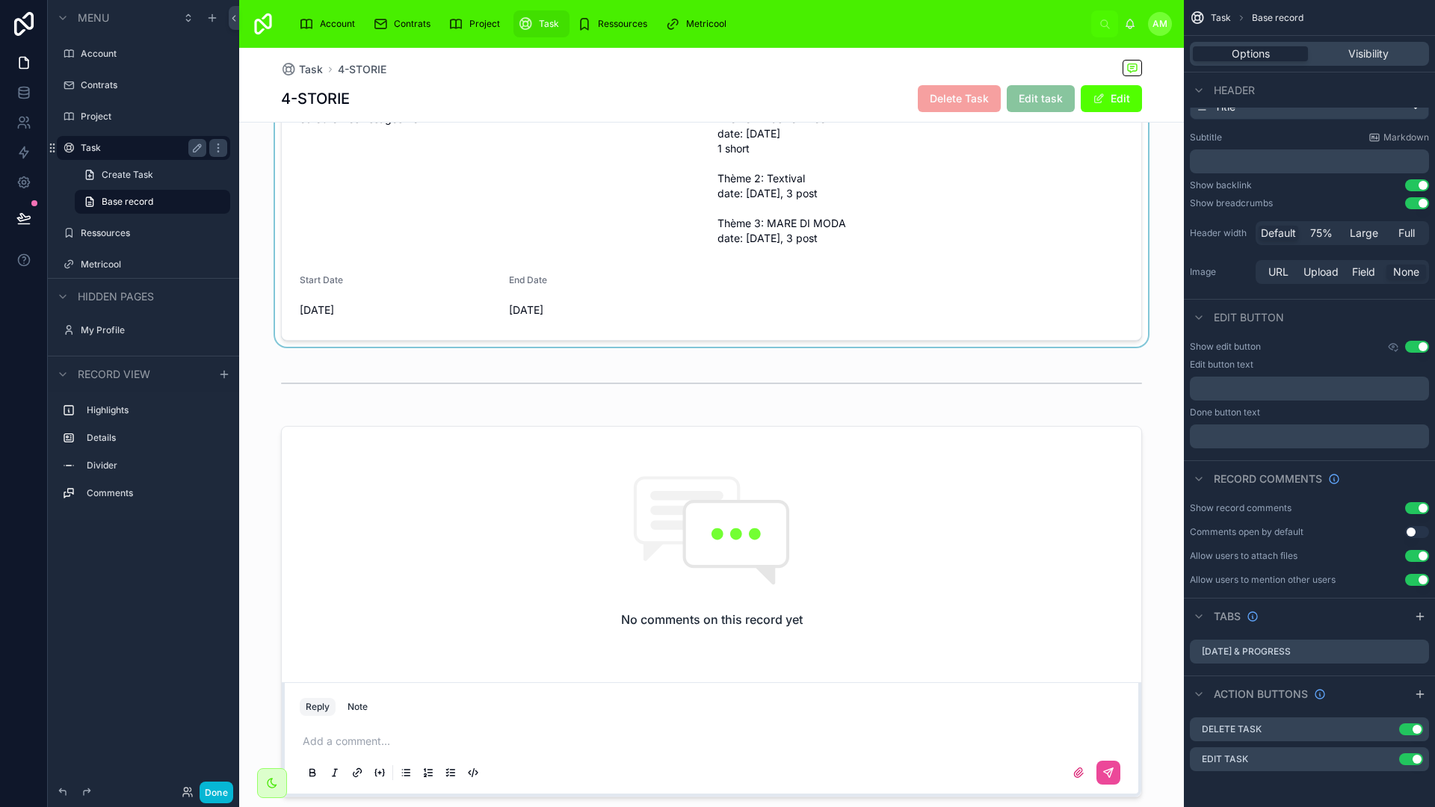
scroll to position [158, 0]
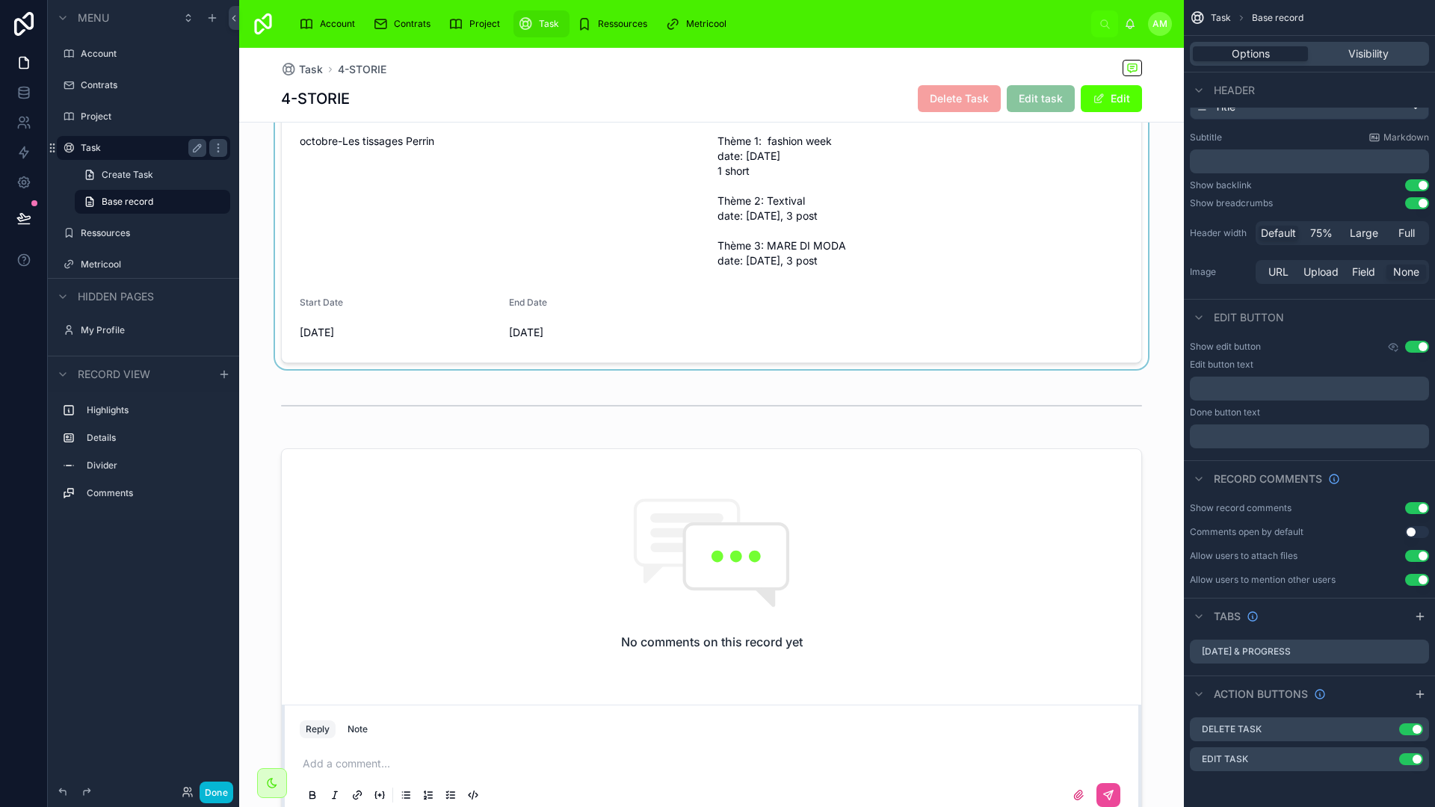
click at [608, 351] on div at bounding box center [711, 225] width 945 height 289
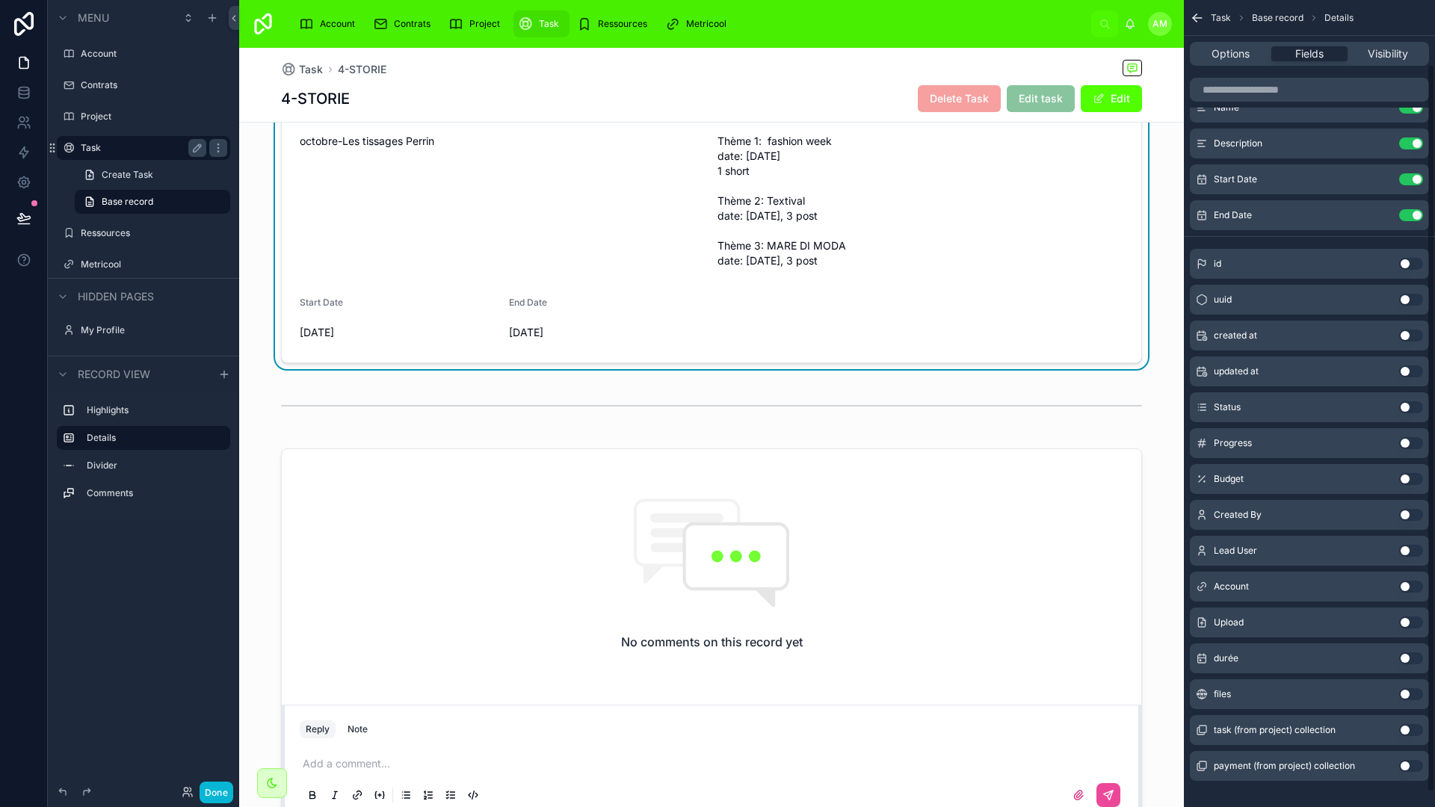
scroll to position [87, 0]
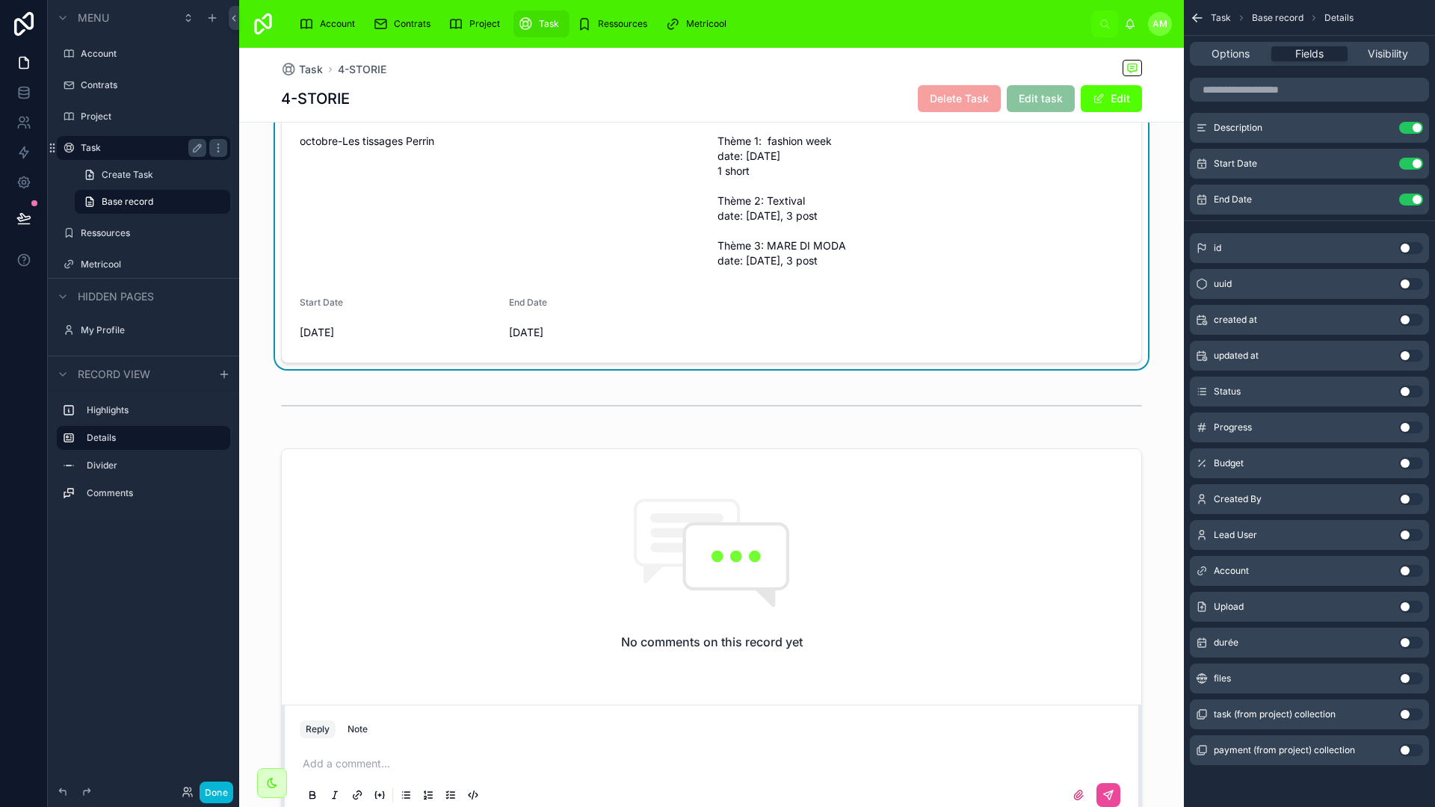
click at [1406, 573] on button "Use setting" at bounding box center [1411, 571] width 24 height 12
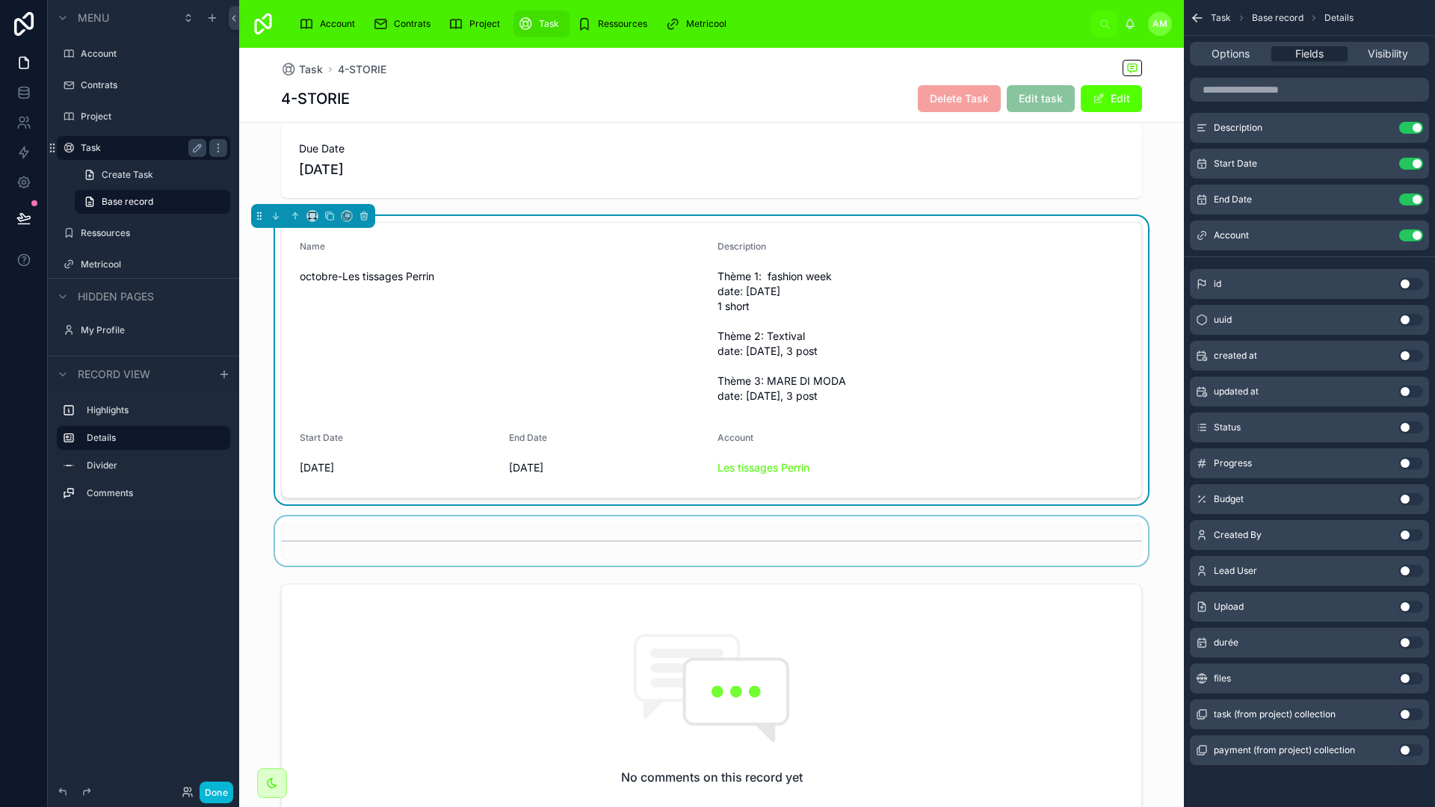
scroll to position [0, 0]
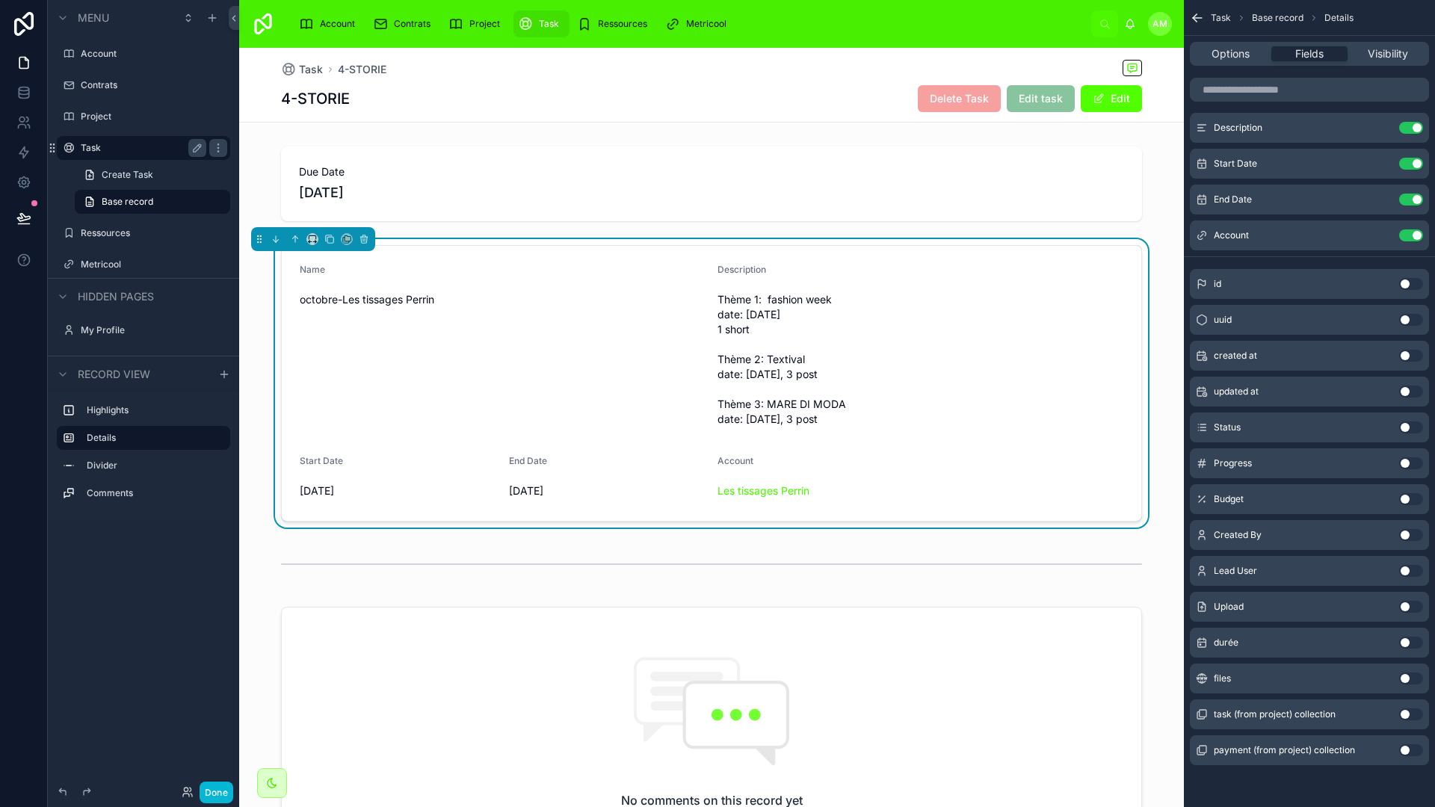
click at [575, 392] on div "Name octobre-Les tissages Perrin" at bounding box center [503, 347] width 406 height 167
click at [1243, 51] on span "Options" at bounding box center [1231, 53] width 38 height 15
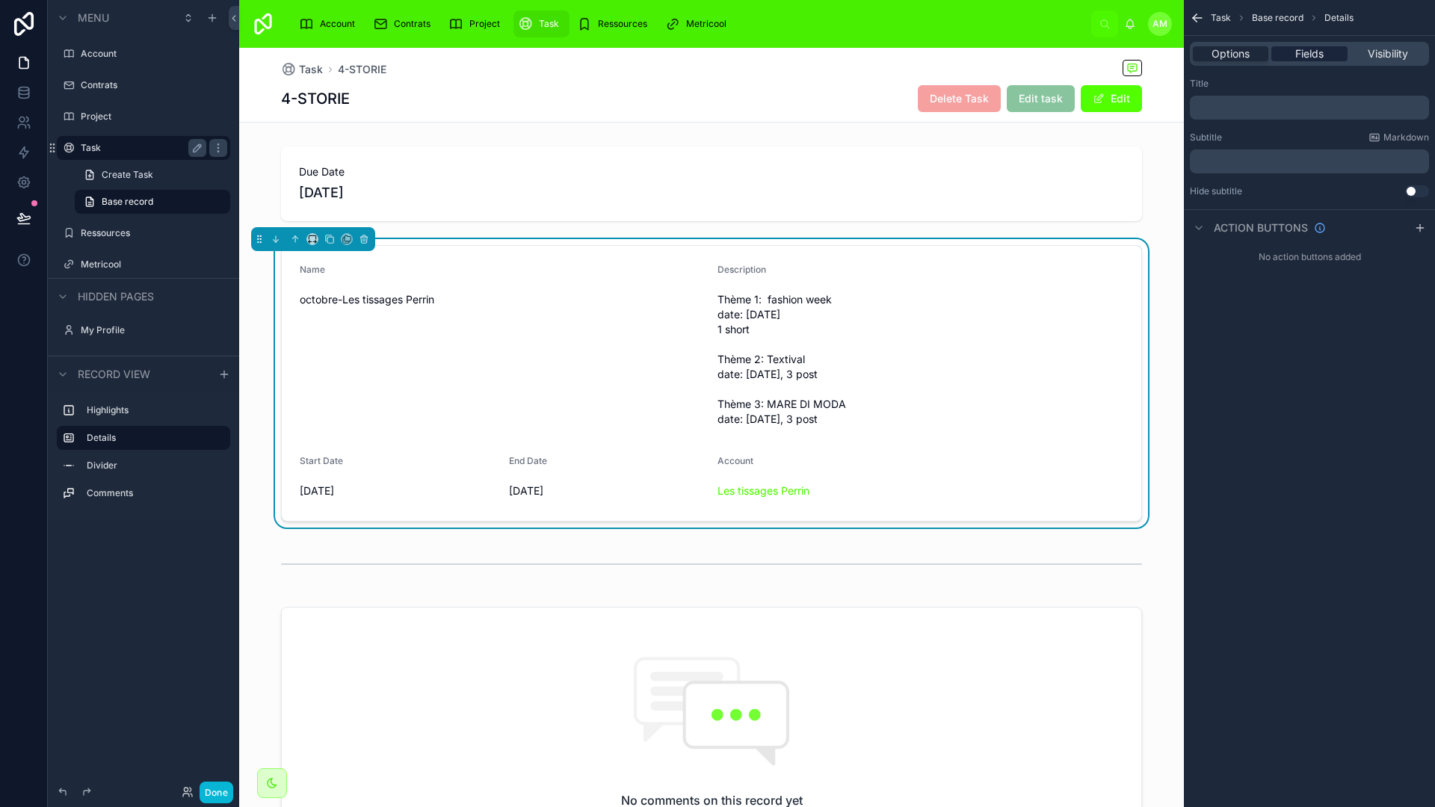
click at [1308, 51] on span "Fields" at bounding box center [1309, 53] width 28 height 15
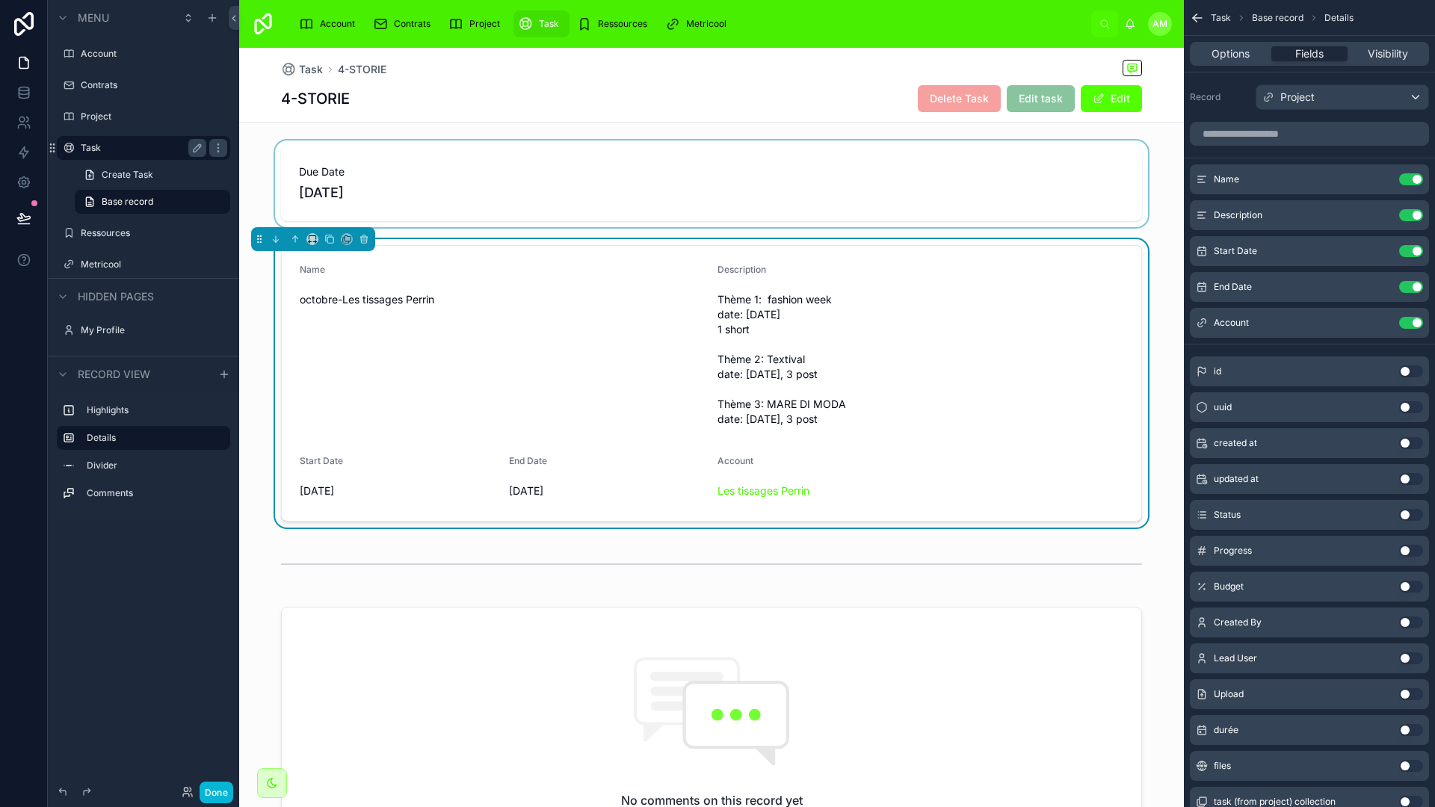
click at [589, 201] on div at bounding box center [711, 184] width 945 height 87
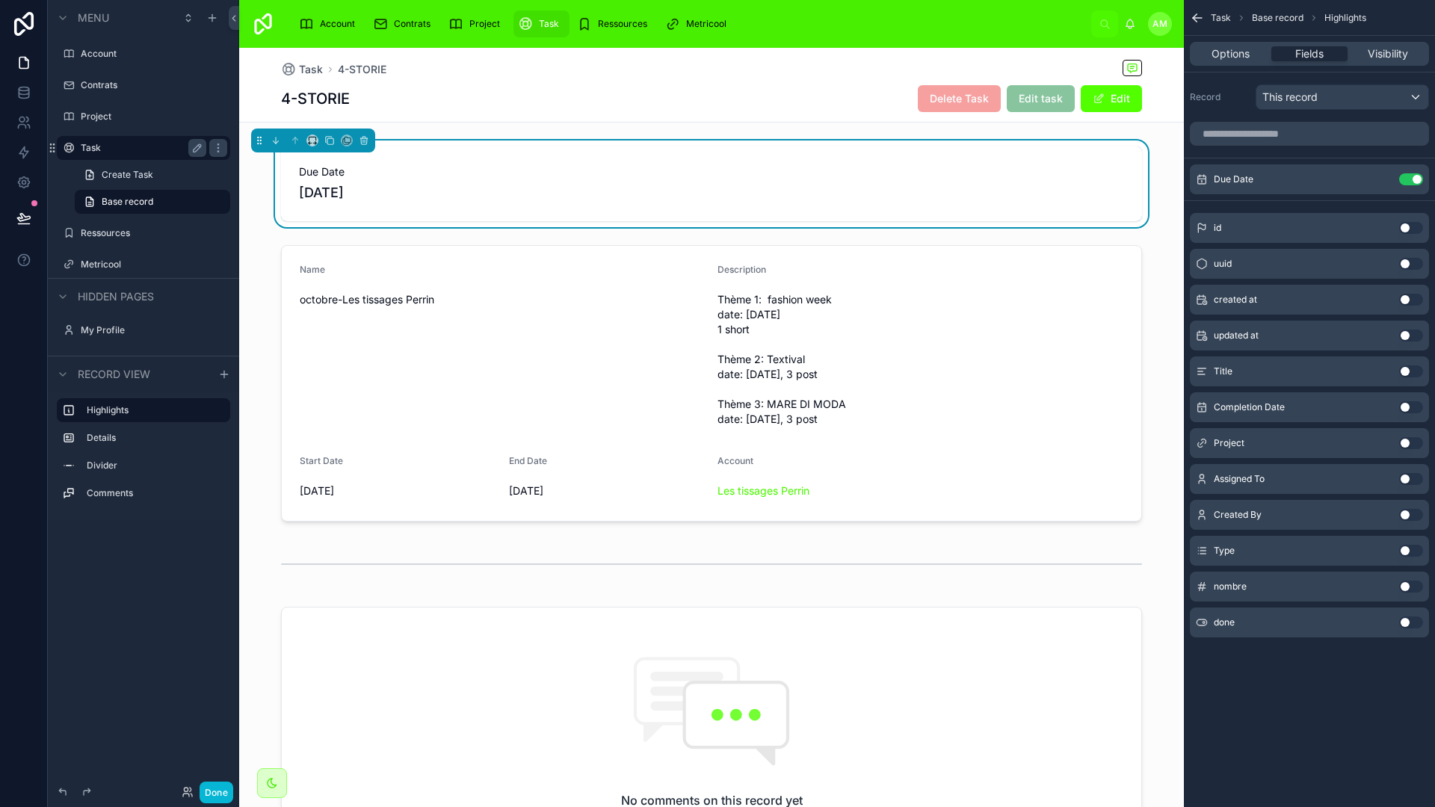
click at [1404, 372] on button "Use setting" at bounding box center [1411, 372] width 24 height 12
click at [1412, 214] on button "Use setting" at bounding box center [1411, 215] width 24 height 12
click at [1405, 474] on button "Use setting" at bounding box center [1411, 479] width 24 height 12
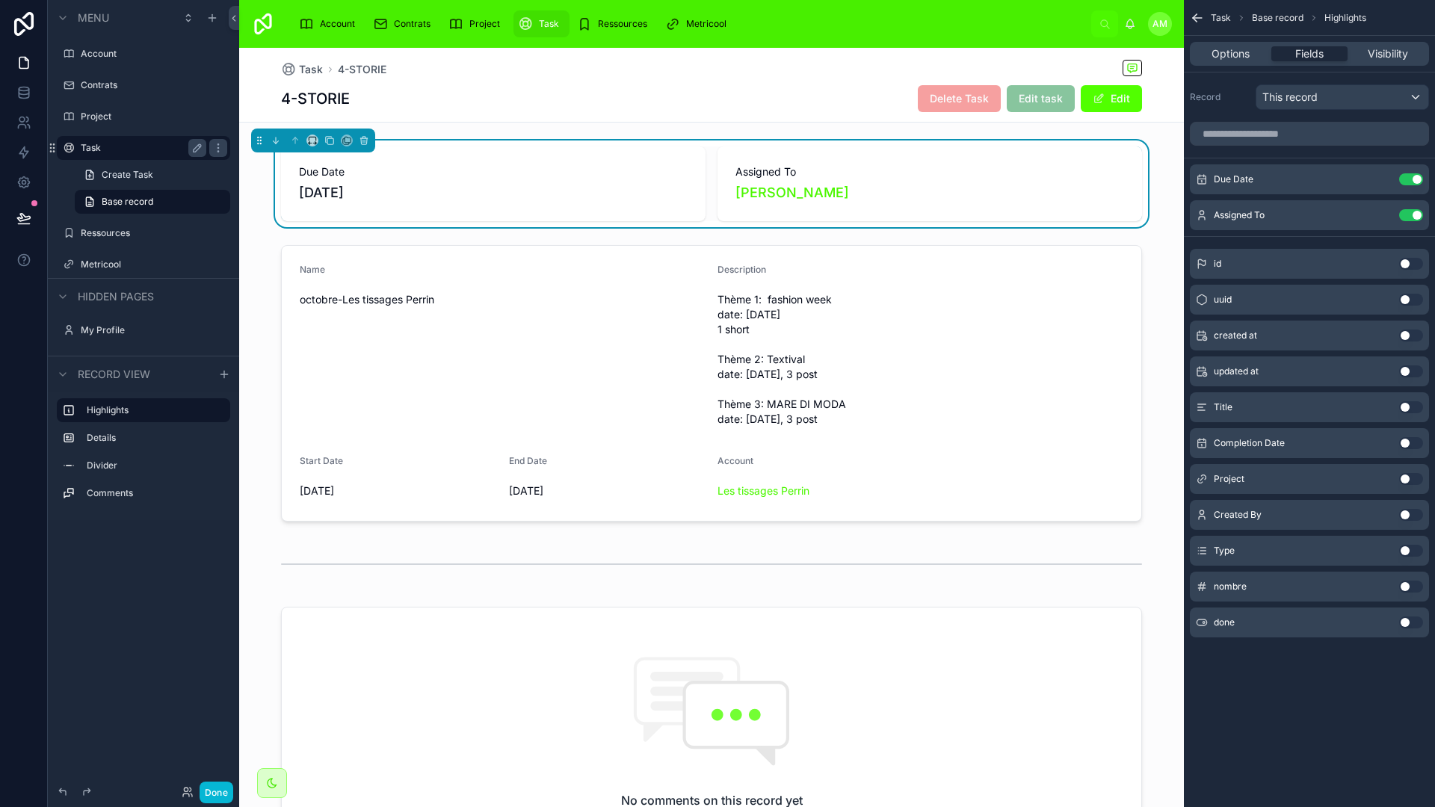
click at [1405, 619] on button "Use setting" at bounding box center [1411, 623] width 24 height 12
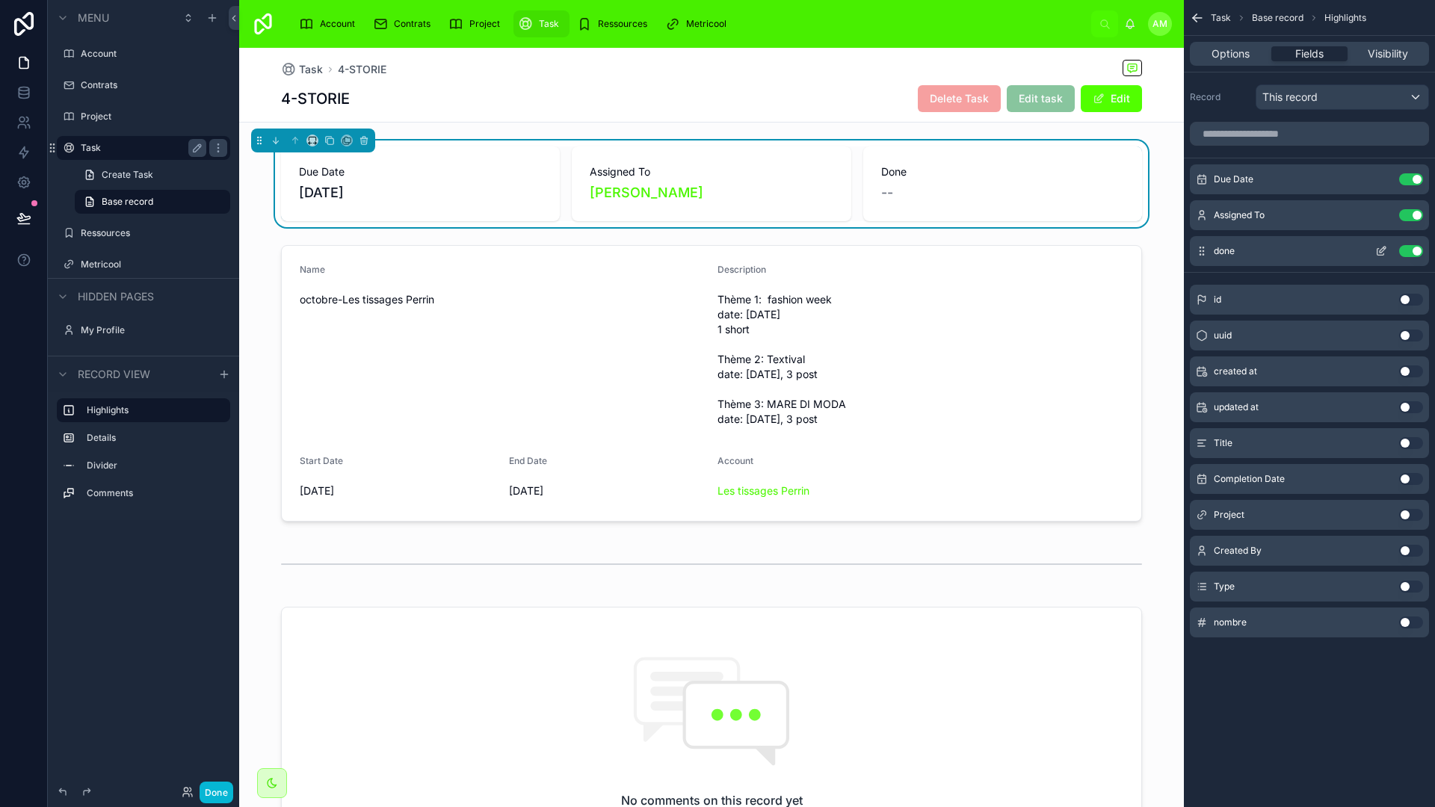
click at [1416, 252] on button "Use setting" at bounding box center [1411, 251] width 24 height 12
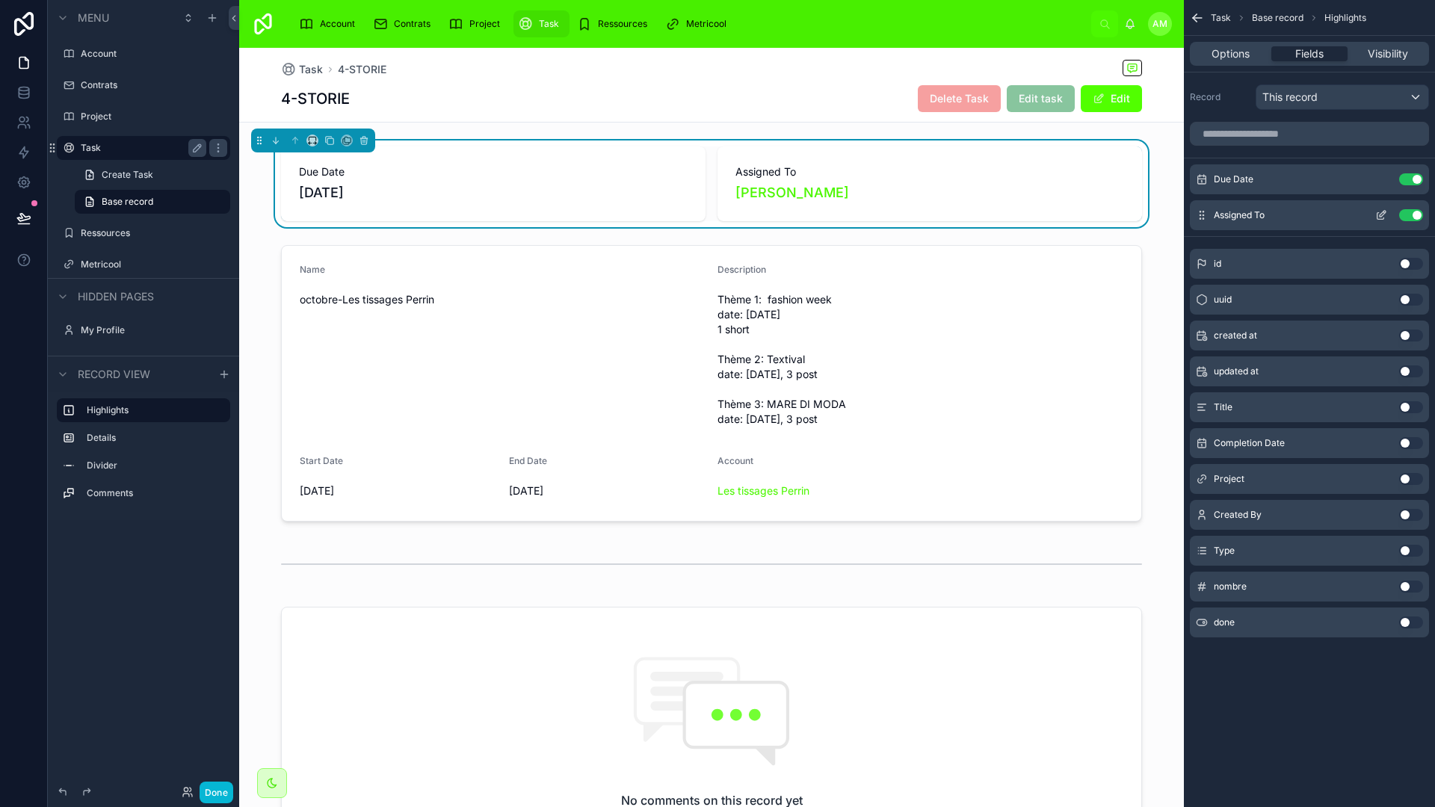
click at [1381, 215] on icon "scrollable content" at bounding box center [1381, 215] width 12 height 12
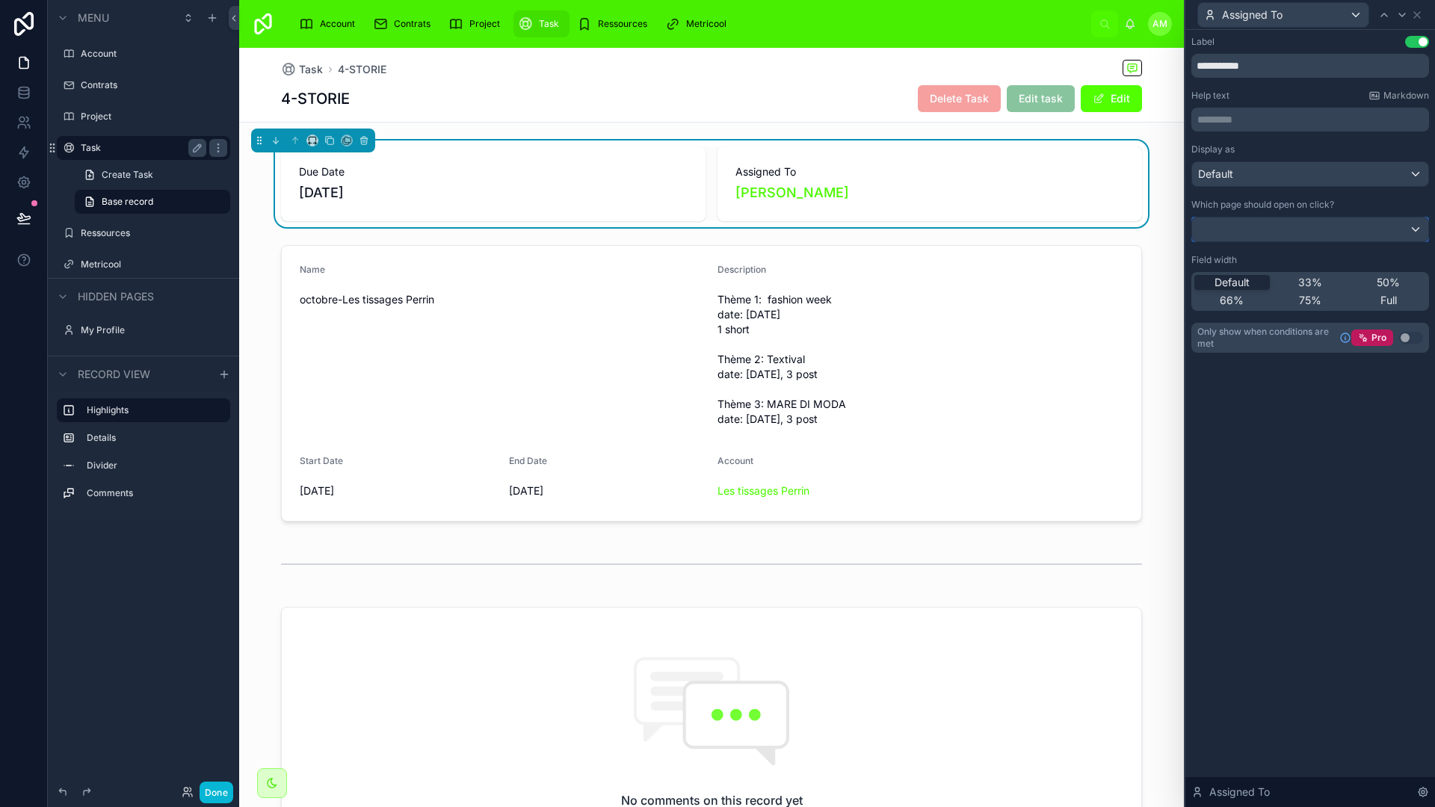
click at [1377, 227] on div at bounding box center [1310, 230] width 236 height 24
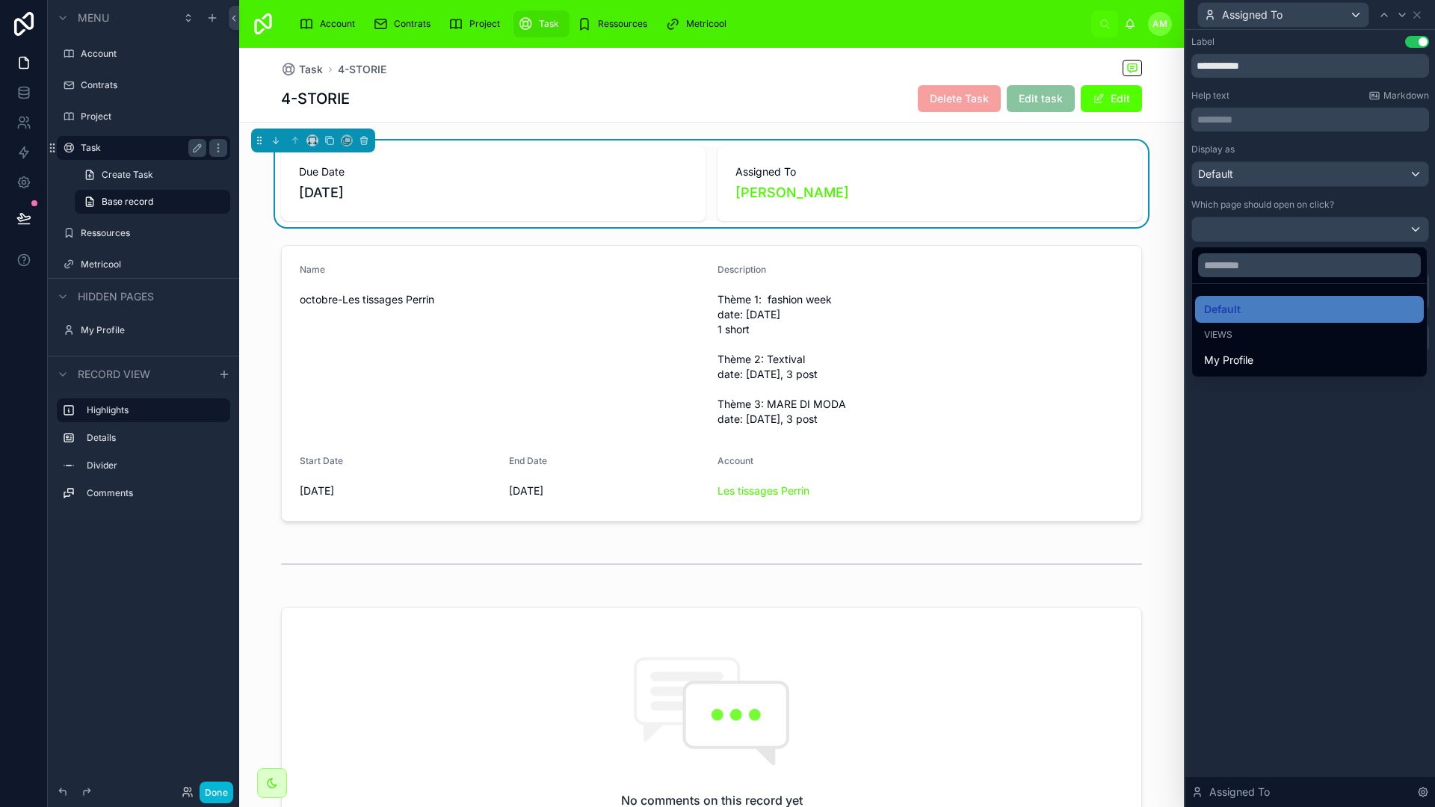
click at [1377, 228] on div at bounding box center [1311, 403] width 250 height 807
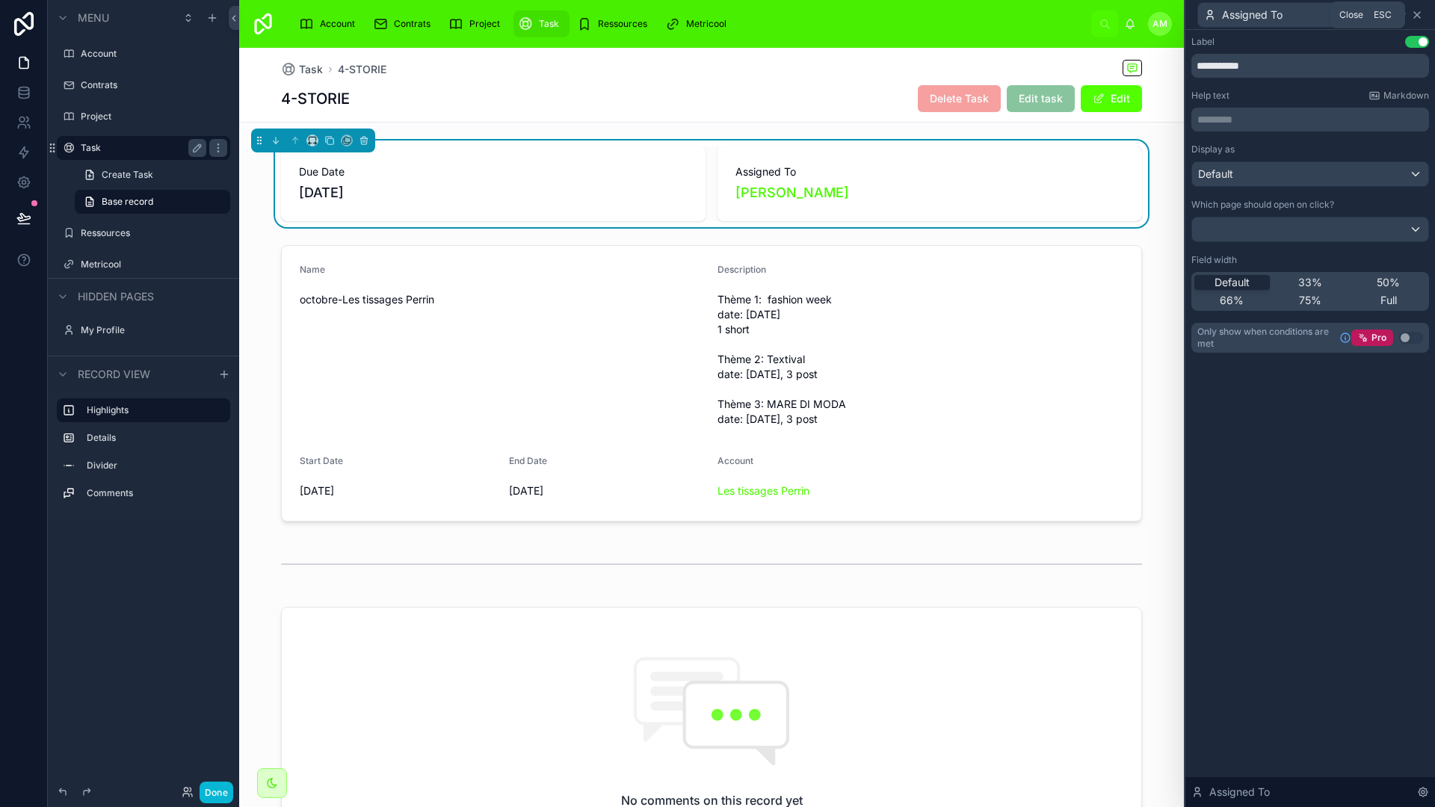
click at [1415, 12] on icon at bounding box center [1417, 15] width 6 height 6
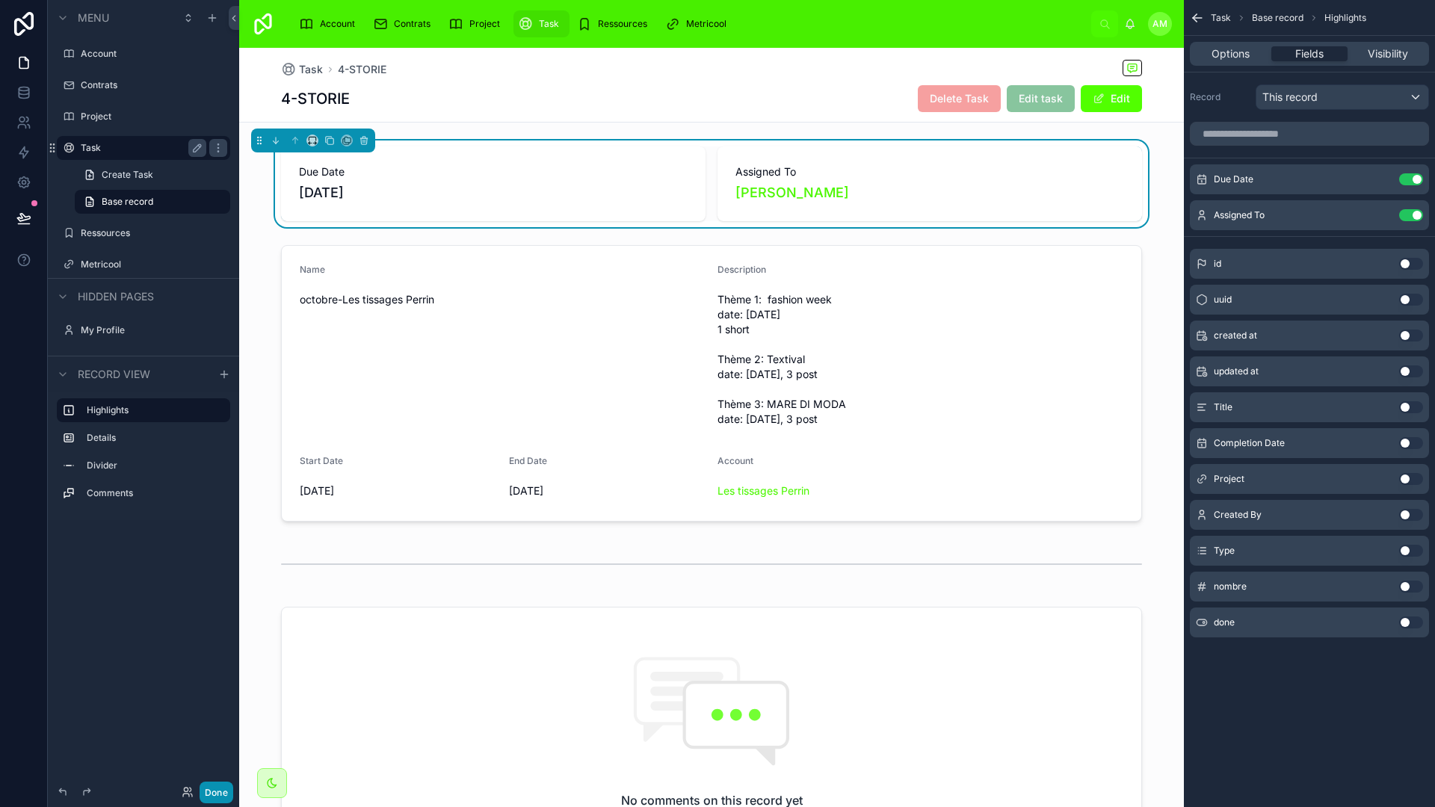
click at [211, 787] on button "Done" at bounding box center [217, 793] width 34 height 22
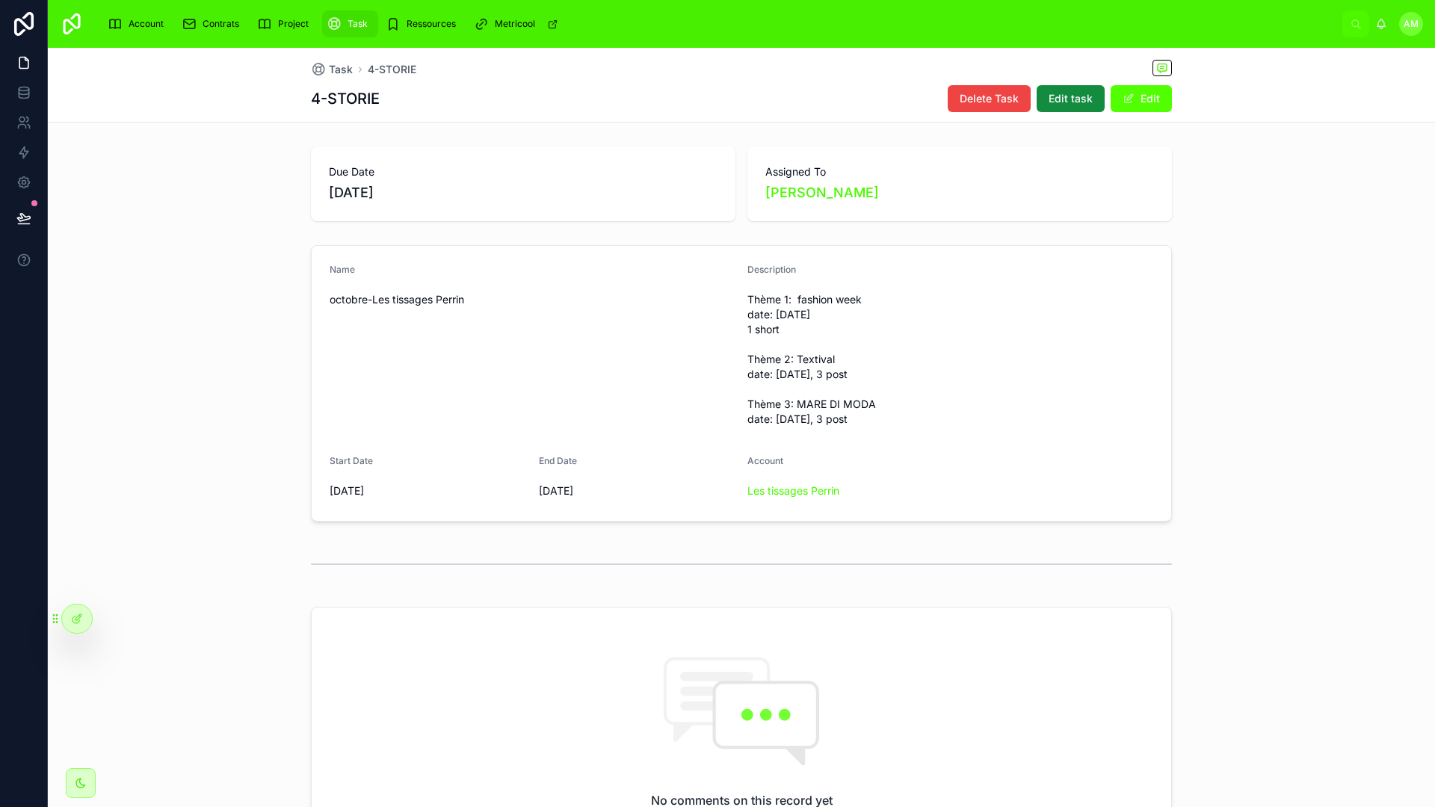
click at [1052, 427] on span "Thème 1: fashion week date: [DATE] 1 short Thème 2: Textival date: [DATE], 3 po…" at bounding box center [951, 359] width 406 height 135
drag, startPoint x: 1078, startPoint y: 514, endPoint x: 1070, endPoint y: 514, distance: 8.3
click at [1074, 514] on form "Name octobre-Les tissages Perrin Description Thème 1: fashion week date: [DATE]…" at bounding box center [742, 383] width 860 height 275
drag, startPoint x: 618, startPoint y: 262, endPoint x: 611, endPoint y: 260, distance: 7.6
click at [613, 259] on form "Name octobre-Les tissages Perrin Description Thème 1: fashion week date: [DATE]…" at bounding box center [742, 383] width 860 height 275
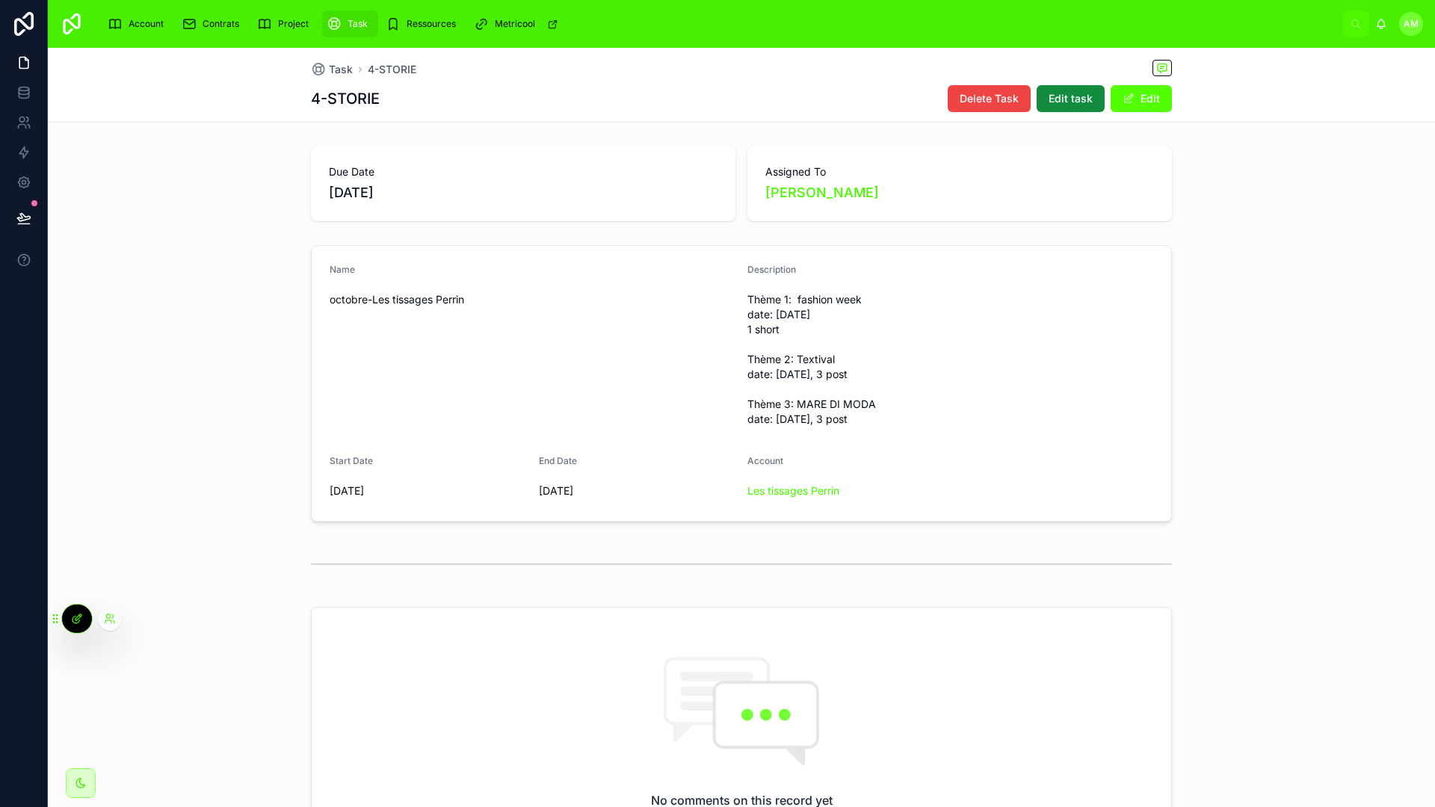
click at [79, 629] on div at bounding box center [77, 619] width 30 height 28
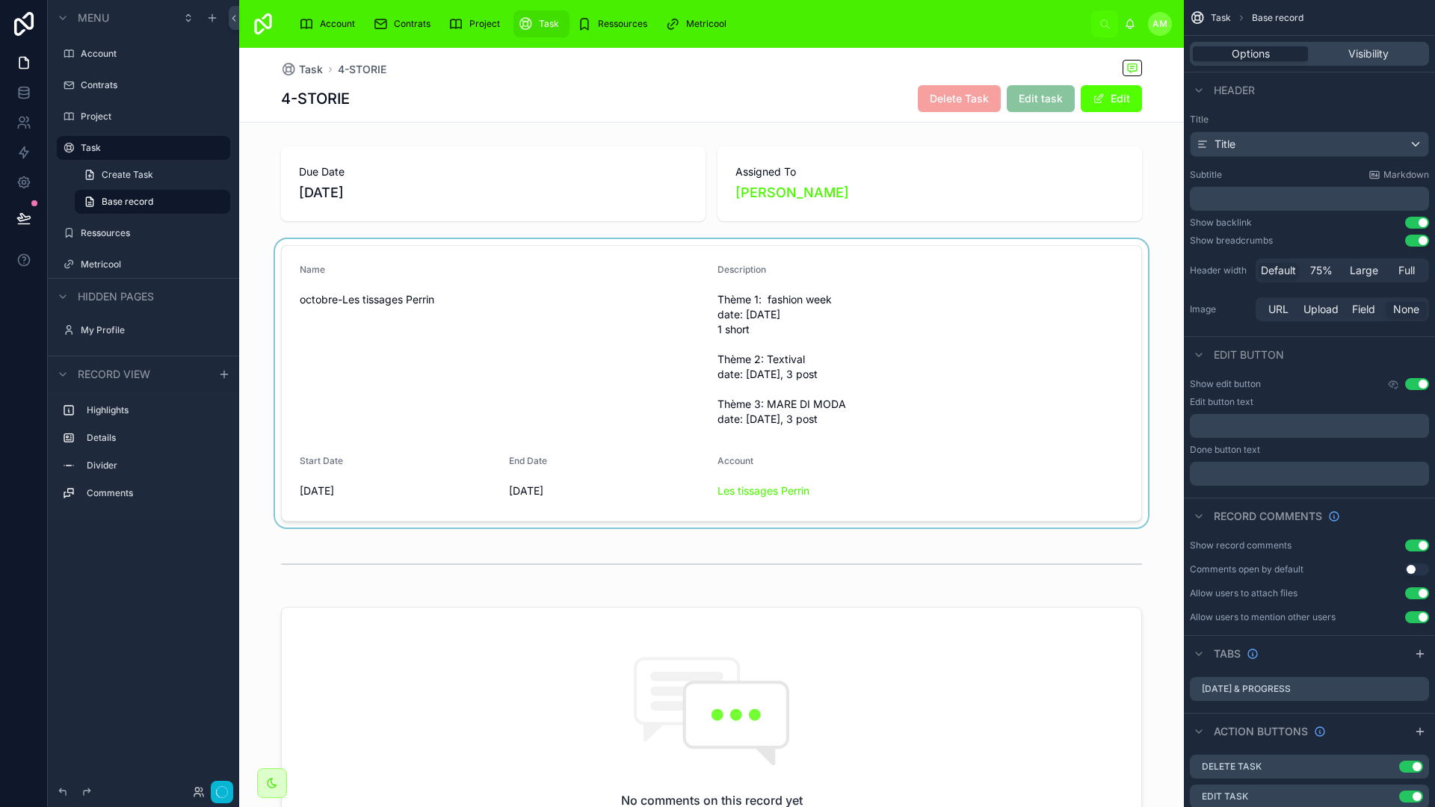
click at [933, 305] on div at bounding box center [711, 383] width 945 height 289
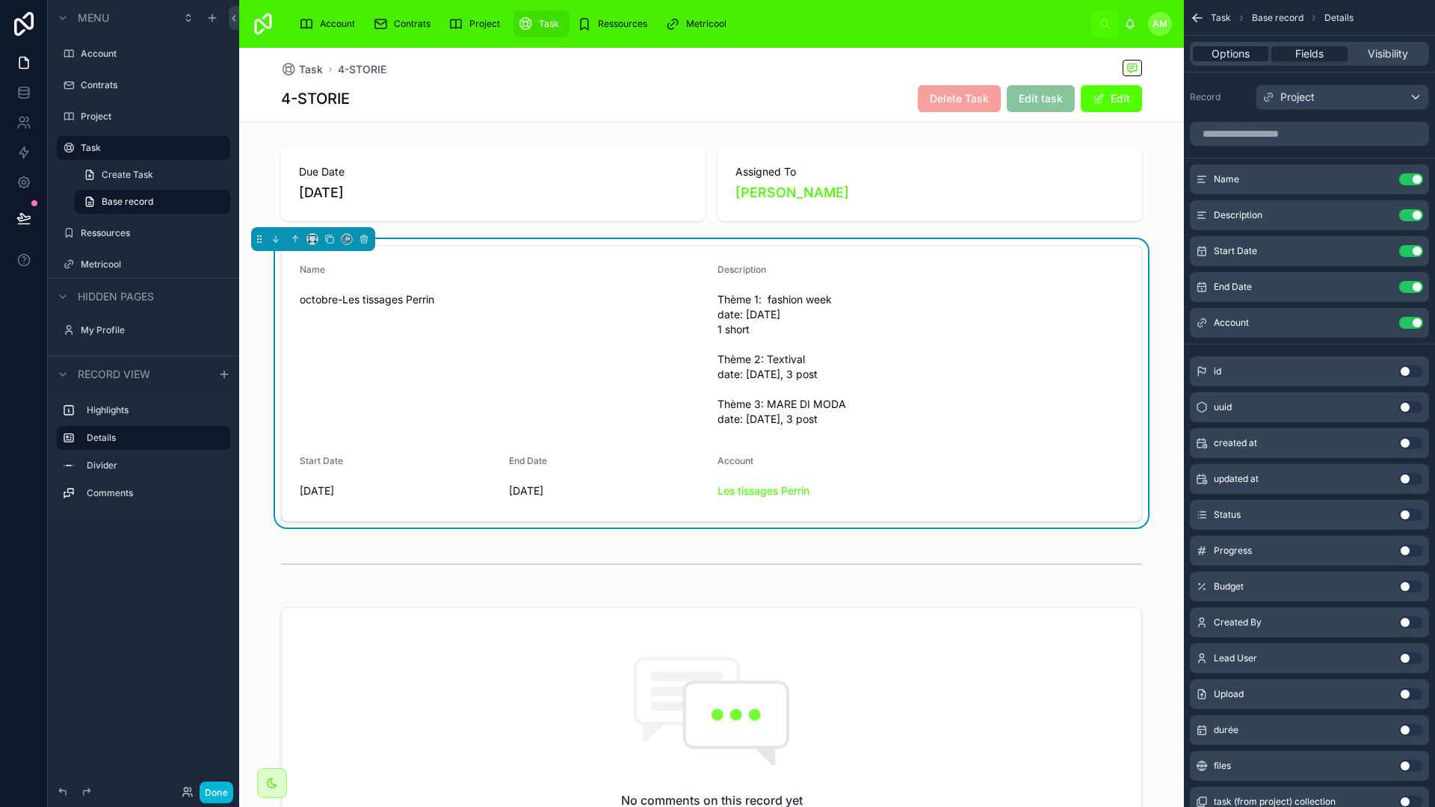
click at [1244, 52] on span "Options" at bounding box center [1231, 53] width 38 height 15
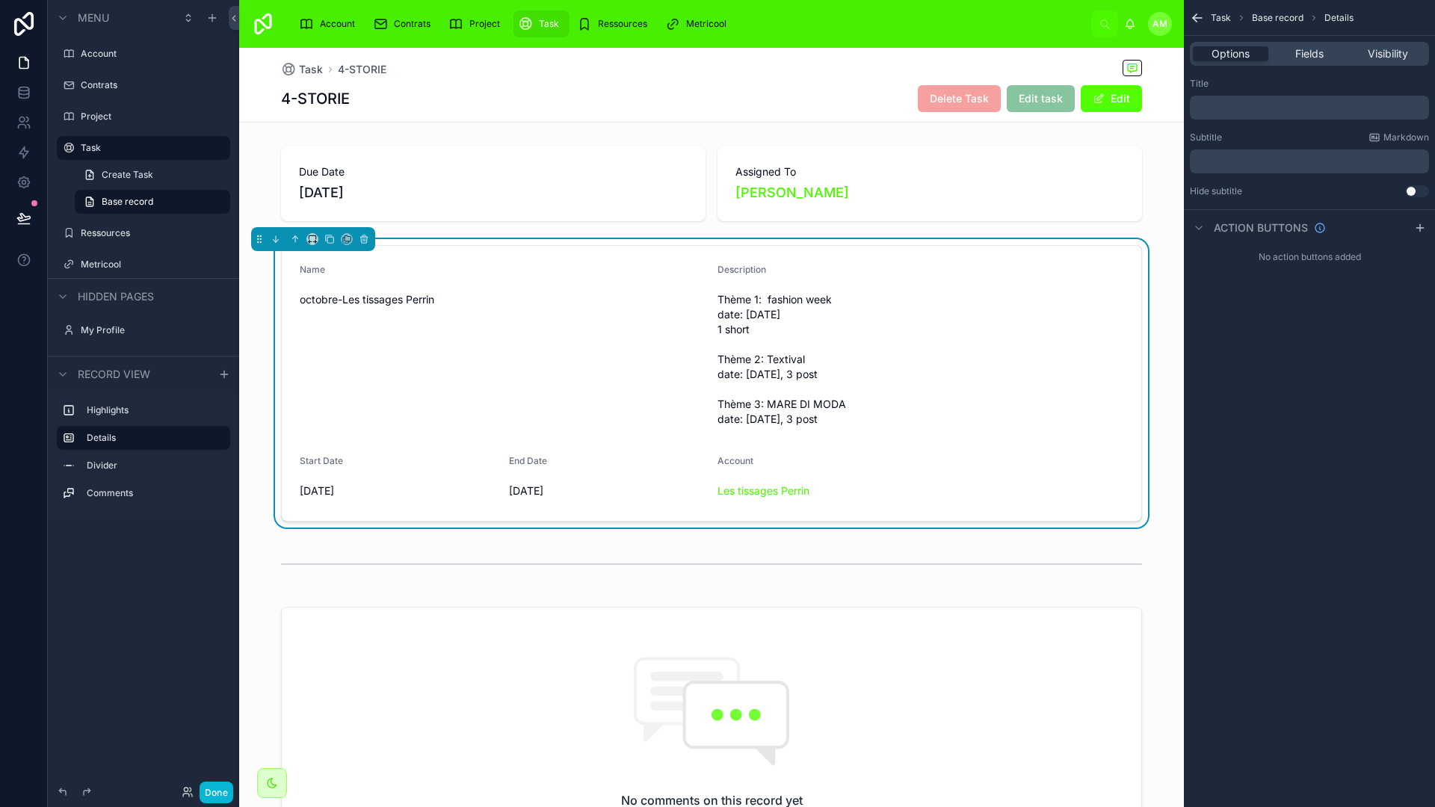
click at [1281, 112] on p "﻿" at bounding box center [1311, 108] width 230 height 12
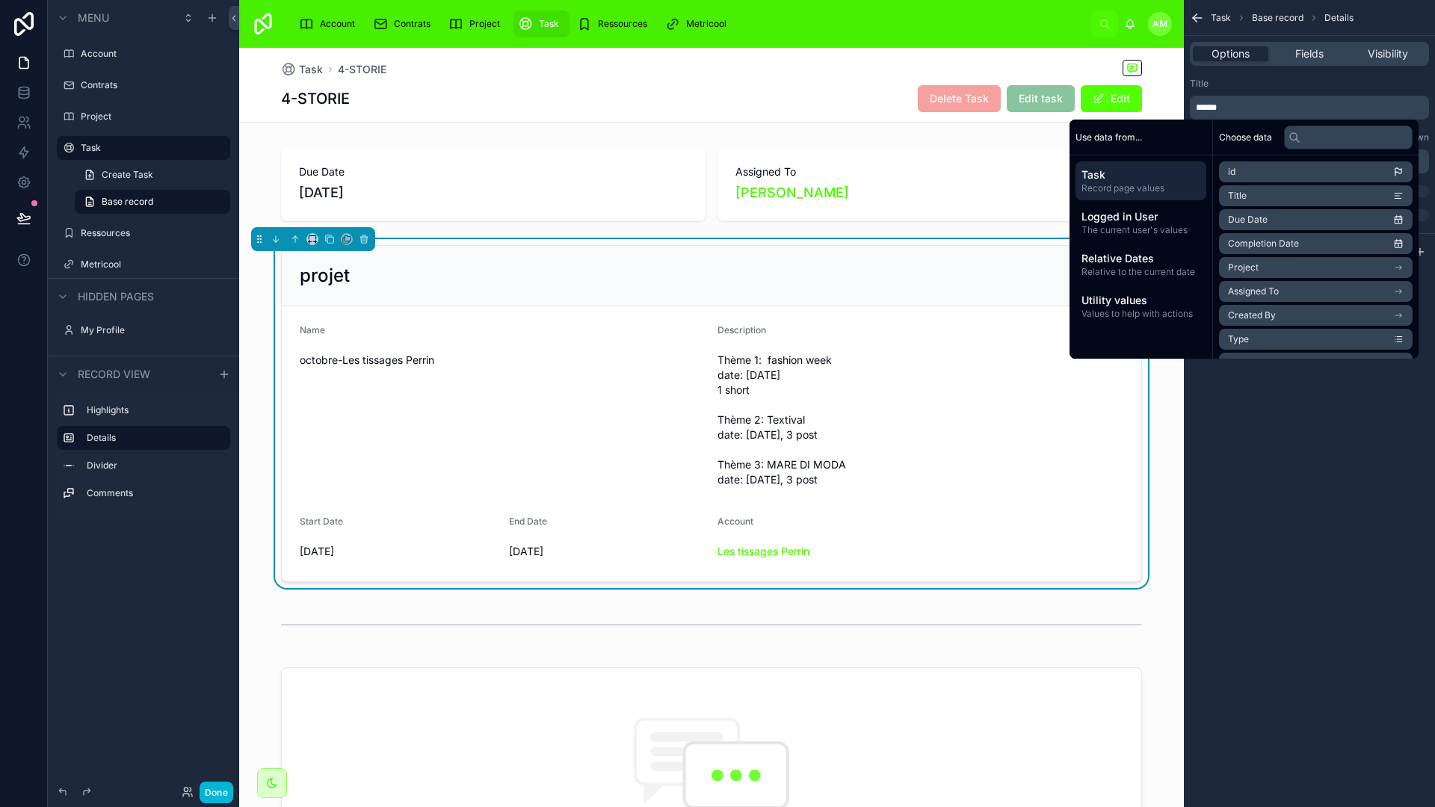
click at [1017, 461] on span "Thème 1: fashion week date: [DATE] 1 short Thème 2: Textival date: [DATE], 3 po…" at bounding box center [921, 420] width 406 height 135
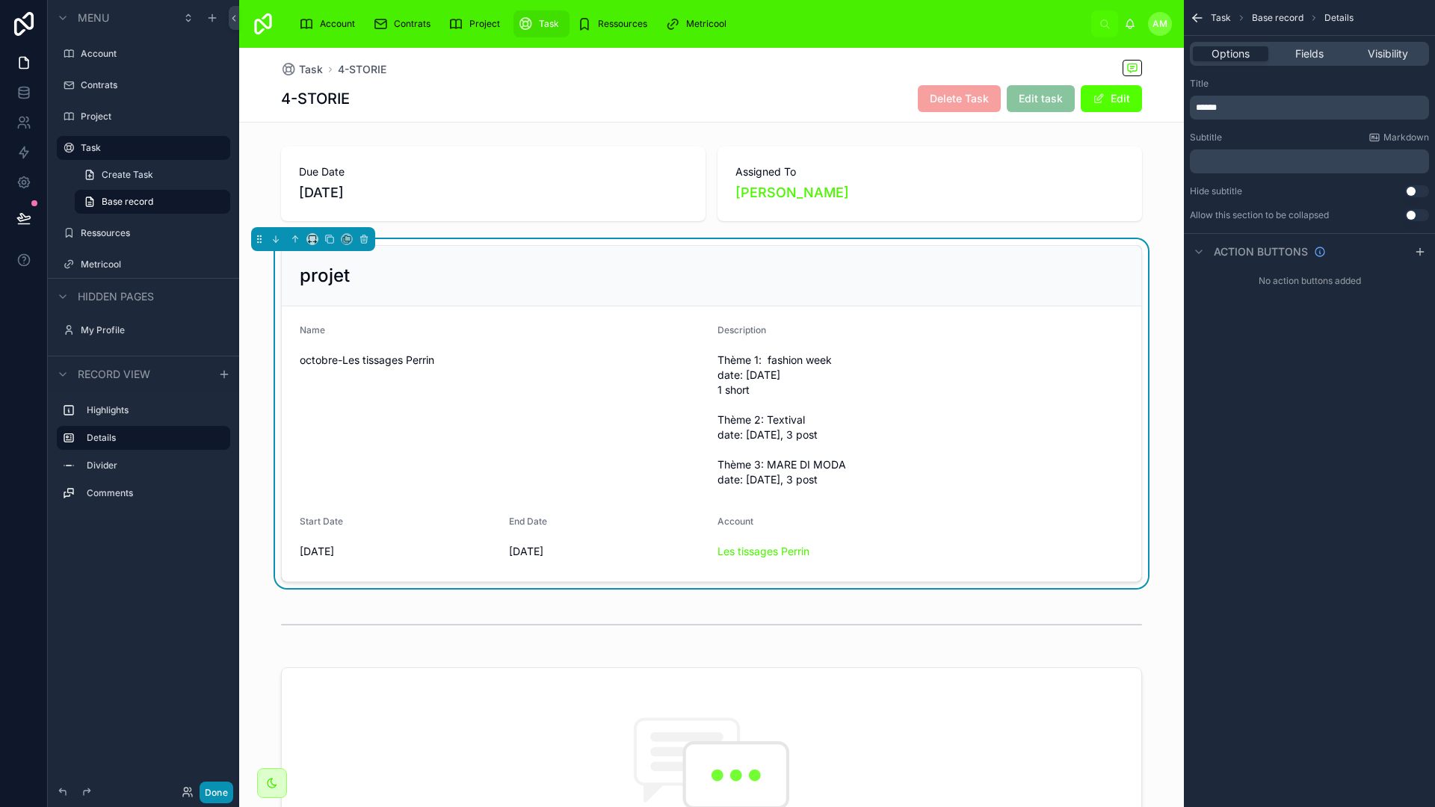
click at [224, 789] on button "Done" at bounding box center [217, 793] width 34 height 22
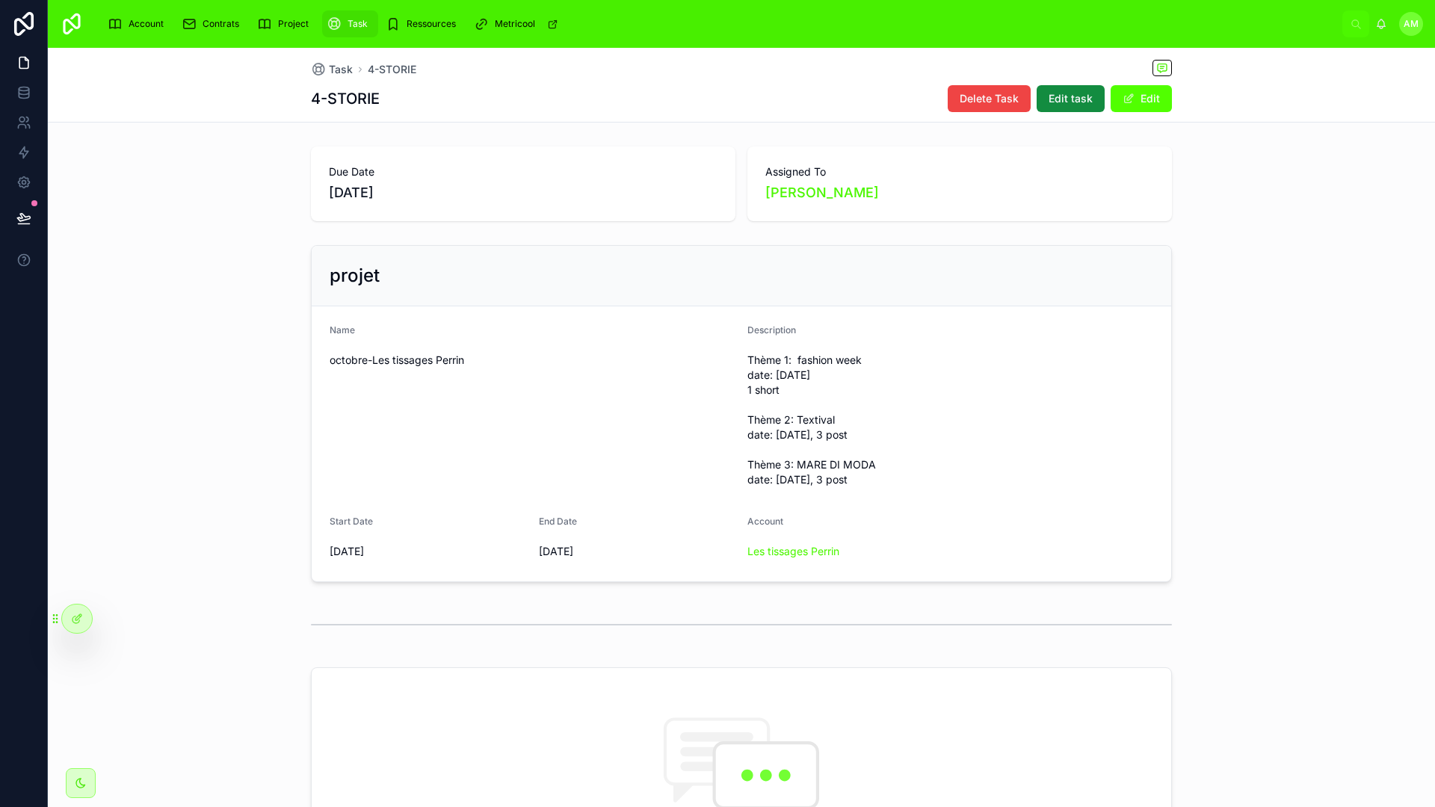
click at [1232, 307] on div "projet Name octobre-Les tissages Perrin Description Thème 1: fashion week date:…" at bounding box center [741, 413] width 1387 height 349
click at [77, 615] on icon at bounding box center [77, 619] width 12 height 12
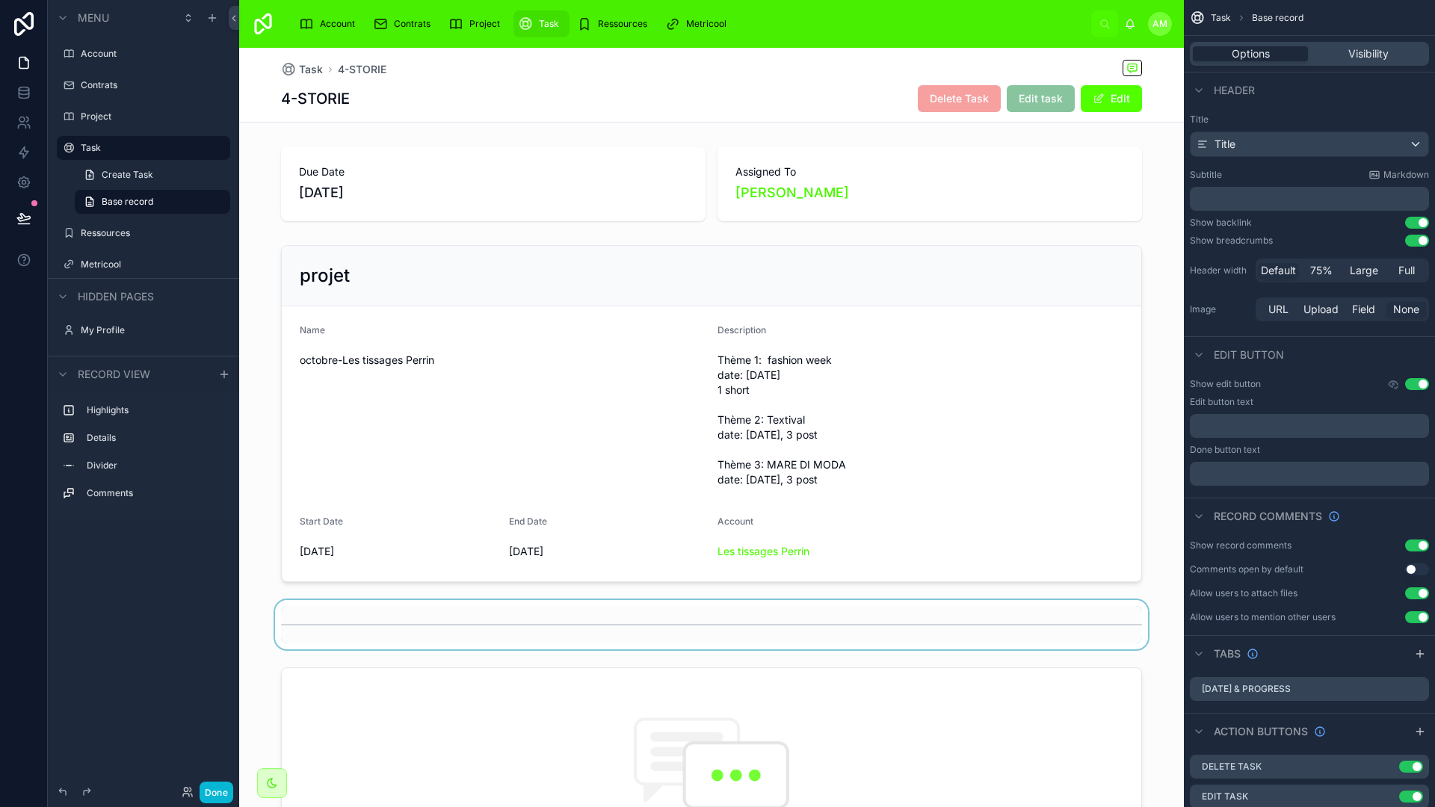
click at [708, 642] on div at bounding box center [711, 624] width 945 height 49
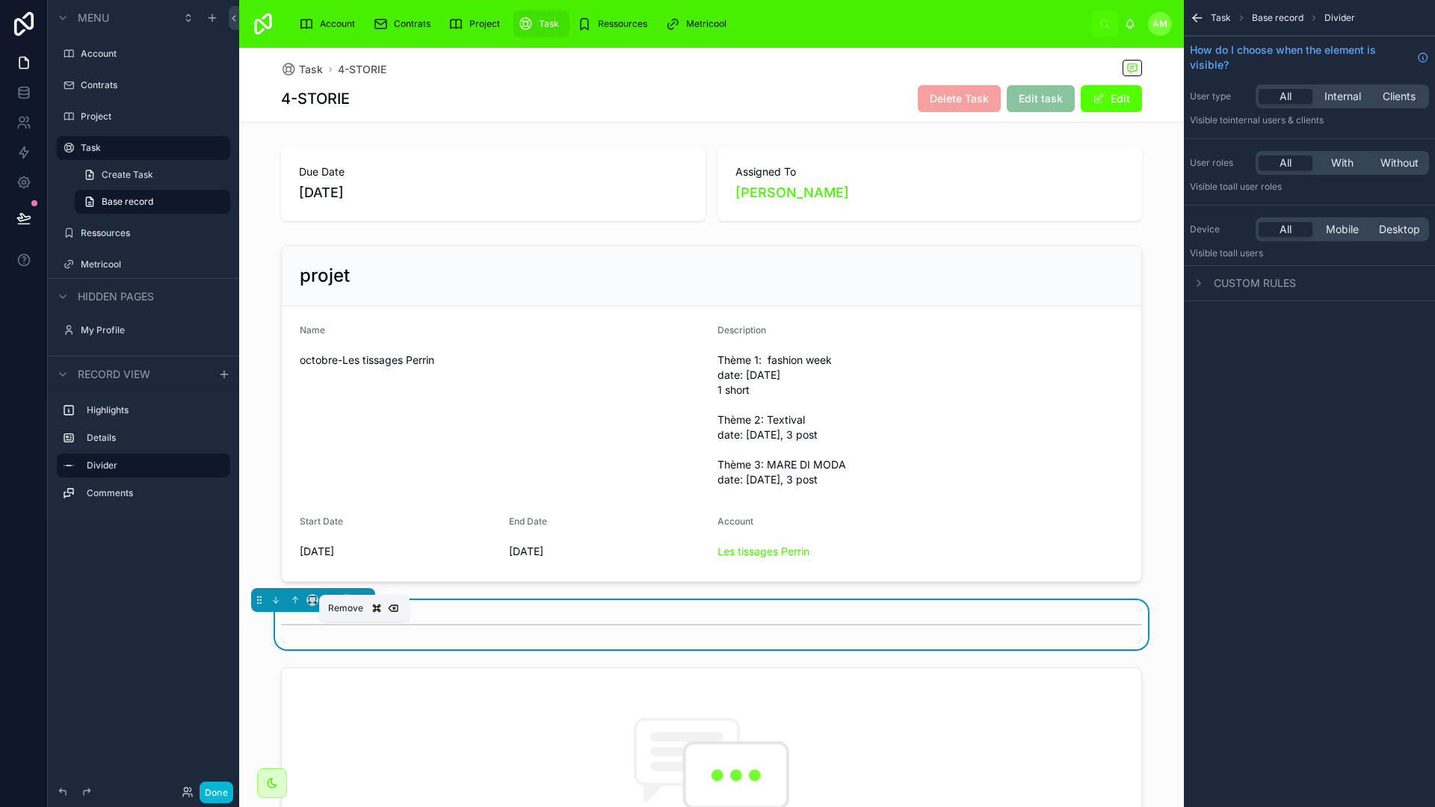
click at [364, 605] on icon at bounding box center [364, 600] width 10 height 10
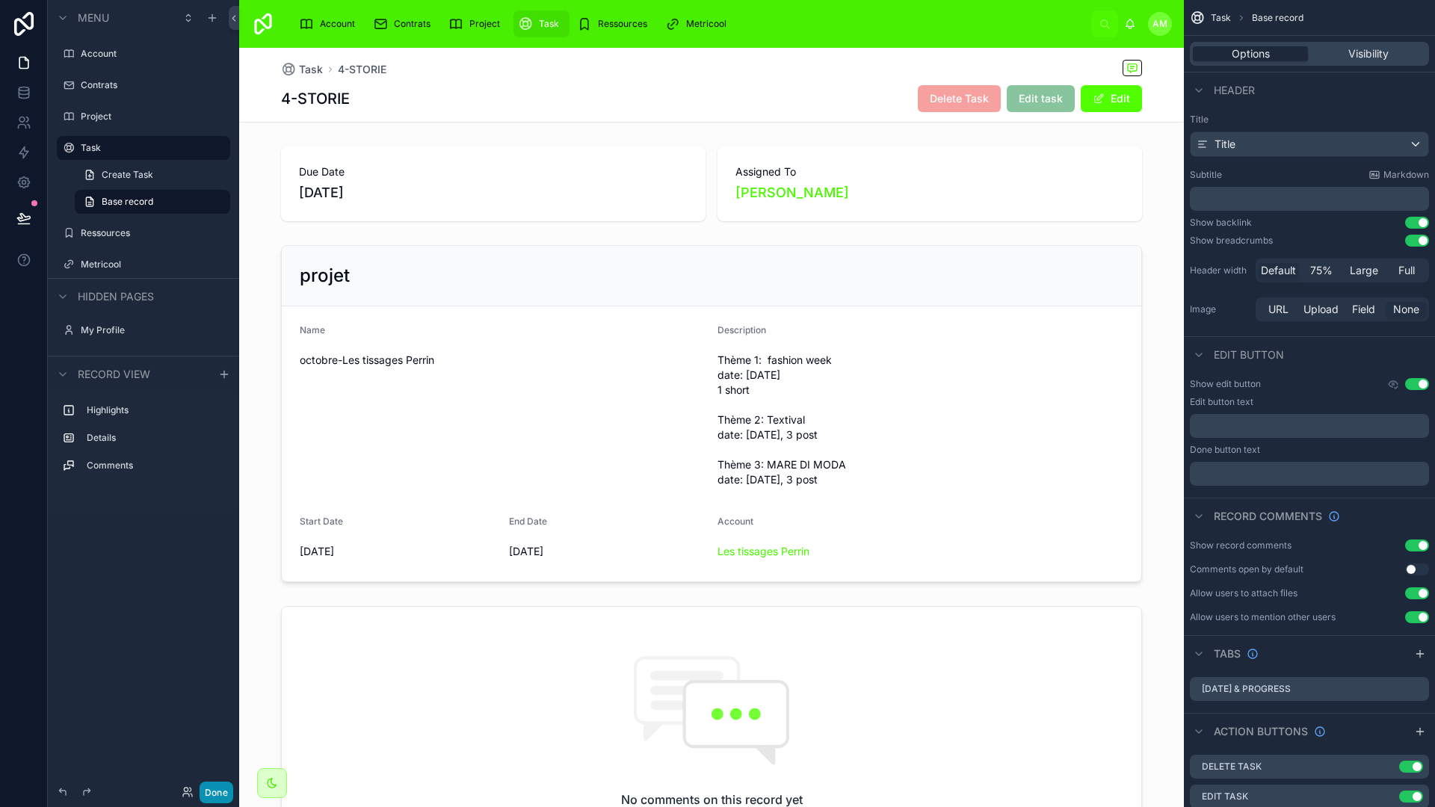
click at [212, 787] on button "Done" at bounding box center [217, 793] width 34 height 22
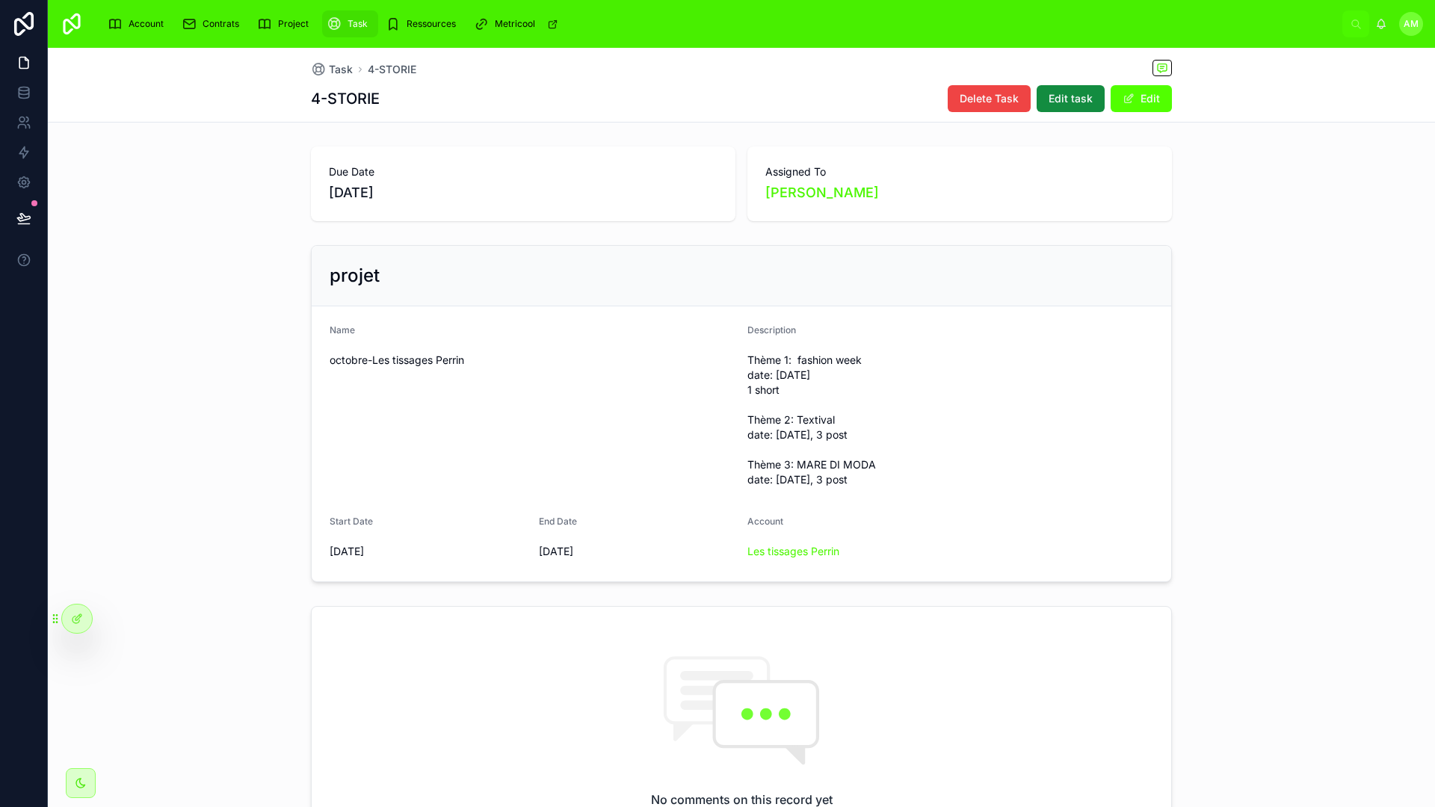
click at [1231, 330] on div "projet Name octobre-Les tissages Perrin Description Thème 1: fashion week date:…" at bounding box center [741, 413] width 1387 height 349
click at [1137, 98] on button "Edit" at bounding box center [1141, 98] width 61 height 27
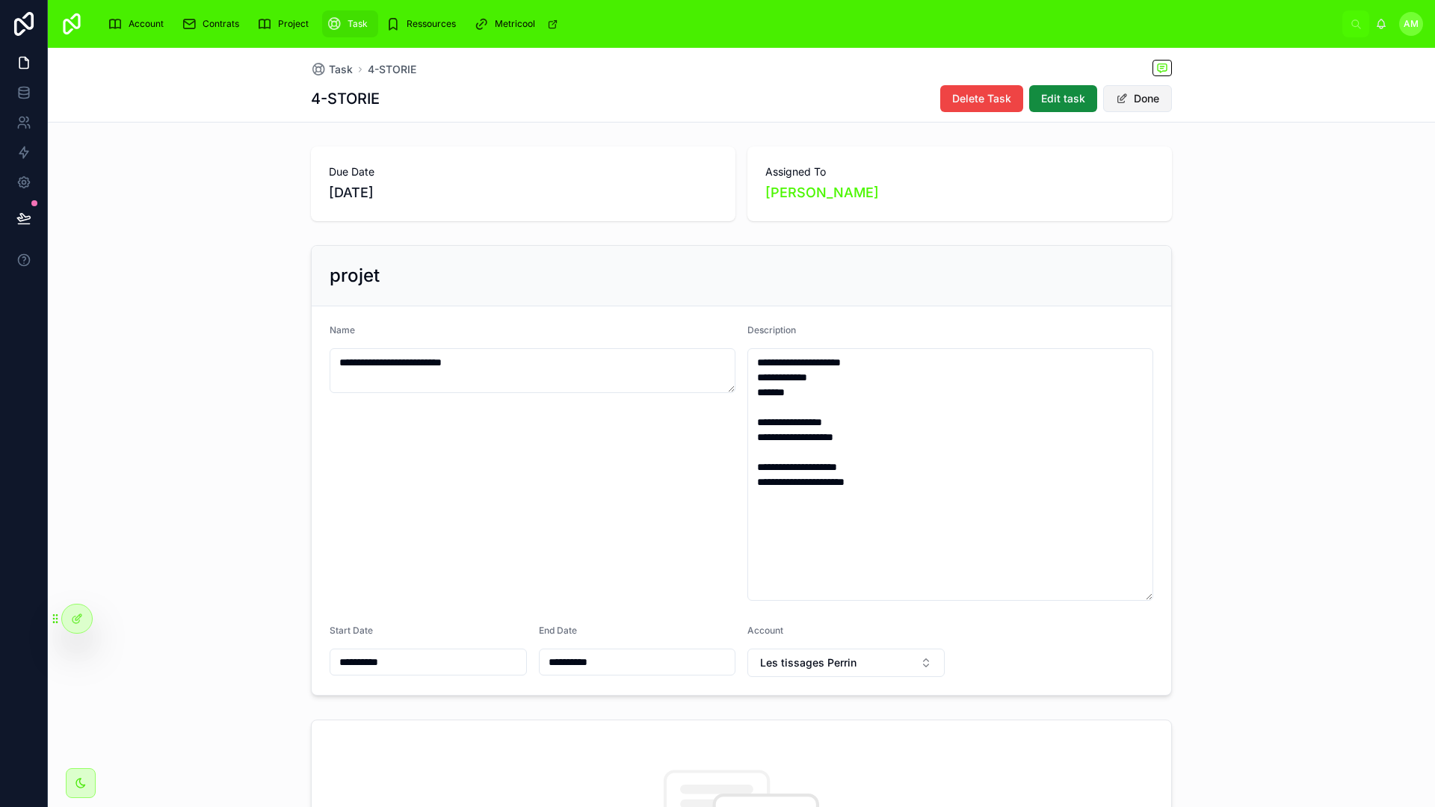
click at [1137, 98] on button "Done" at bounding box center [1137, 98] width 69 height 27
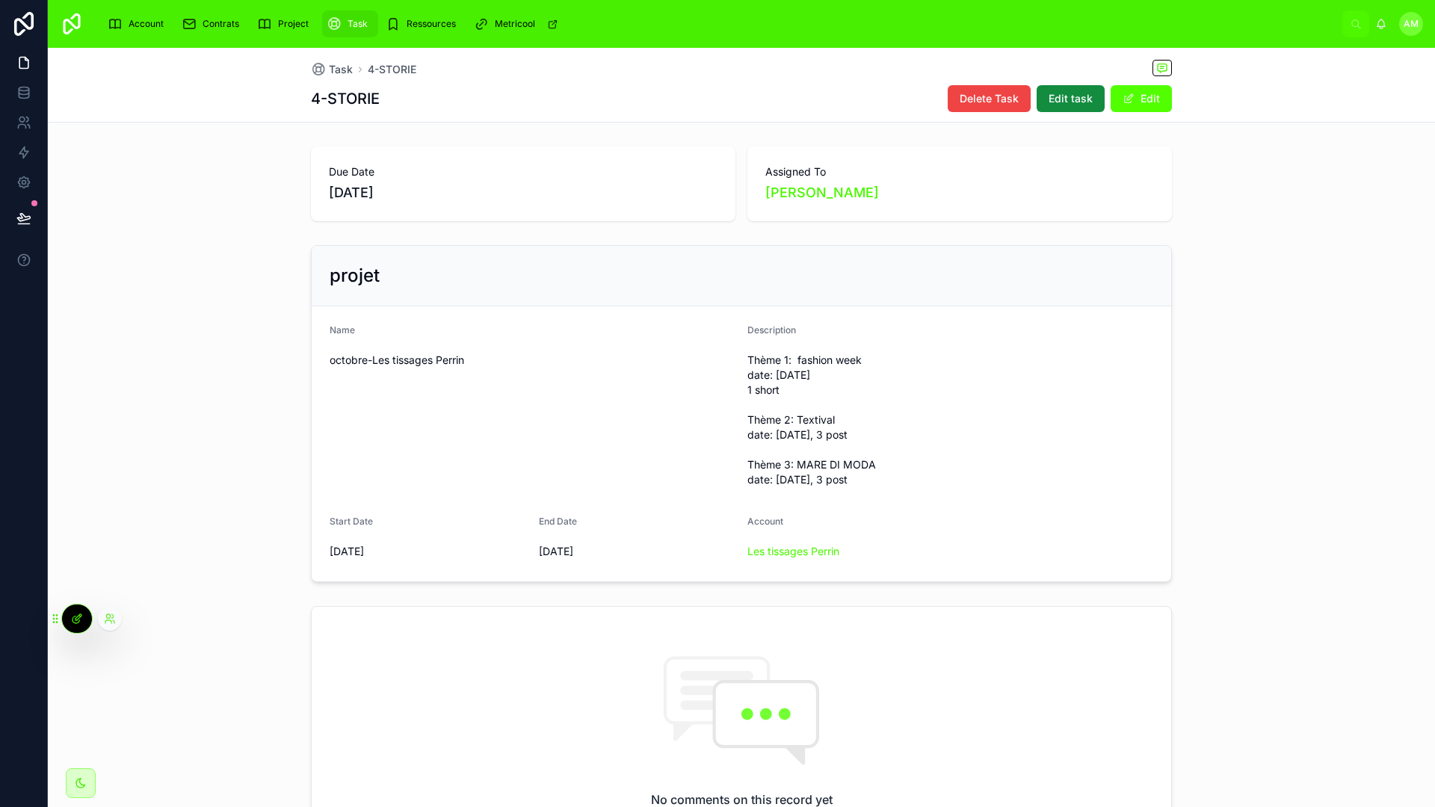
click at [70, 622] on div at bounding box center [77, 619] width 30 height 28
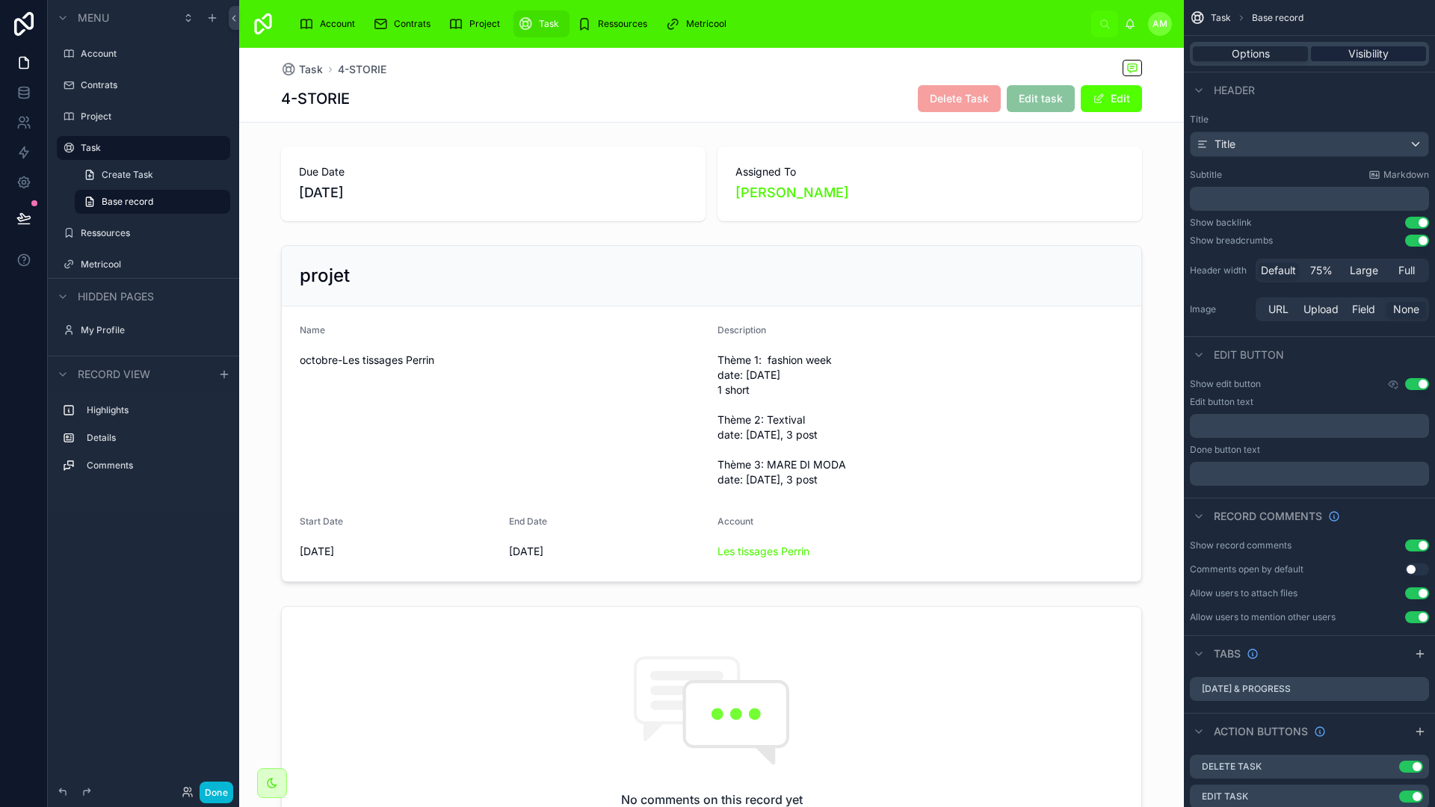
click at [1372, 56] on span "Visibility" at bounding box center [1369, 53] width 40 height 15
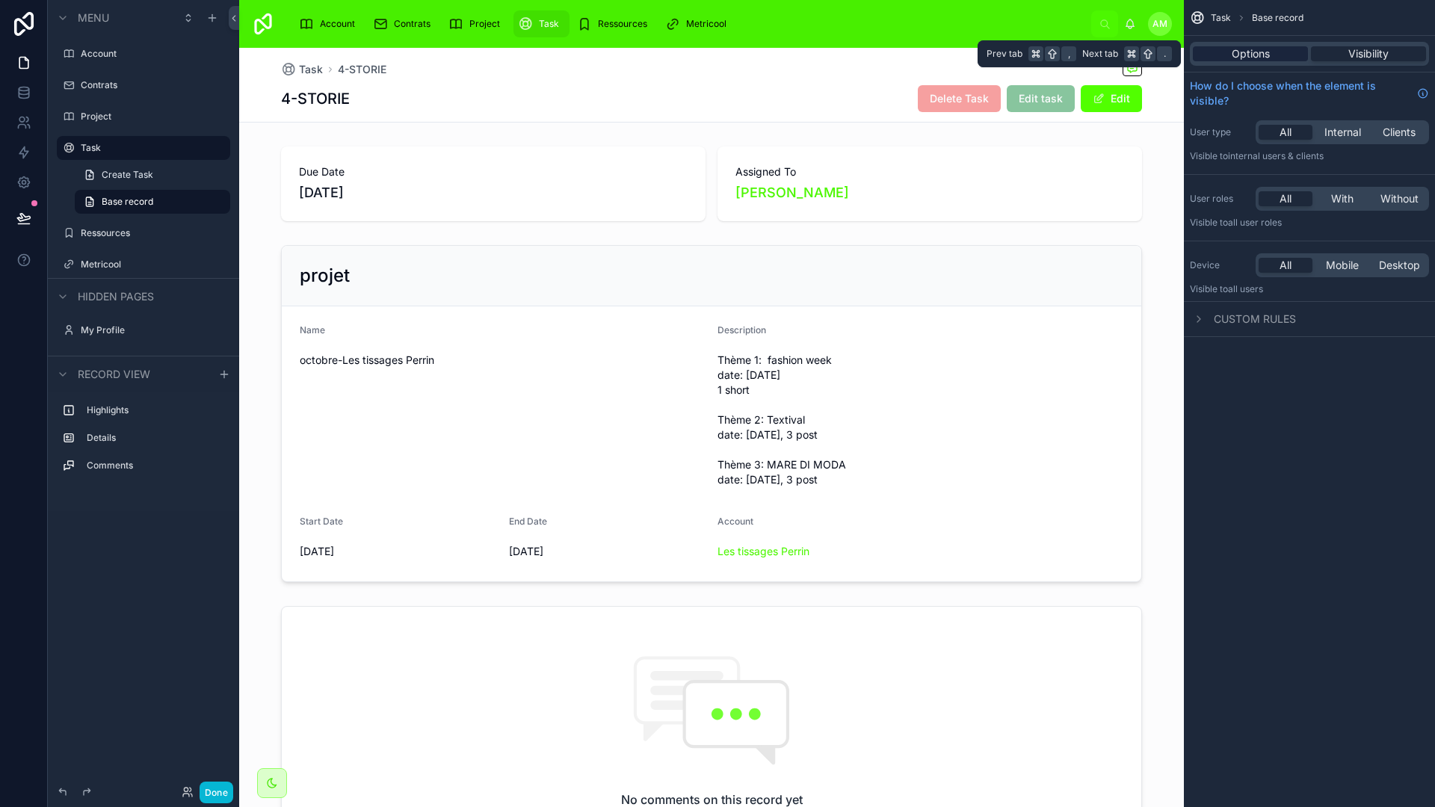
click at [1264, 52] on span "Options" at bounding box center [1251, 53] width 38 height 15
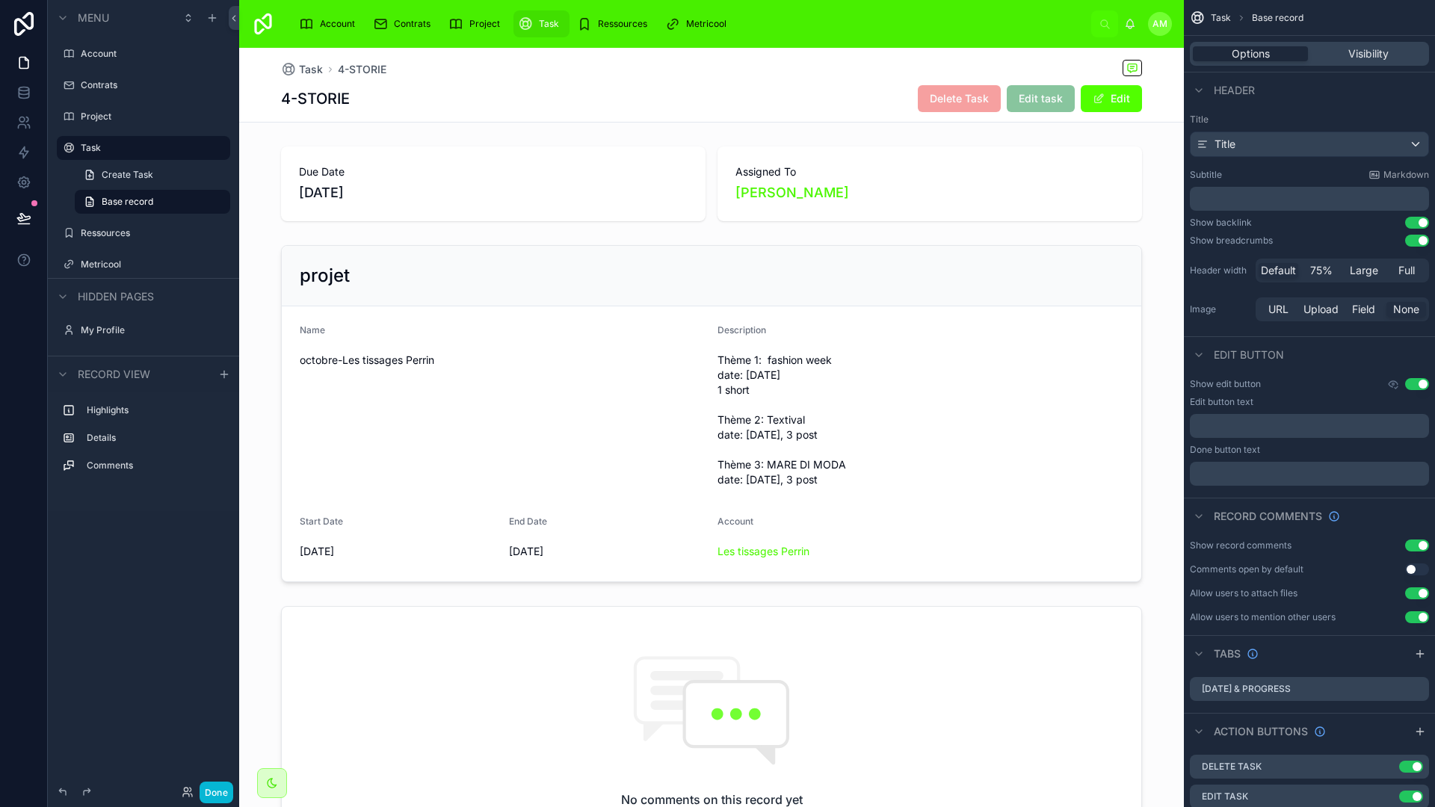
click at [1420, 226] on button "Use setting" at bounding box center [1417, 223] width 24 height 12
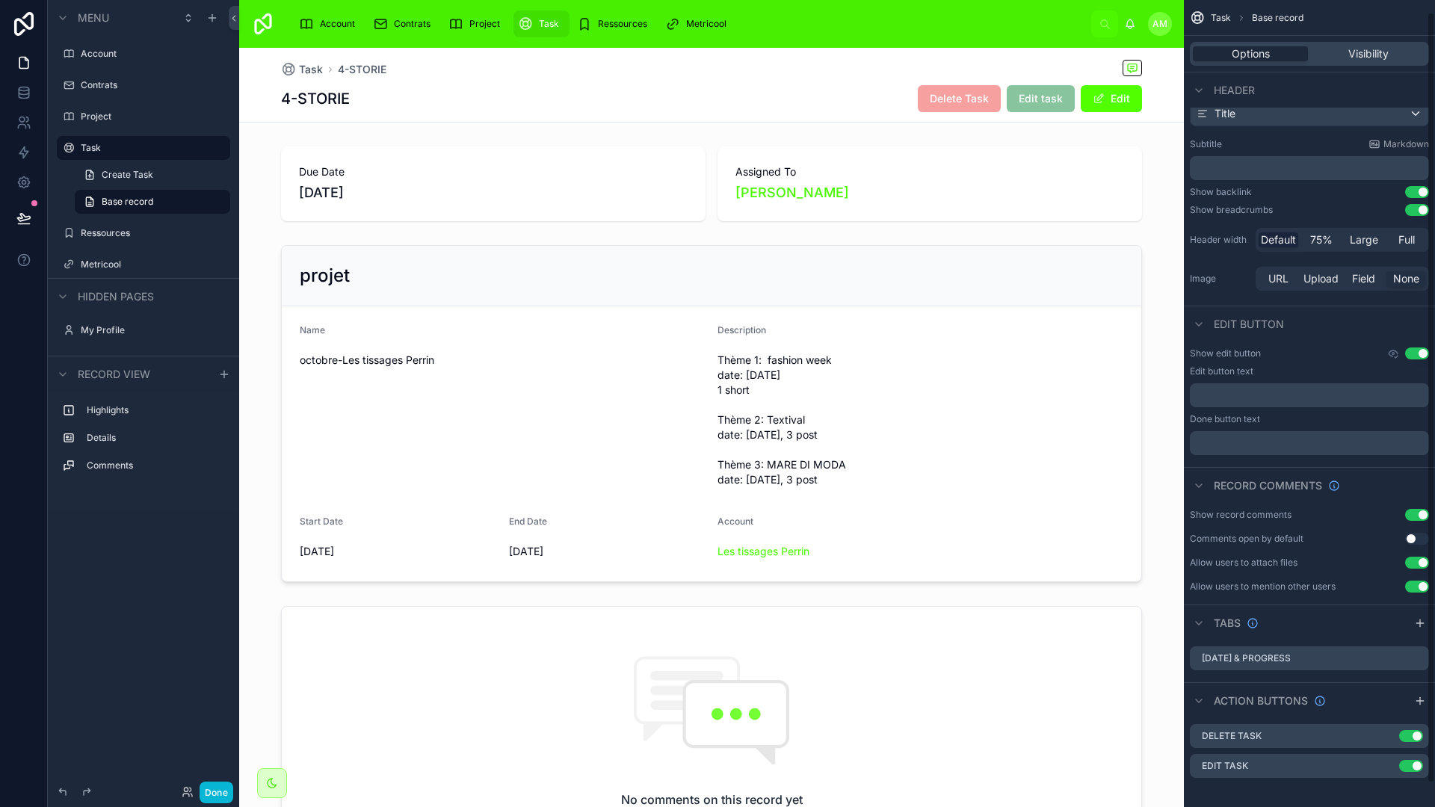
scroll to position [32, 0]
click at [1413, 351] on button "Use setting" at bounding box center [1417, 352] width 24 height 12
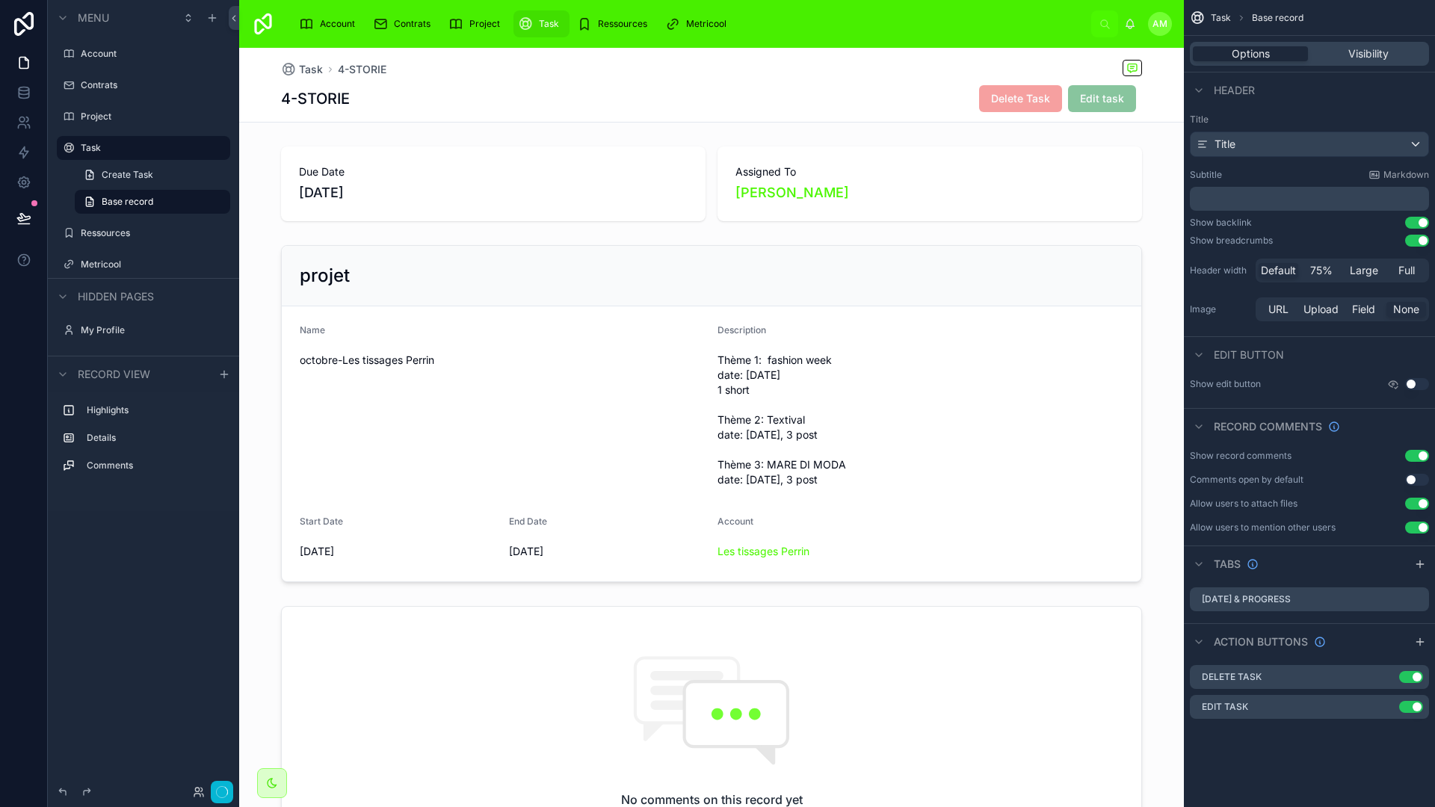
scroll to position [0, 0]
click at [215, 789] on button "Done" at bounding box center [217, 793] width 34 height 22
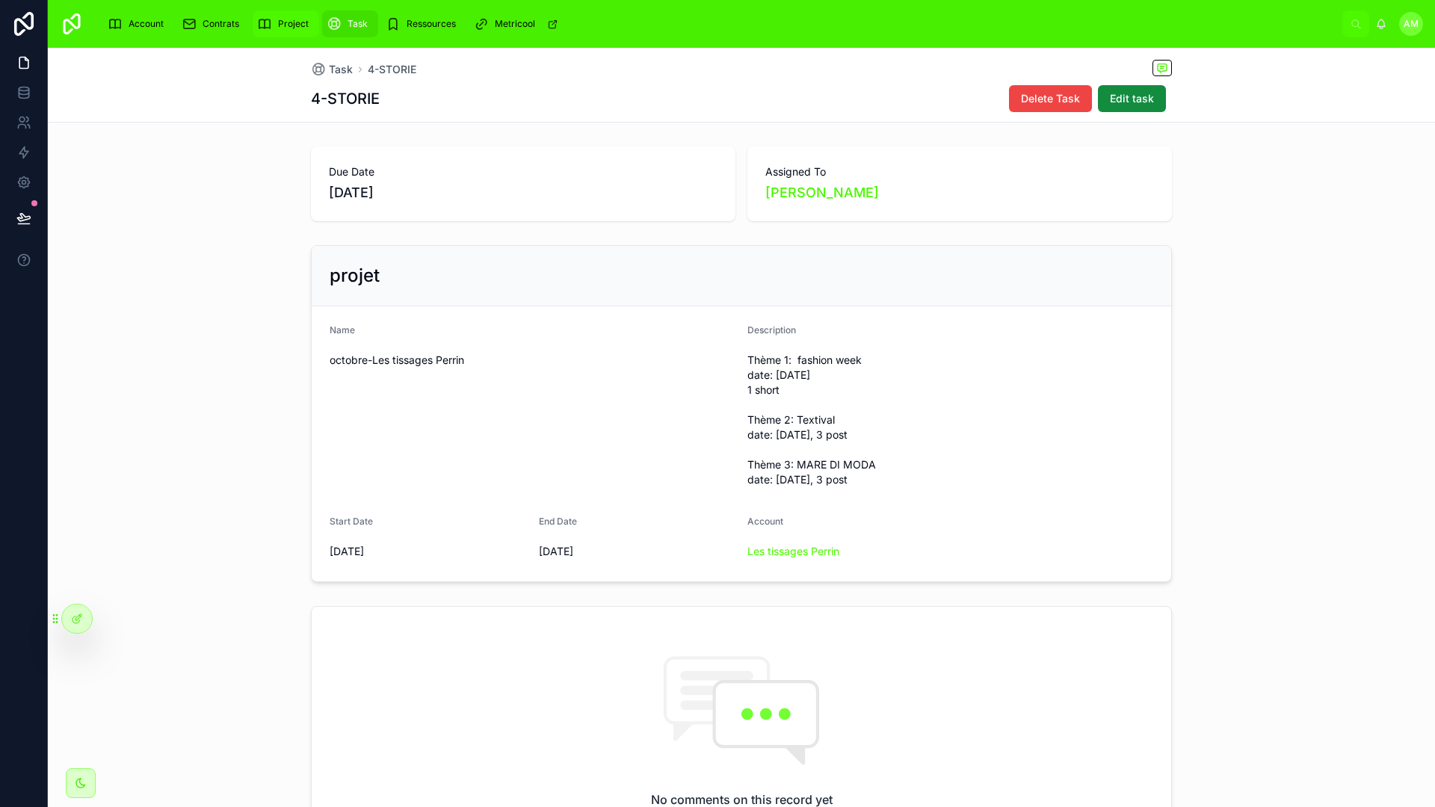
click at [295, 20] on span "Project" at bounding box center [293, 24] width 31 height 12
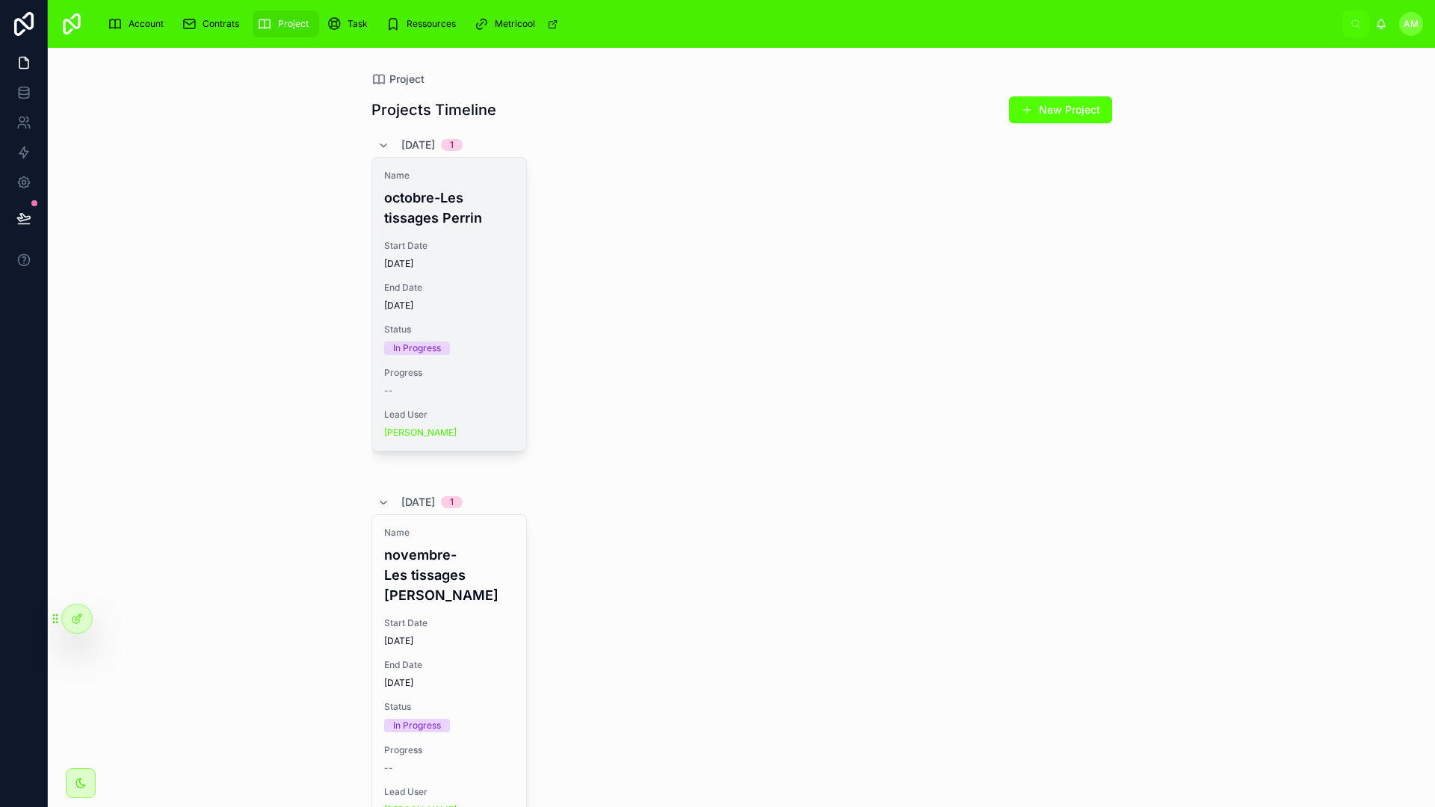
click at [436, 223] on h4 "octobre-Les tissages Perrin" at bounding box center [449, 208] width 130 height 40
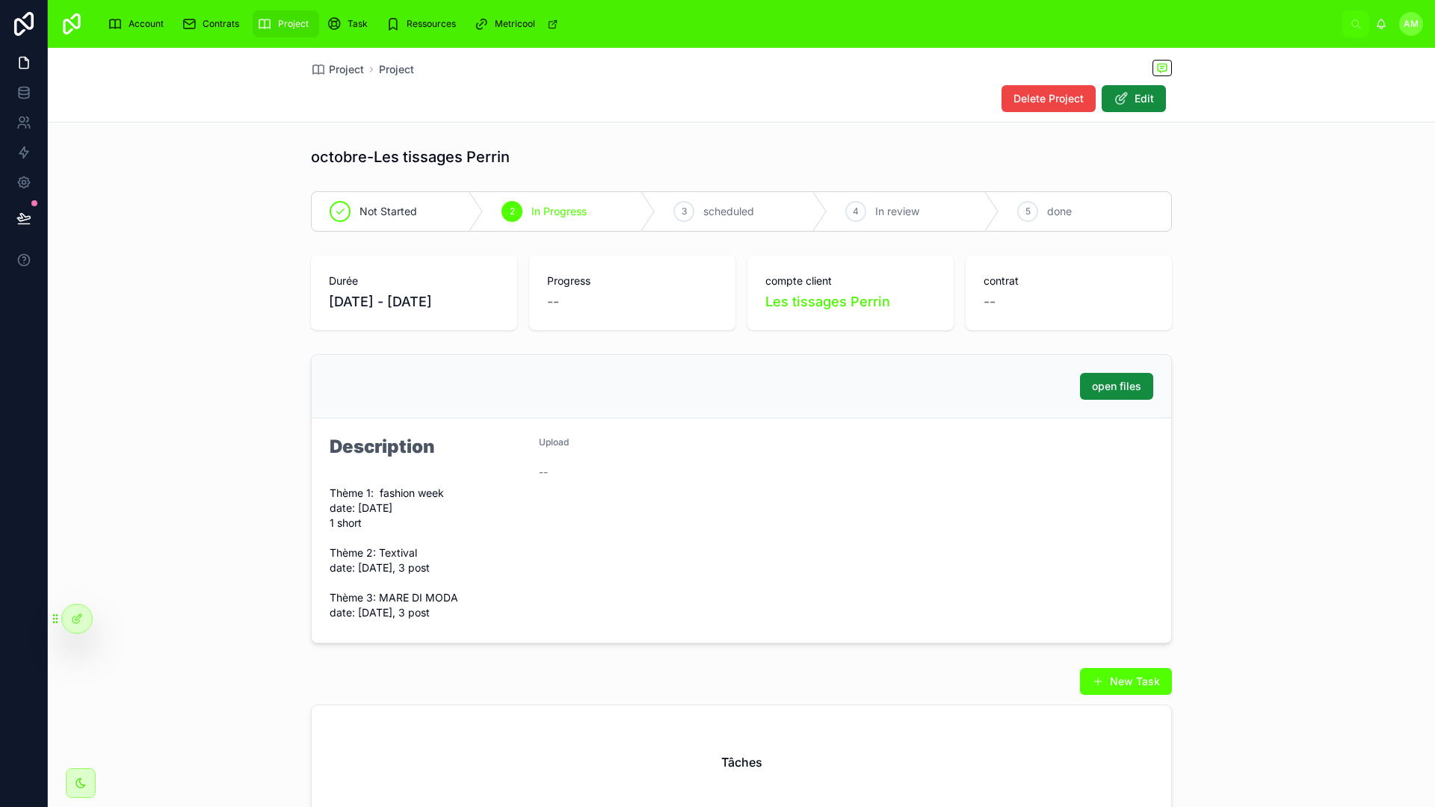
click at [649, 401] on div "open files" at bounding box center [742, 387] width 860 height 64
click at [649, 407] on div "open files" at bounding box center [742, 387] width 860 height 64
click at [649, 409] on div "open files" at bounding box center [742, 387] width 860 height 64
click at [658, 528] on div "Upload --" at bounding box center [637, 531] width 197 height 188
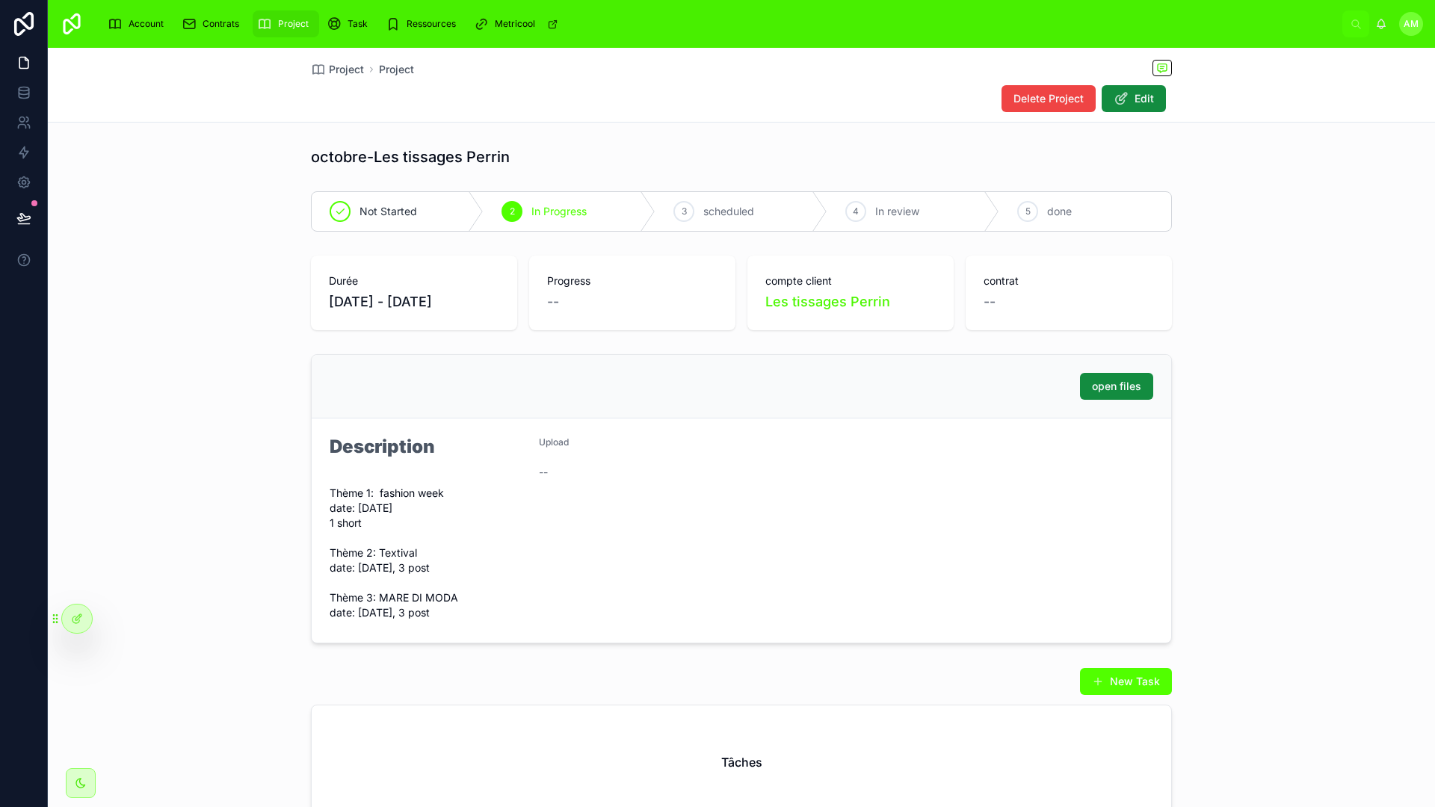
click at [657, 527] on div "Upload --" at bounding box center [637, 531] width 197 height 188
click at [703, 391] on div "open files" at bounding box center [742, 386] width 824 height 27
click at [748, 451] on form "Description Thème 1: fashion week date: [DATE] 1 short Thème 2: Textival date: …" at bounding box center [742, 531] width 860 height 224
click at [1140, 97] on span "Edit" at bounding box center [1144, 98] width 19 height 15
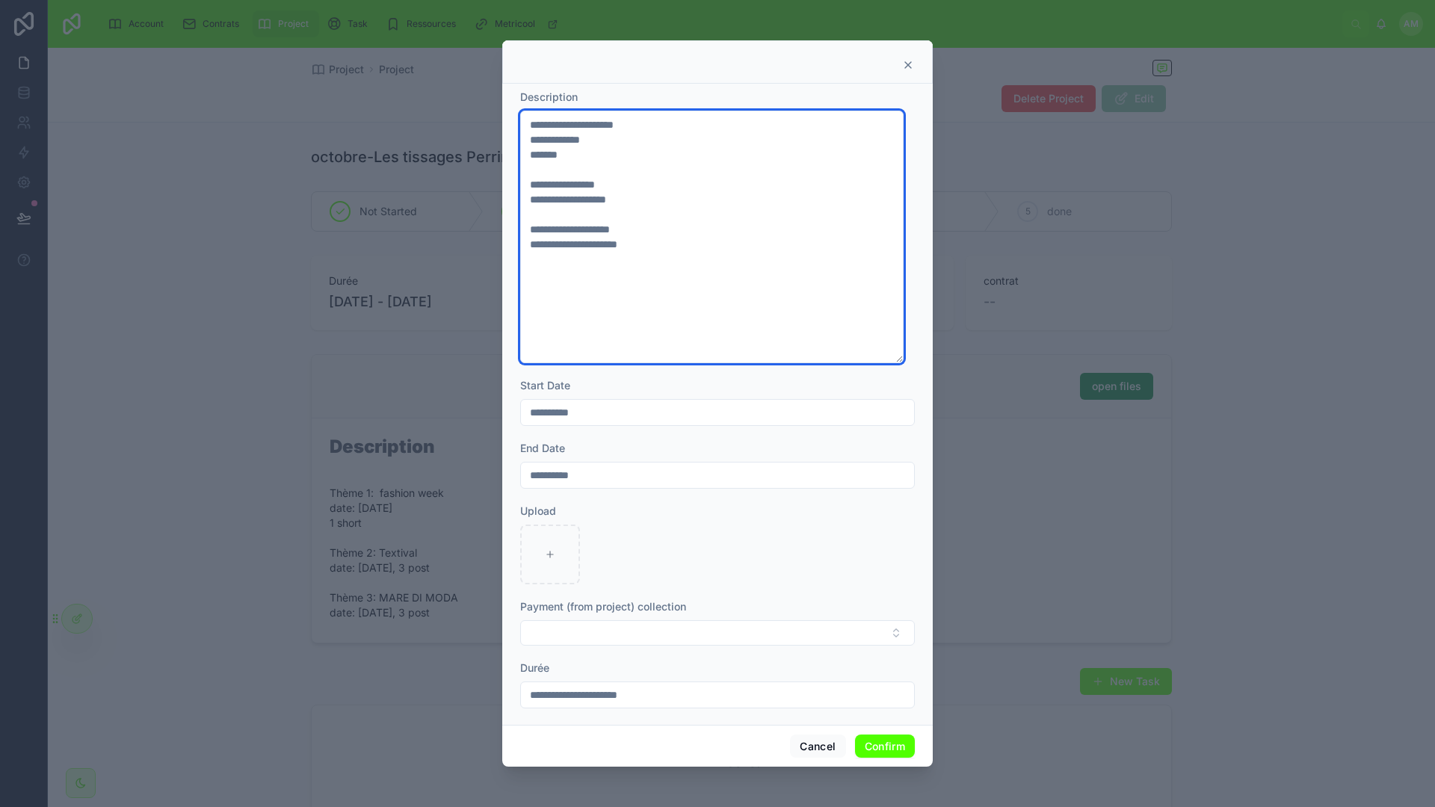
drag, startPoint x: 577, startPoint y: 152, endPoint x: 526, endPoint y: 120, distance: 60.1
click at [526, 120] on textarea "**********" at bounding box center [711, 237] width 383 height 253
click at [623, 141] on textarea "**********" at bounding box center [711, 237] width 383 height 253
click at [591, 154] on textarea "**********" at bounding box center [711, 237] width 383 height 253
click at [665, 131] on textarea "**********" at bounding box center [711, 237] width 383 height 253
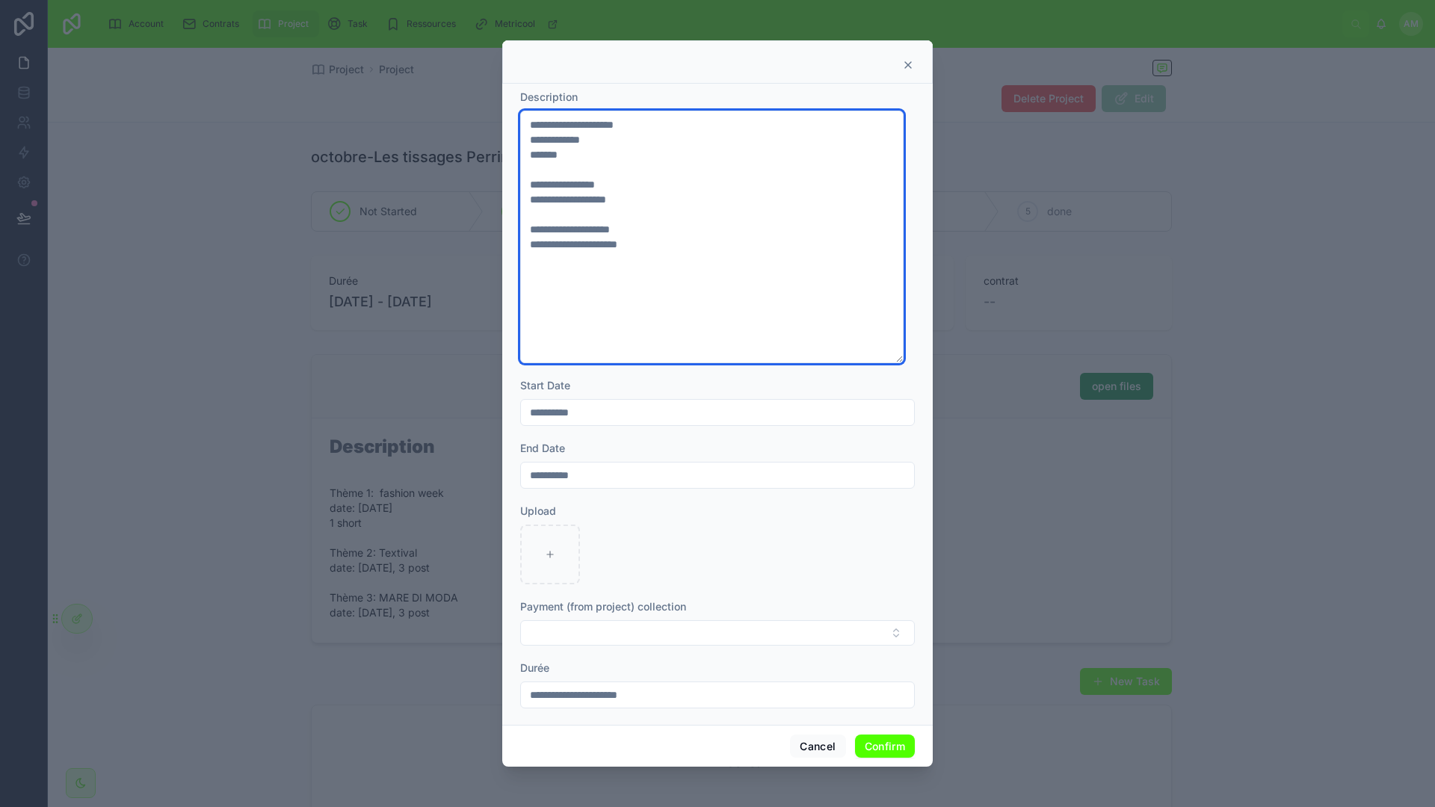
click at [531, 123] on textarea "**********" at bounding box center [711, 237] width 383 height 253
type textarea "**********"
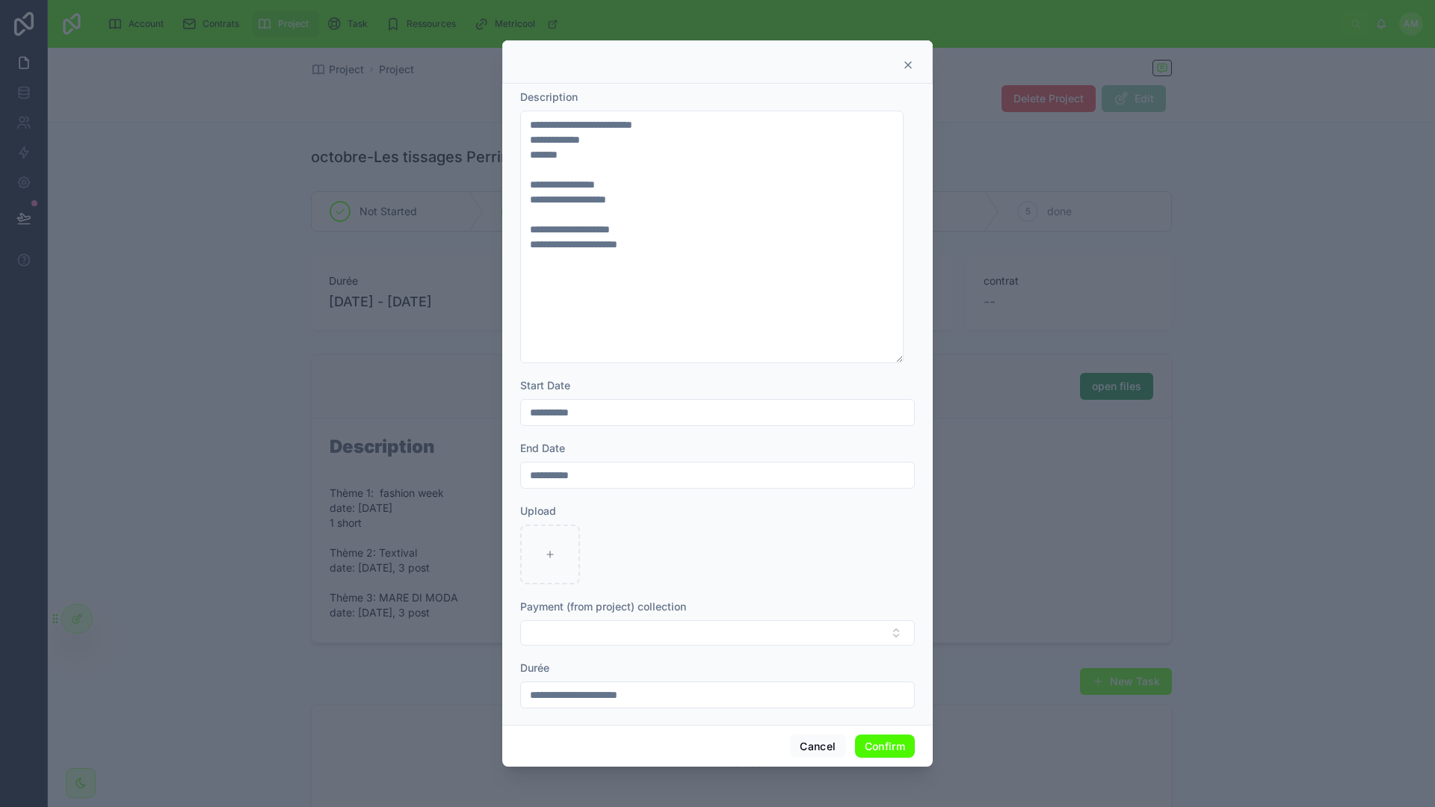
click at [884, 750] on button "Confirm" at bounding box center [885, 747] width 60 height 24
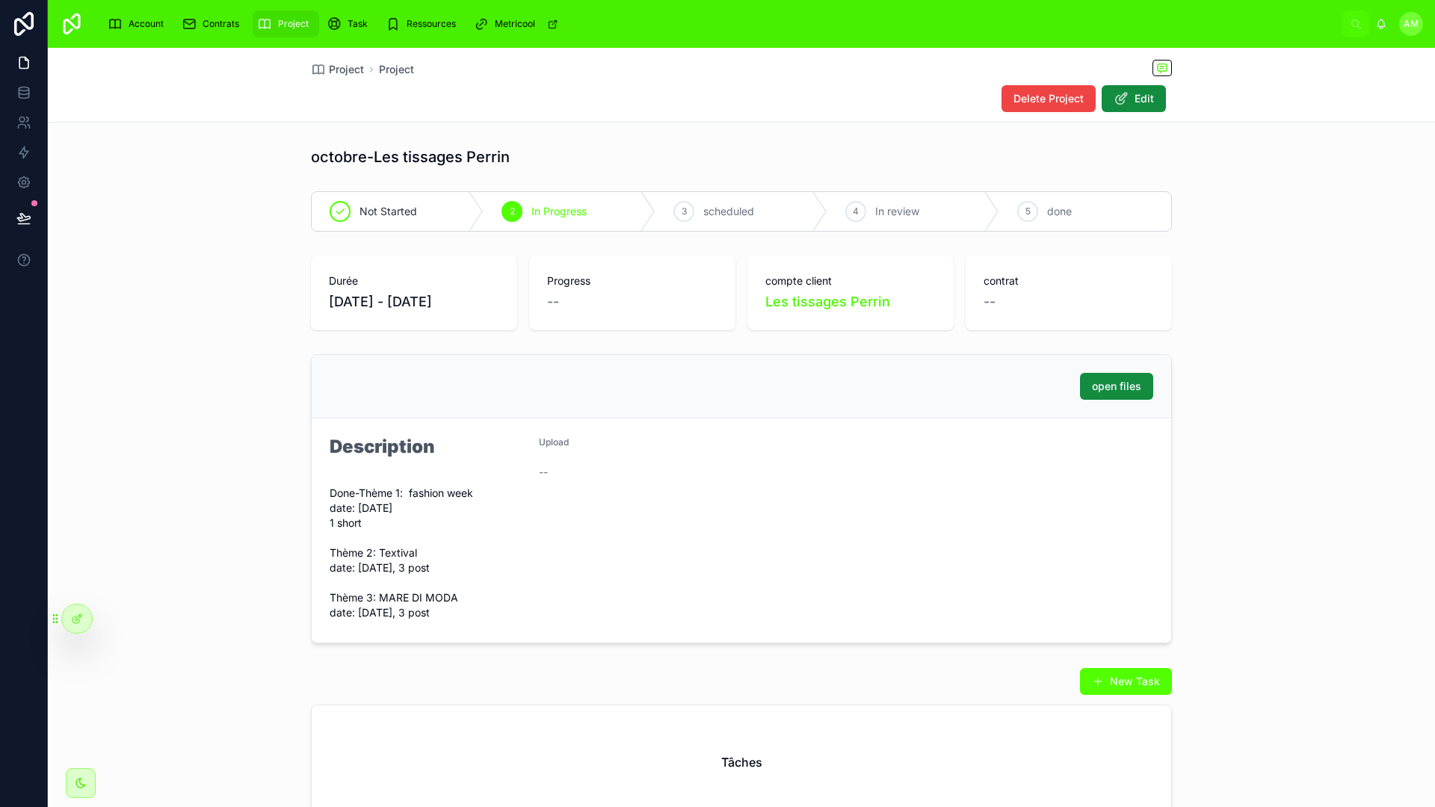
click at [715, 428] on form "Description Done-Thème 1: fashion week date: [DATE] 1 short Thème 2: Textival d…" at bounding box center [742, 531] width 860 height 224
click at [153, 22] on span "Account" at bounding box center [146, 24] width 35 height 12
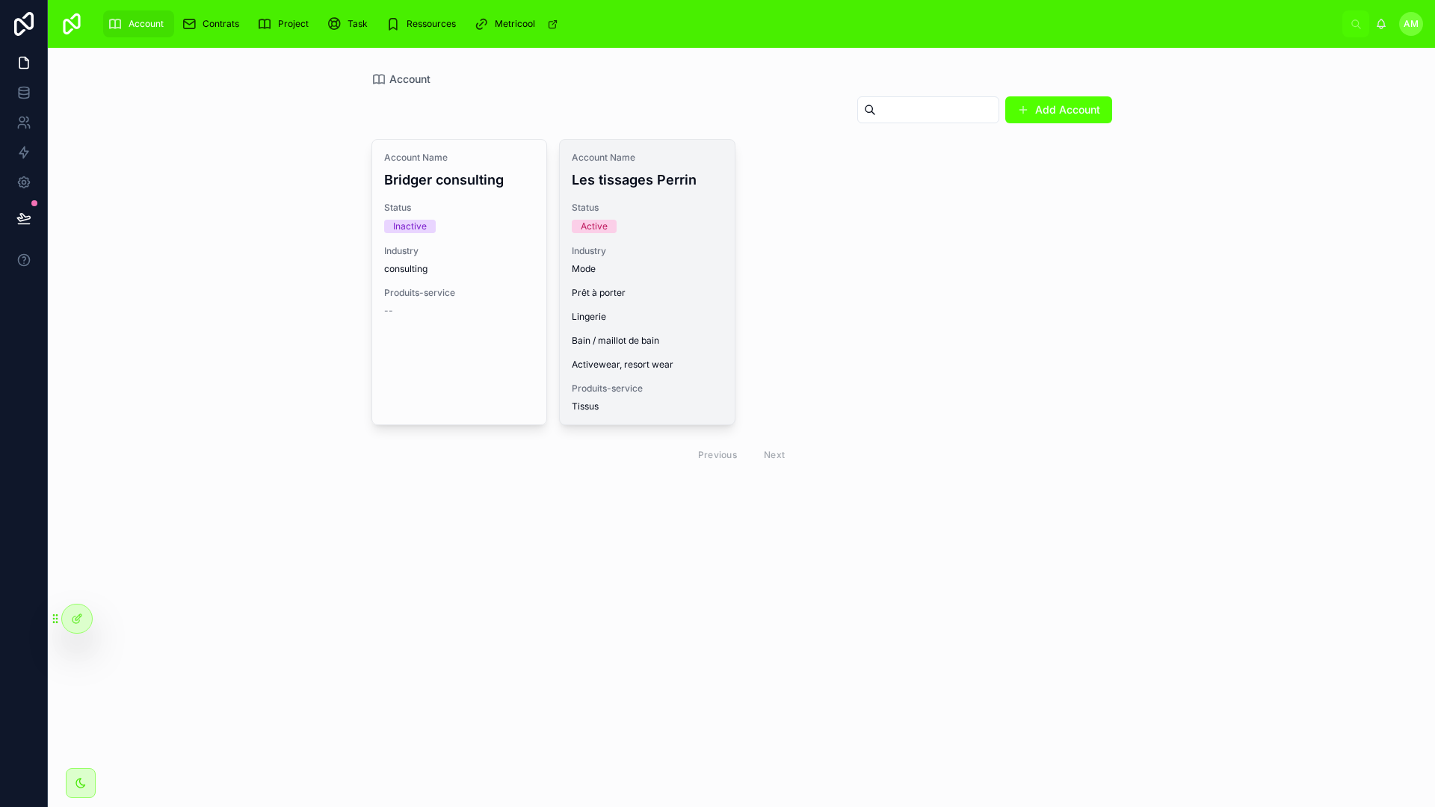
click at [654, 369] on span "Mode Prêt à porter Lingerie Bain / maillot de bain Activewear, resort wear" at bounding box center [647, 317] width 151 height 108
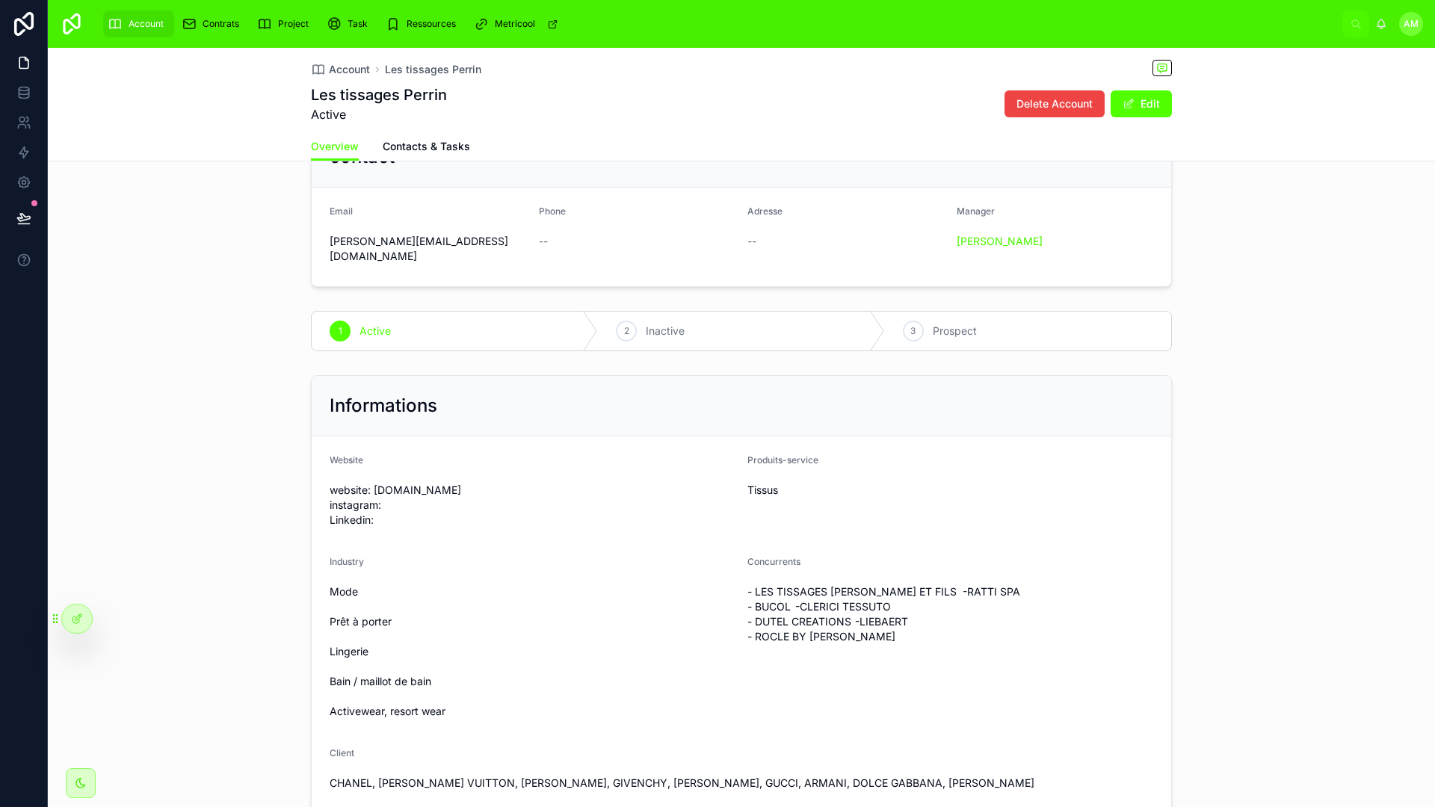
scroll to position [1, 0]
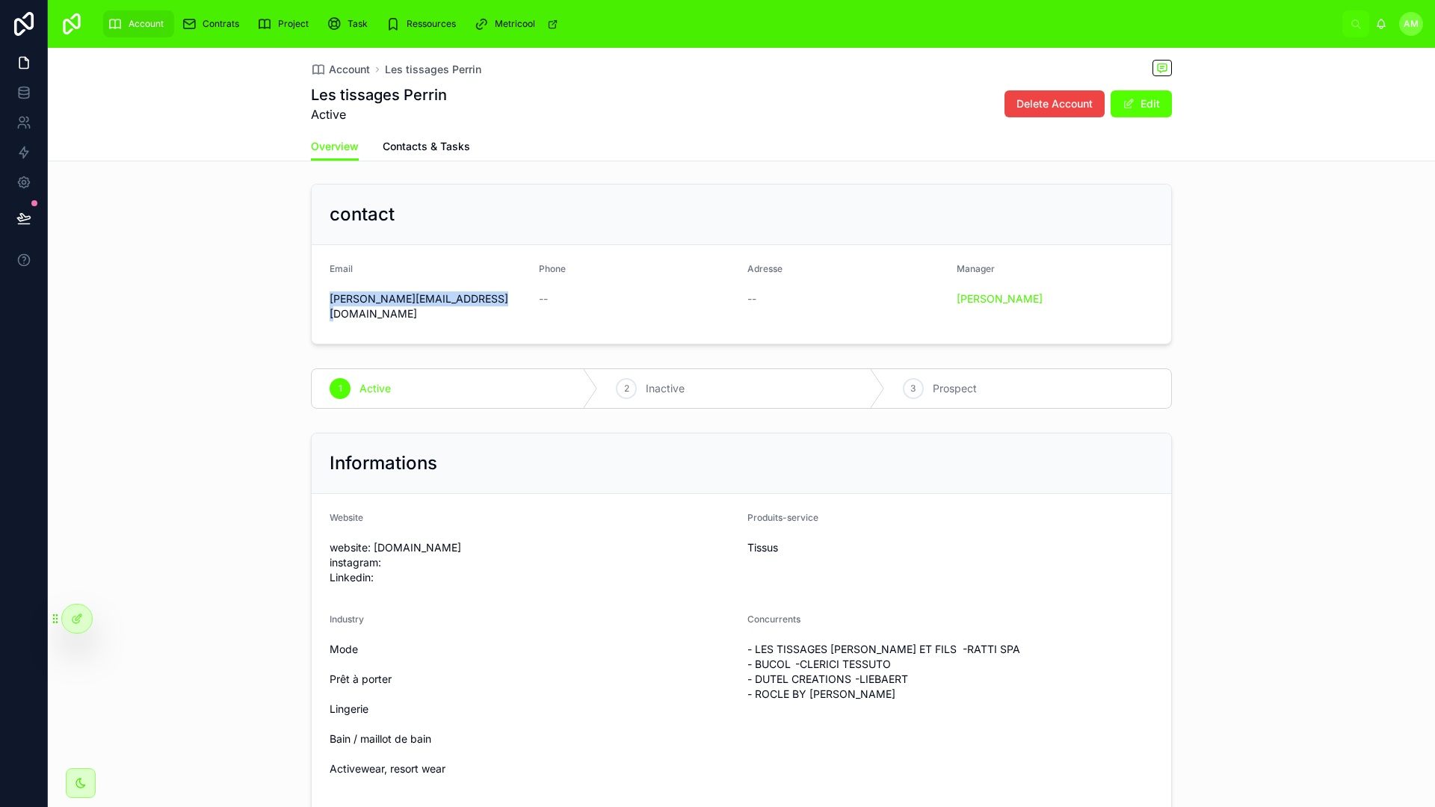
drag, startPoint x: 318, startPoint y: 295, endPoint x: 511, endPoint y: 298, distance: 192.9
click at [511, 298] on form "Email [PERSON_NAME][EMAIL_ADDRESS][DOMAIN_NAME] Phone -- Adresse -- Manager [PE…" at bounding box center [742, 294] width 860 height 99
copy span "[PERSON_NAME][EMAIL_ADDRESS][DOMAIN_NAME]"
